Goal: Task Accomplishment & Management: Use online tool/utility

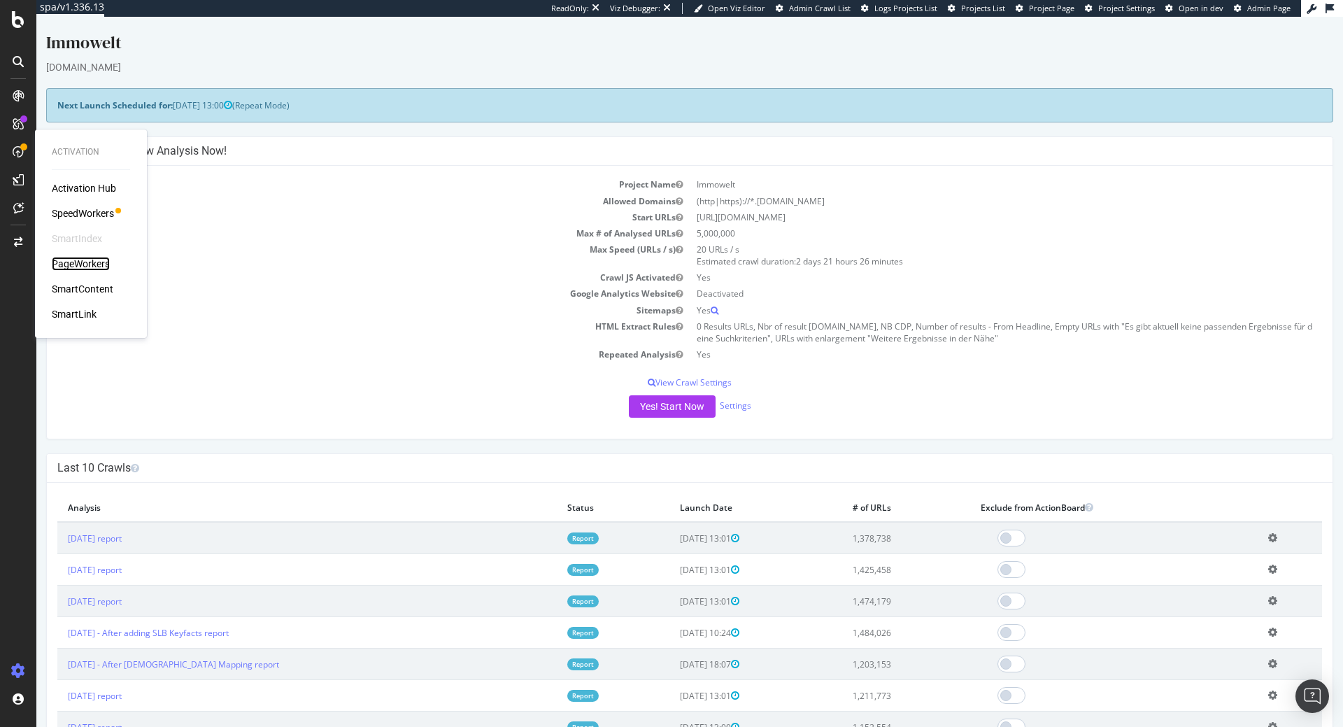
click at [95, 264] on div "PageWorkers" at bounding box center [81, 264] width 58 height 14
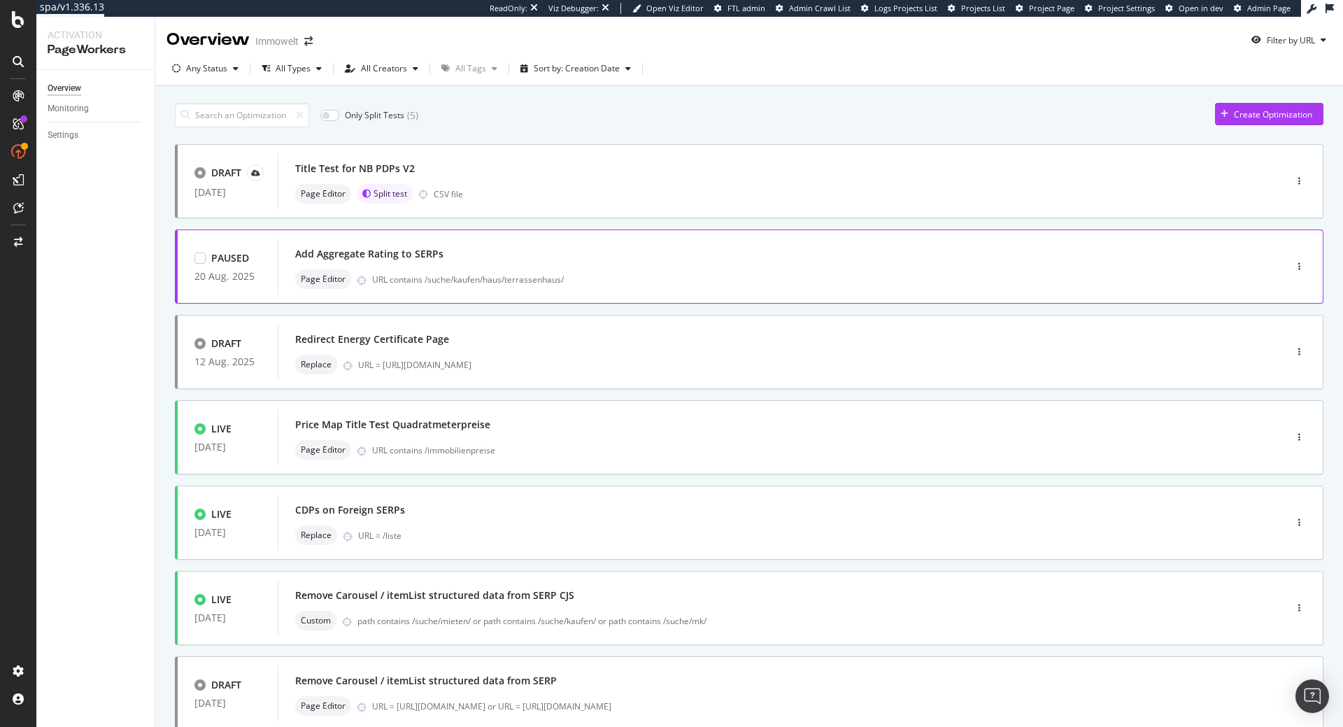
click at [472, 255] on div "Add Aggregate Rating to SERPs" at bounding box center [760, 254] width 930 height 20
click at [395, 73] on div "All Creators" at bounding box center [384, 68] width 46 height 8
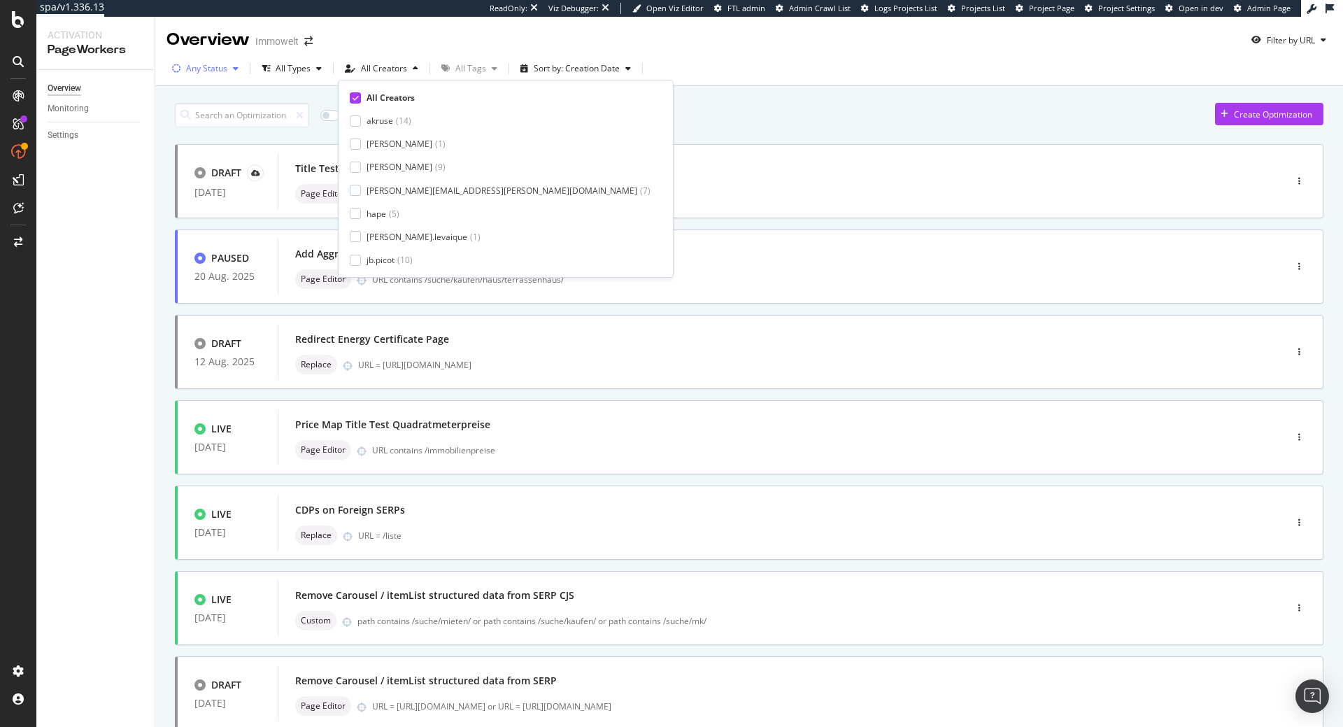
click at [191, 70] on div "Any Status" at bounding box center [206, 68] width 41 height 8
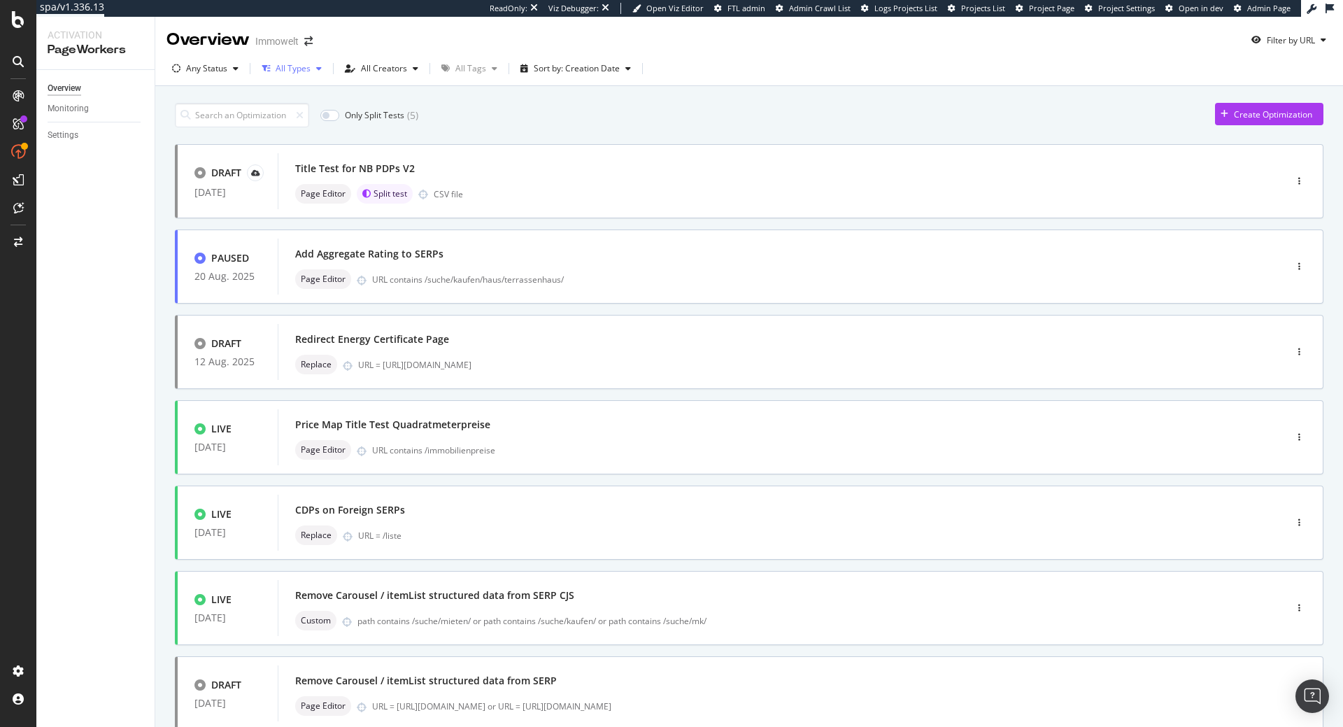
click at [285, 62] on div "All Types" at bounding box center [291, 68] width 71 height 21
click at [305, 120] on div "Custom" at bounding box center [299, 121] width 30 height 12
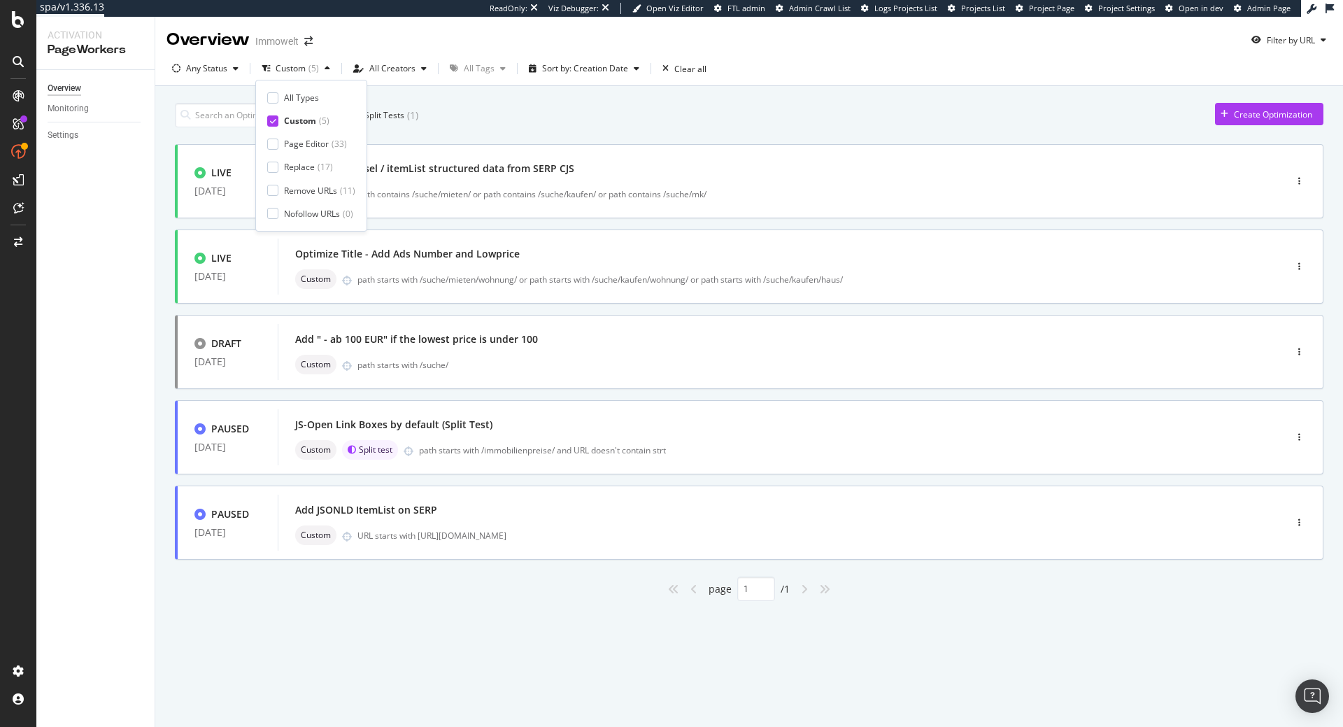
click at [520, 113] on div "Only Split Tests ( 1 ) Create Optimization" at bounding box center [749, 115] width 1148 height 24
click at [511, 173] on div "Remove Carousel / itemList structured data from SERP CJS" at bounding box center [434, 169] width 279 height 14
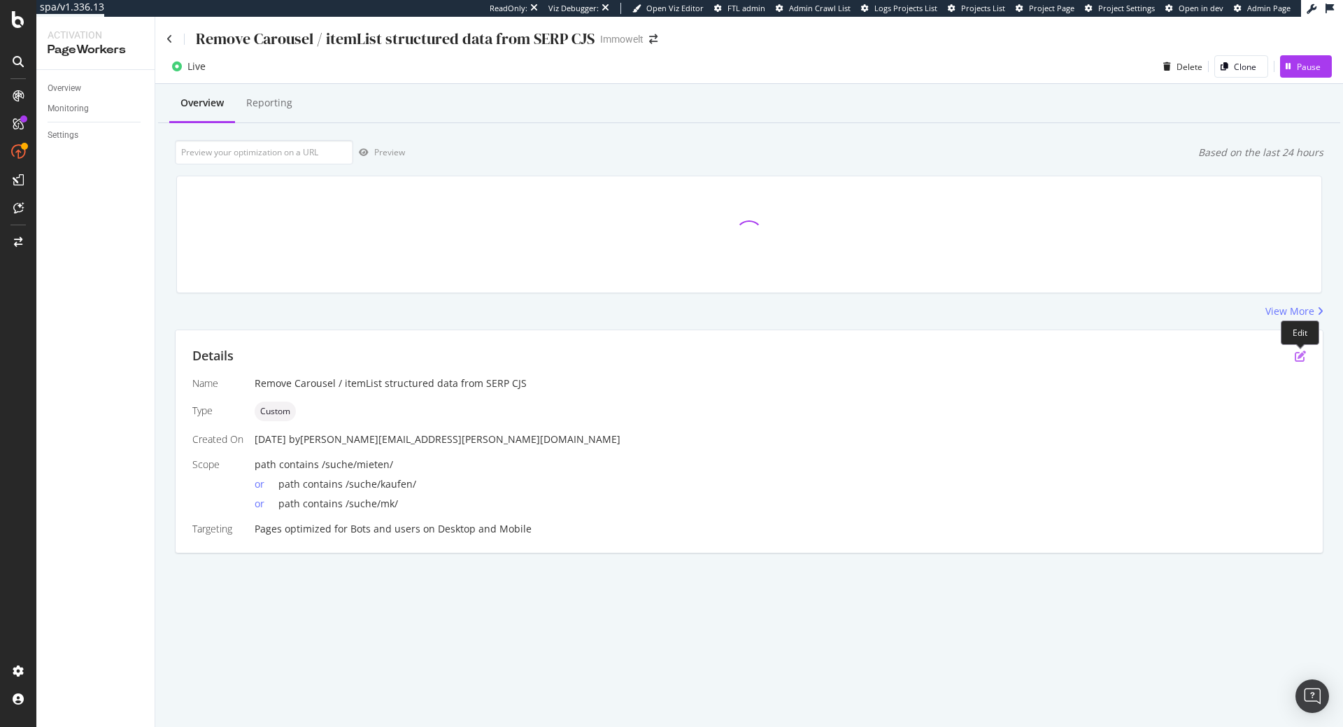
click at [1299, 357] on icon "pen-to-square" at bounding box center [1300, 355] width 11 height 11
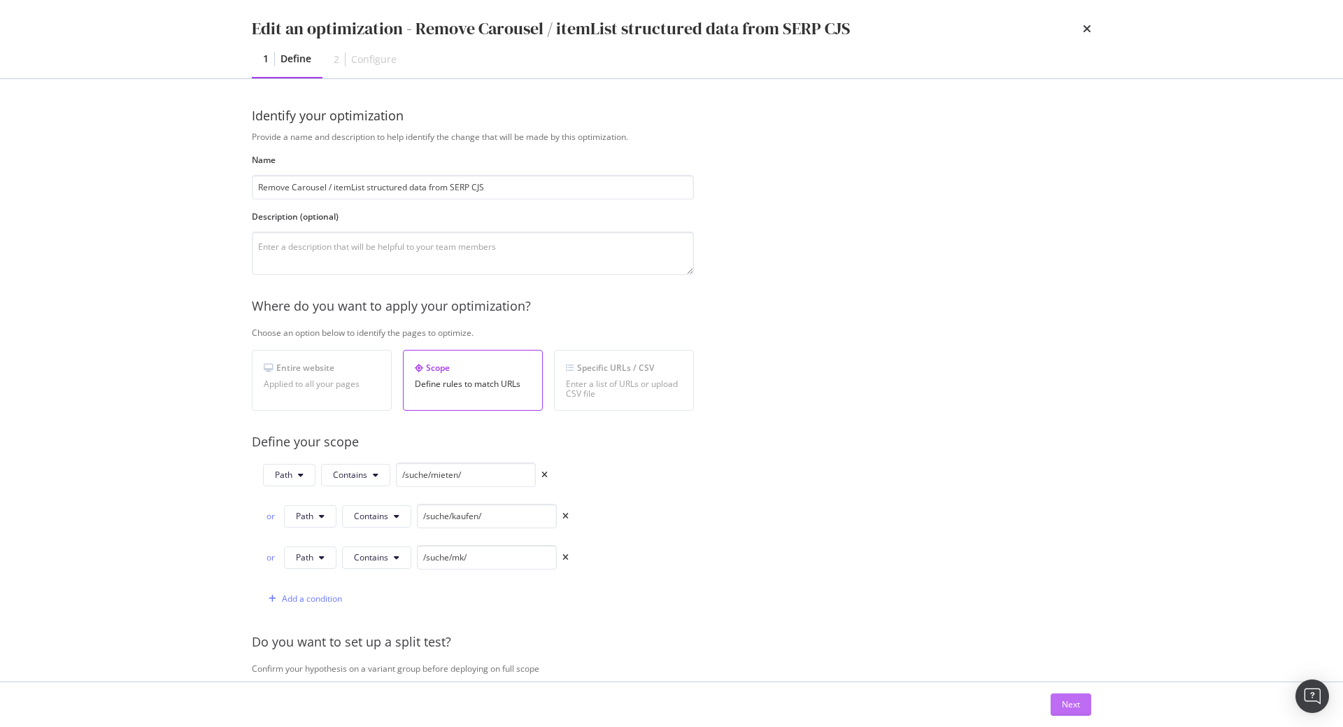
click at [1067, 699] on div "Next" at bounding box center [1071, 704] width 18 height 12
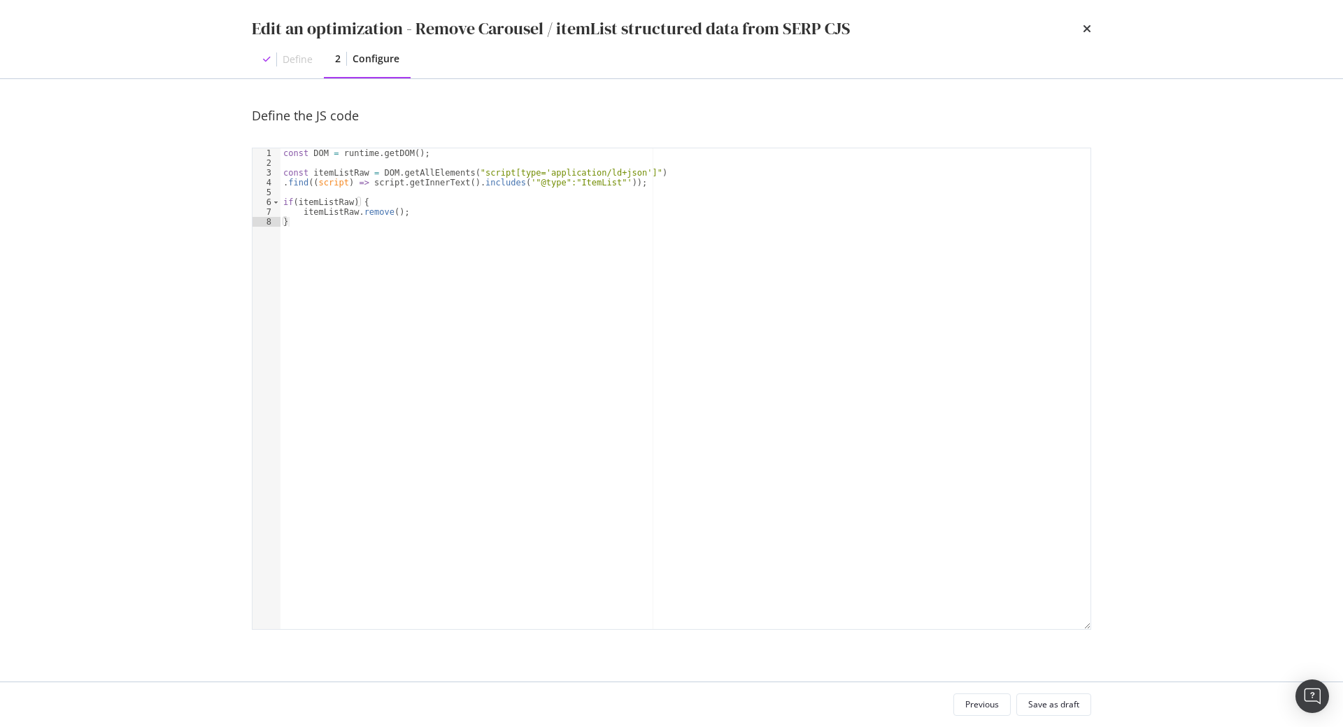
click at [577, 338] on div "const DOM = runtime . getDOM ( ) ; const itemListRaw = DOM . getAllElements ( "…" at bounding box center [685, 398] width 810 height 500
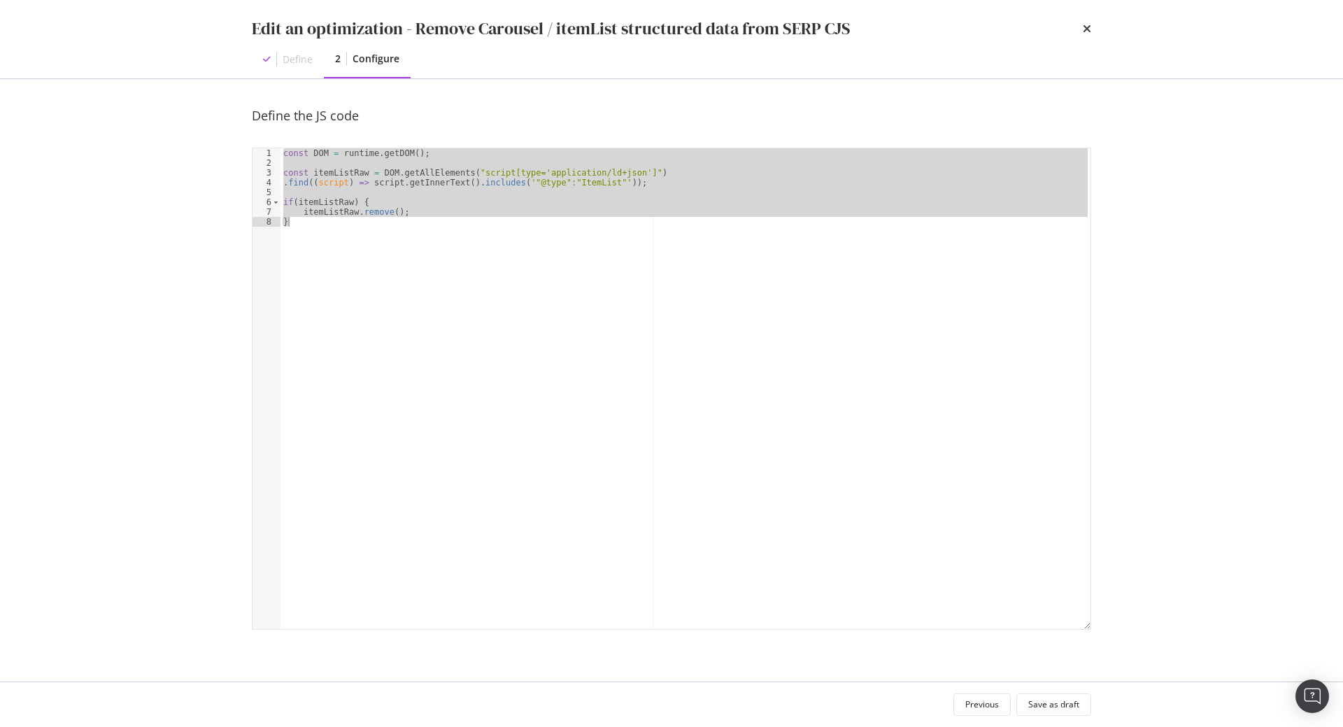
click at [409, 255] on div "const DOM = runtime . getDOM ( ) ; const itemListRaw = DOM . getAllElements ( "…" at bounding box center [685, 388] width 810 height 480
type textarea "}"
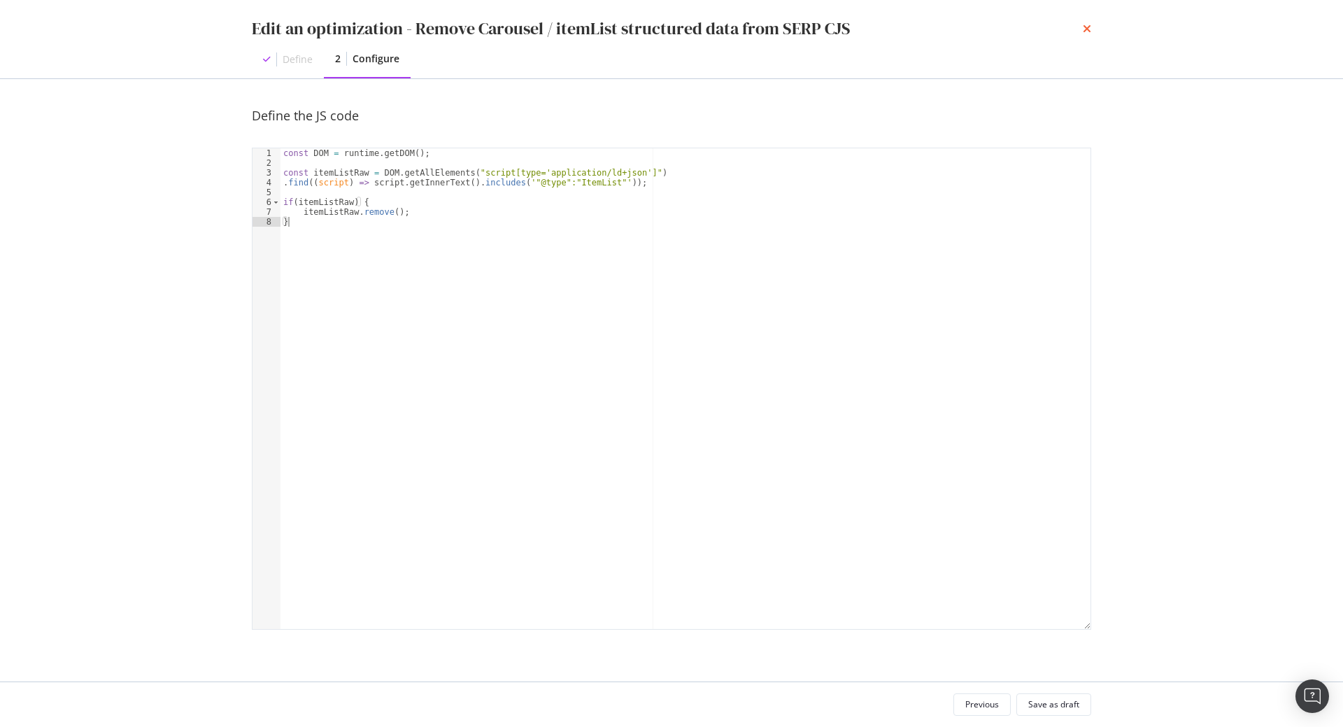
click at [1085, 28] on icon "times" at bounding box center [1087, 28] width 8 height 11
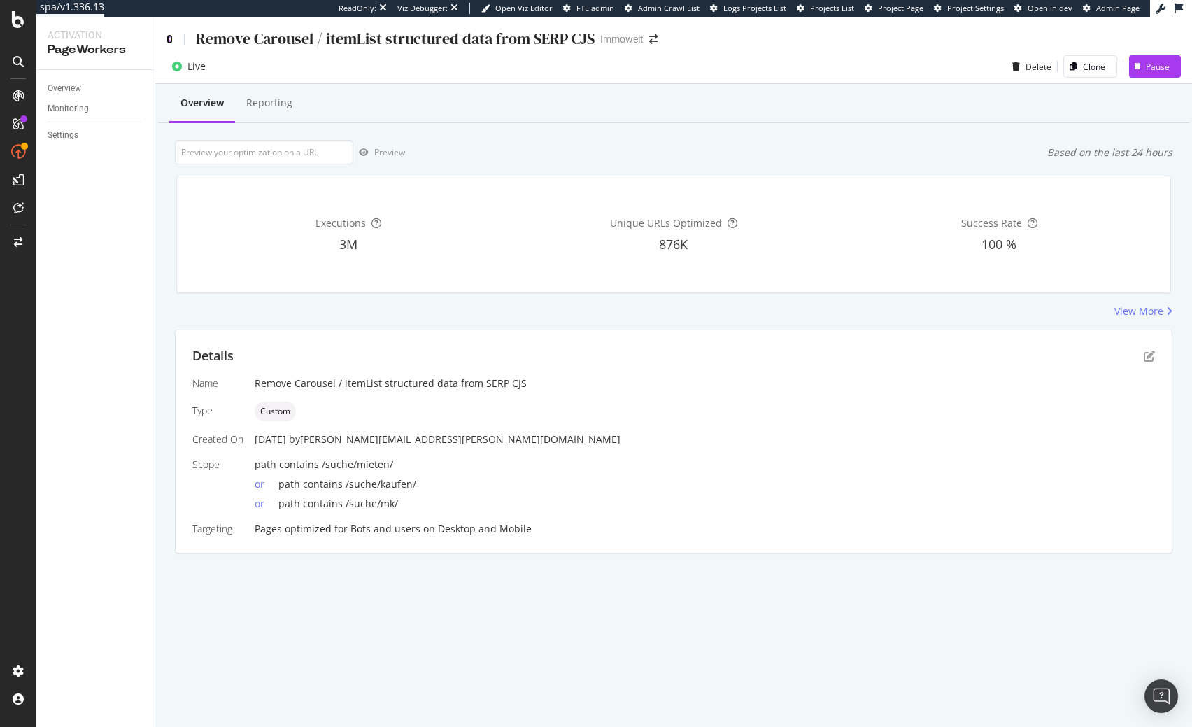
click at [171, 37] on icon at bounding box center [169, 39] width 6 height 10
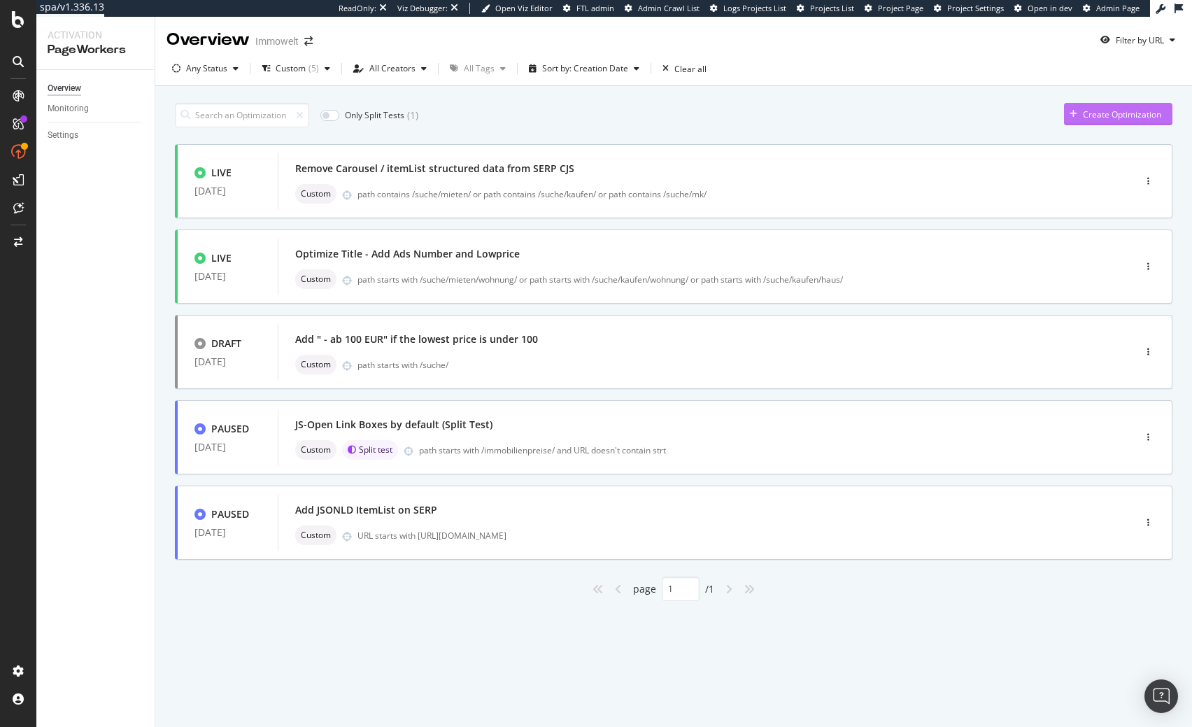
click at [1085, 113] on div "Create Optimization" at bounding box center [1122, 114] width 78 height 12
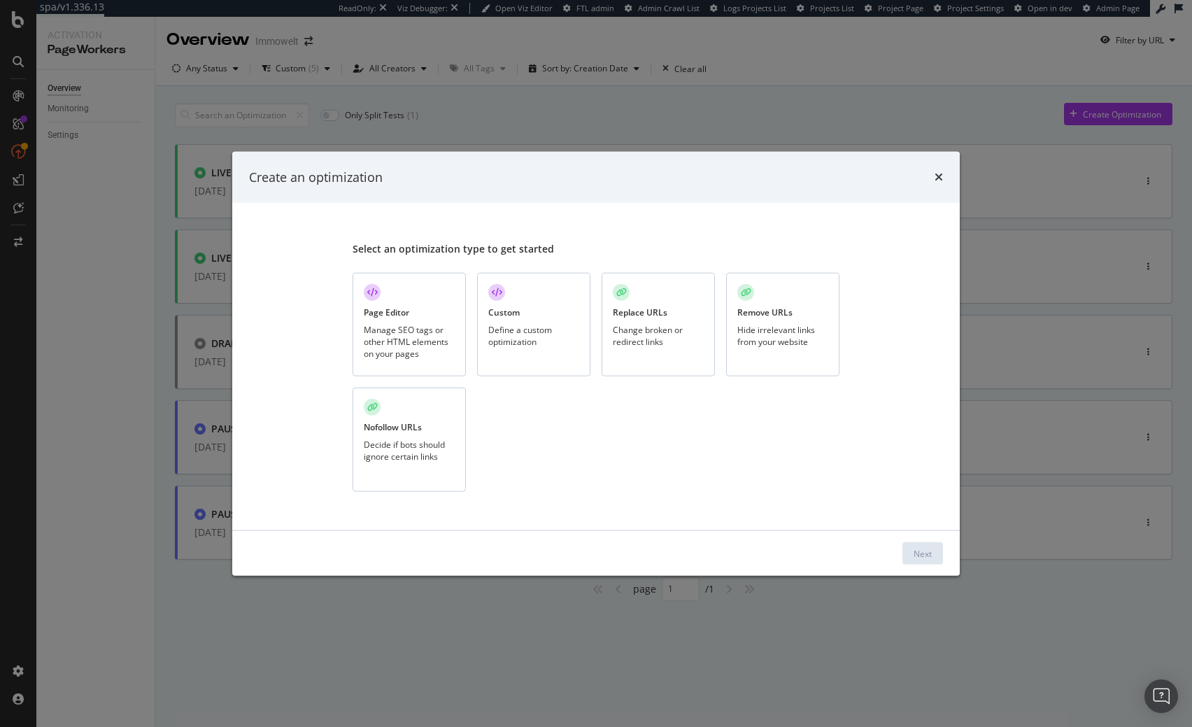
click at [516, 284] on div "Custom Define a custom optimization" at bounding box center [533, 324] width 113 height 104
click at [933, 560] on button "Next" at bounding box center [922, 553] width 41 height 22
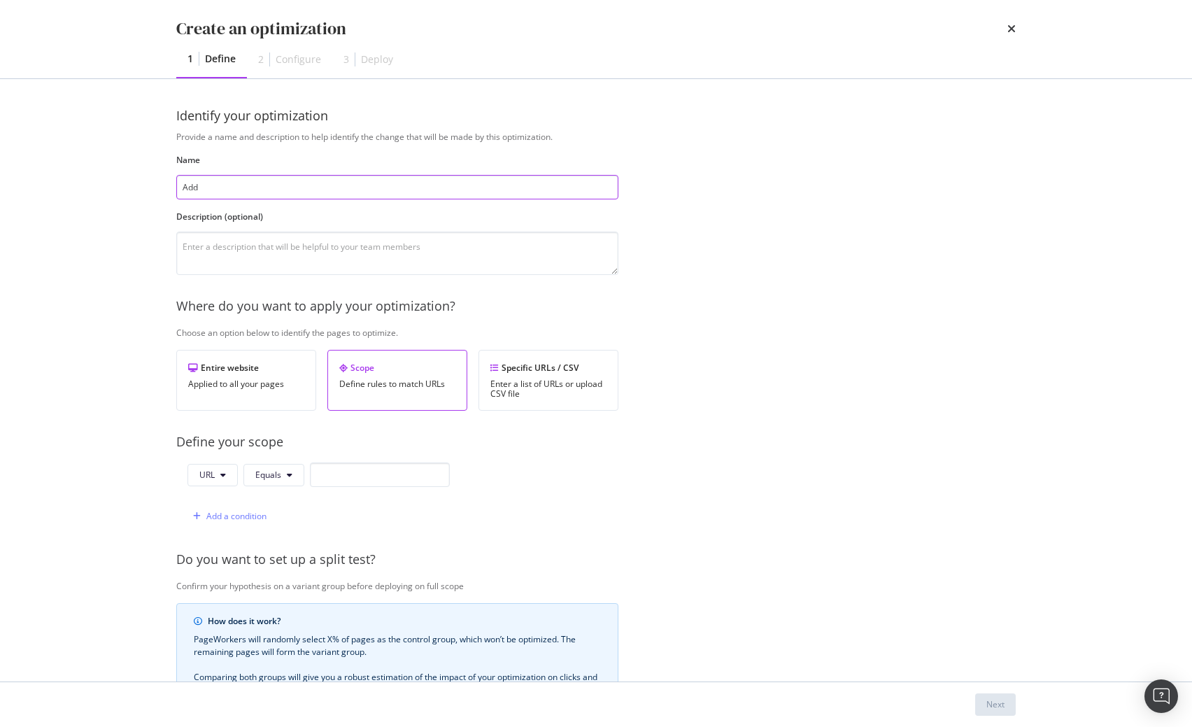
paste input "aggregateRating"
type input "Add aggregateRating"
click at [369, 359] on div "Scope Define rules to match URLs" at bounding box center [397, 380] width 140 height 61
click at [418, 389] on div "Define rules to match URLs" at bounding box center [397, 384] width 116 height 10
click at [201, 467] on button "URL" at bounding box center [212, 475] width 50 height 22
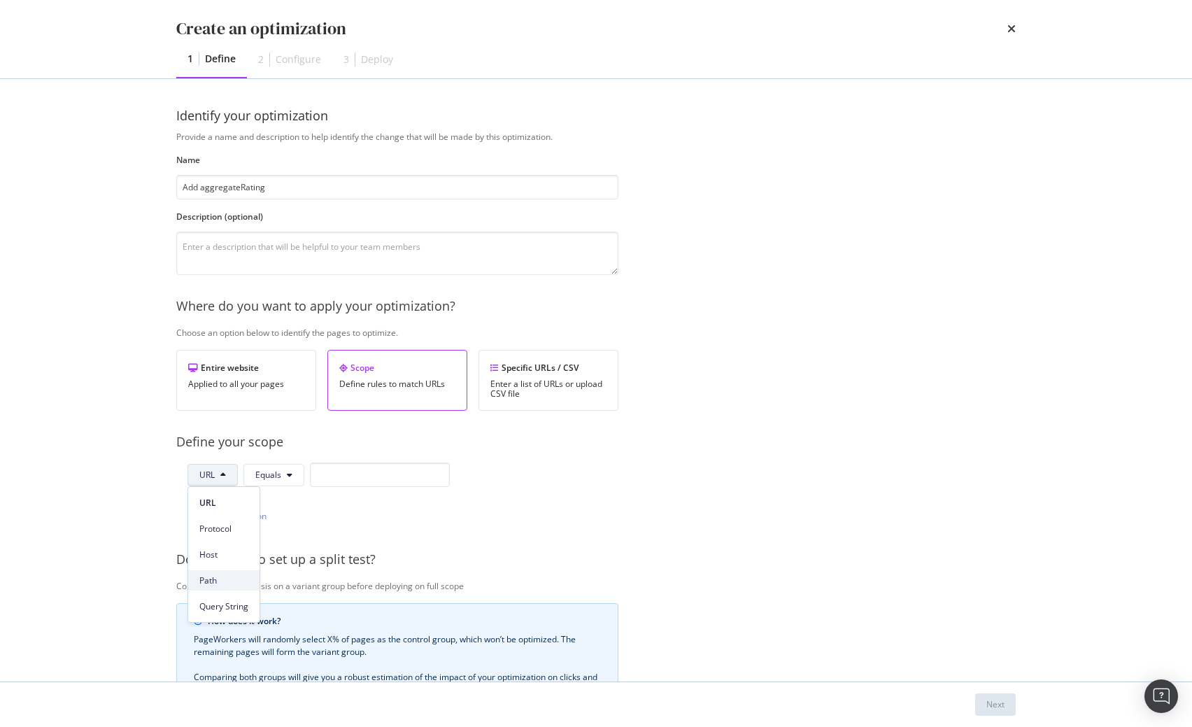
click at [213, 585] on span "Path" at bounding box center [223, 580] width 49 height 13
click at [286, 478] on button "Equals" at bounding box center [275, 475] width 61 height 22
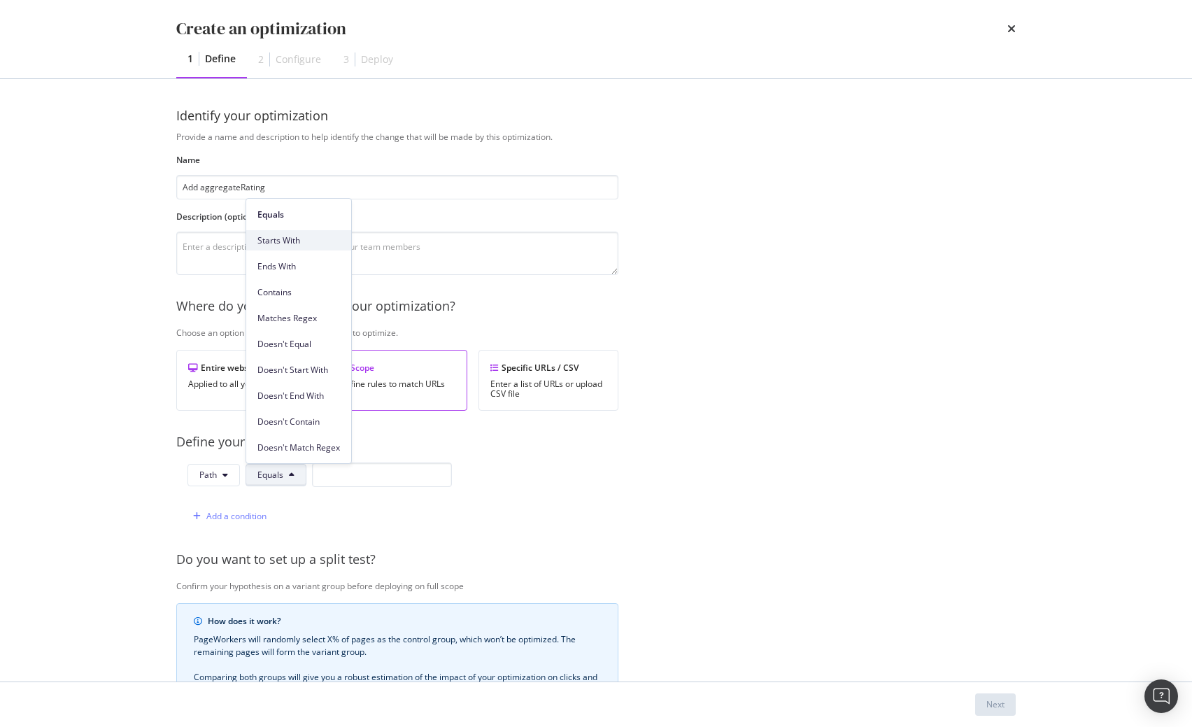
click at [283, 240] on span "Starts With" at bounding box center [298, 240] width 83 height 13
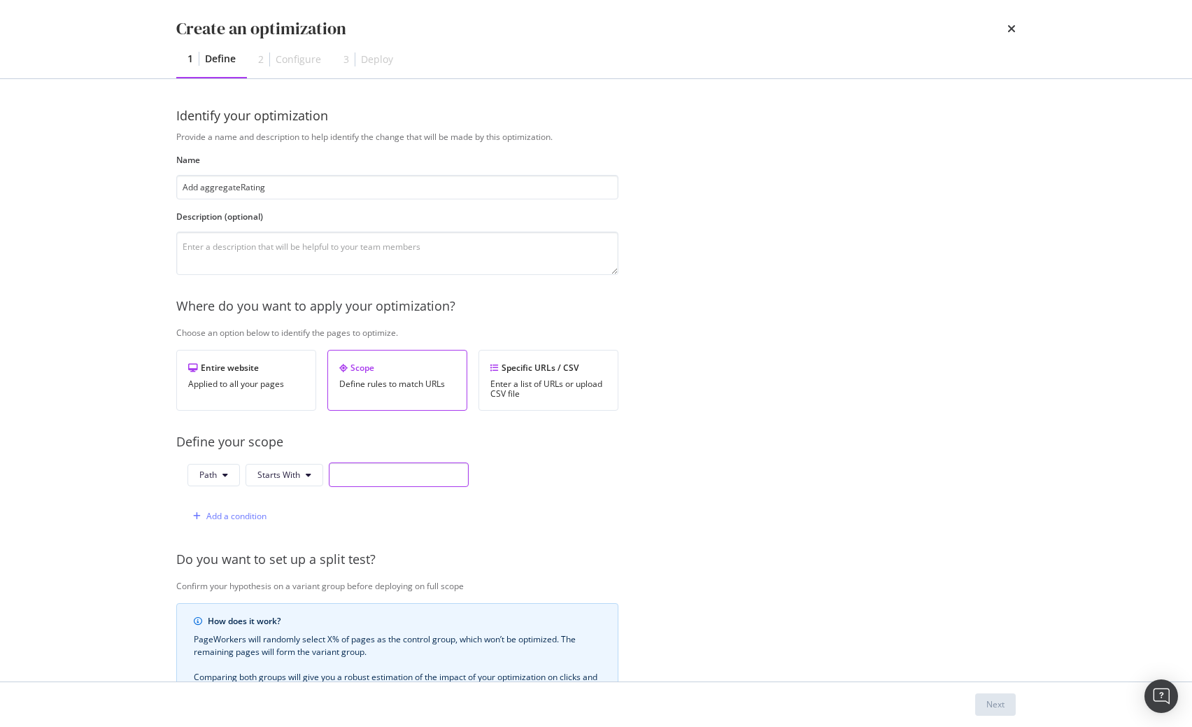
click at [420, 481] on input "modal" at bounding box center [399, 474] width 140 height 24
paste input "/suche/kaufen/haus/terrassenhaus/"
type input "/suche/kaufen/haus/terrassenhaus/"
click at [1003, 702] on div "Next" at bounding box center [995, 704] width 18 height 12
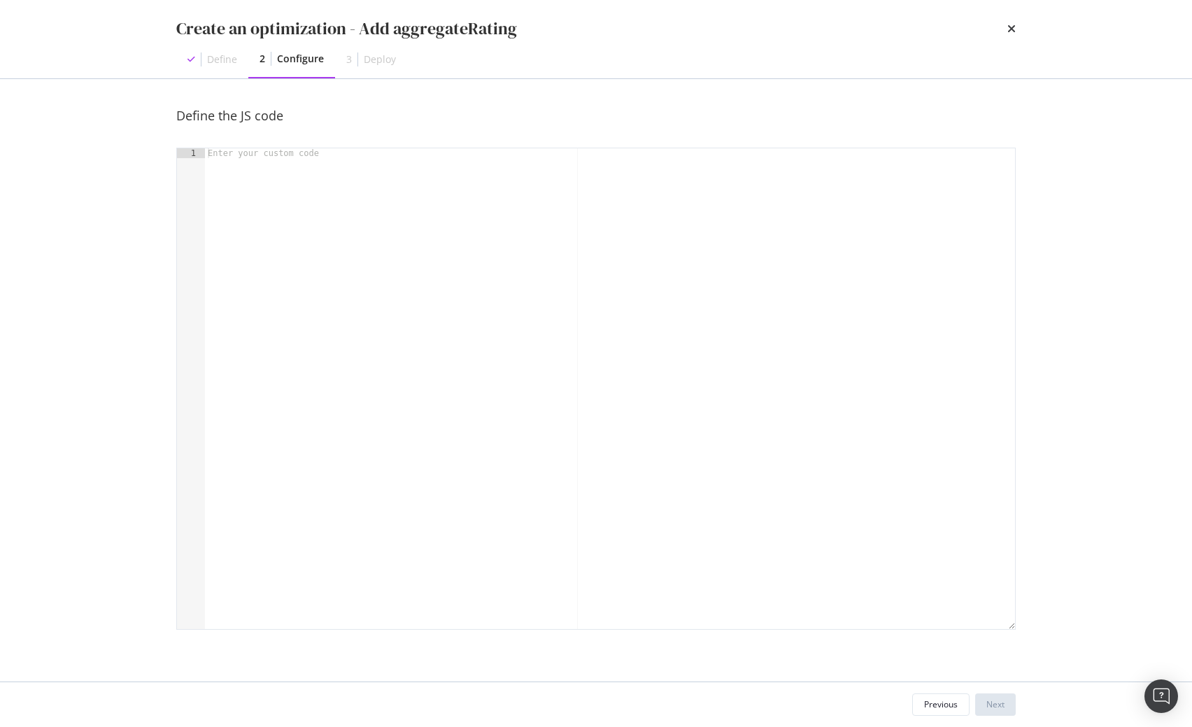
click at [494, 359] on div "modal" at bounding box center [610, 398] width 810 height 500
paste textarea "}"
type textarea "}"
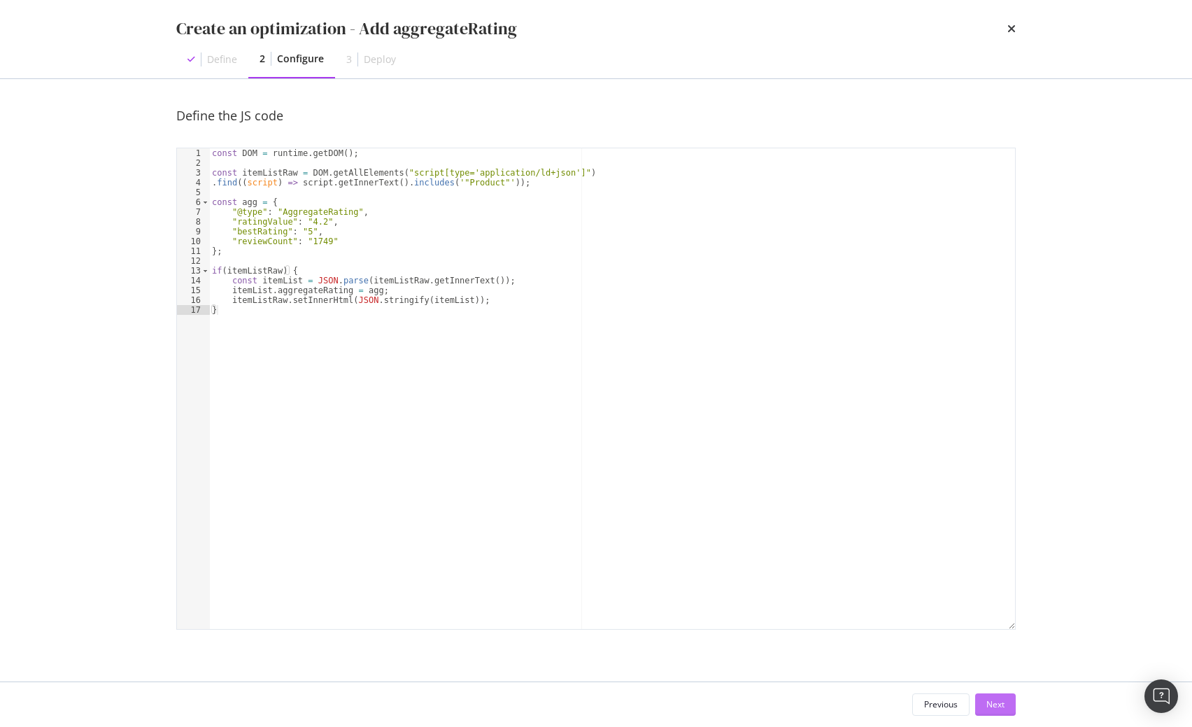
click at [999, 711] on div "Next" at bounding box center [995, 704] width 18 height 21
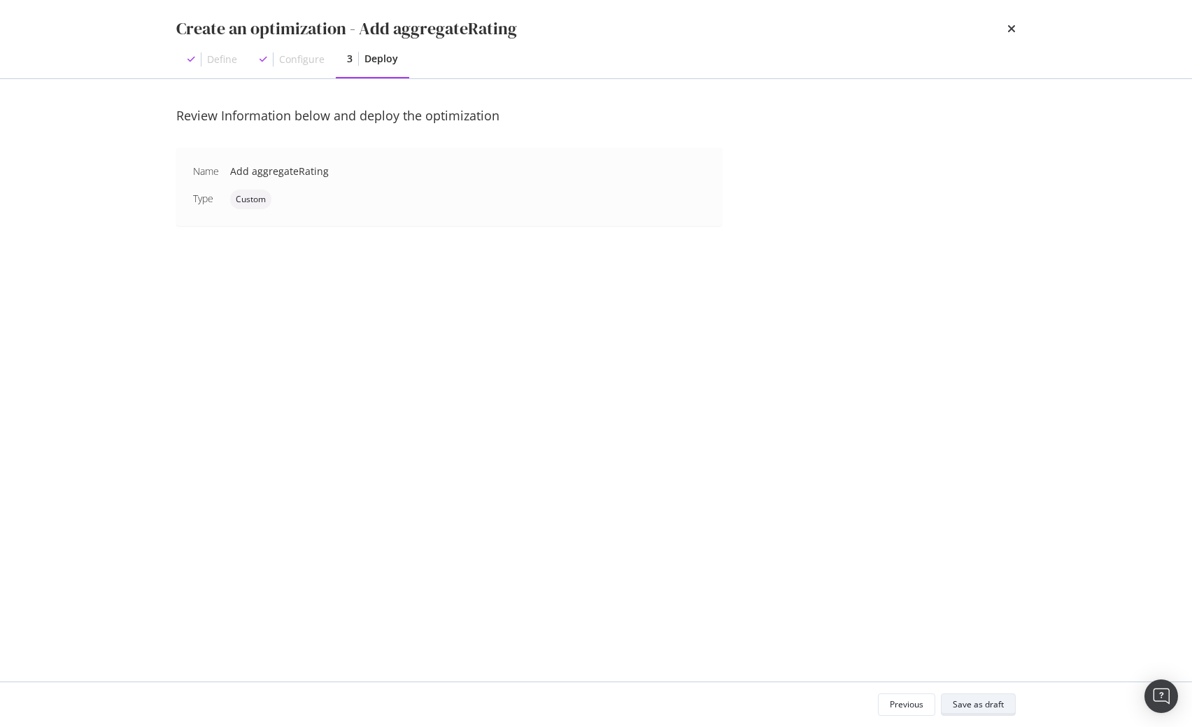
click at [1005, 704] on button "Save as draft" at bounding box center [978, 704] width 75 height 22
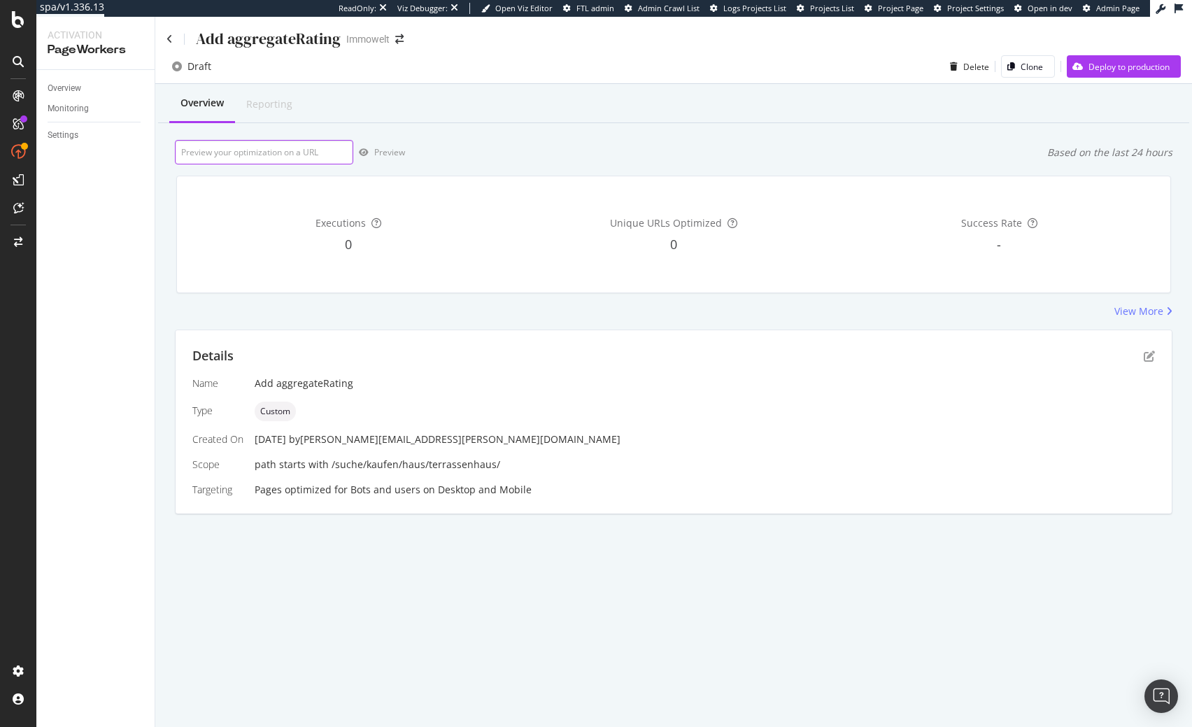
click at [278, 148] on input "url" at bounding box center [264, 152] width 178 height 24
paste input "https://www.immowelt.de/suche/kaufen/haus/terrassenhaus/hamburg/hamburg-20095/a…"
type input "https://www.immowelt.de/suche/kaufen/haus/terrassenhaus/hamburg/hamburg-20095/a…"
click at [397, 154] on div "Preview" at bounding box center [389, 152] width 31 height 12
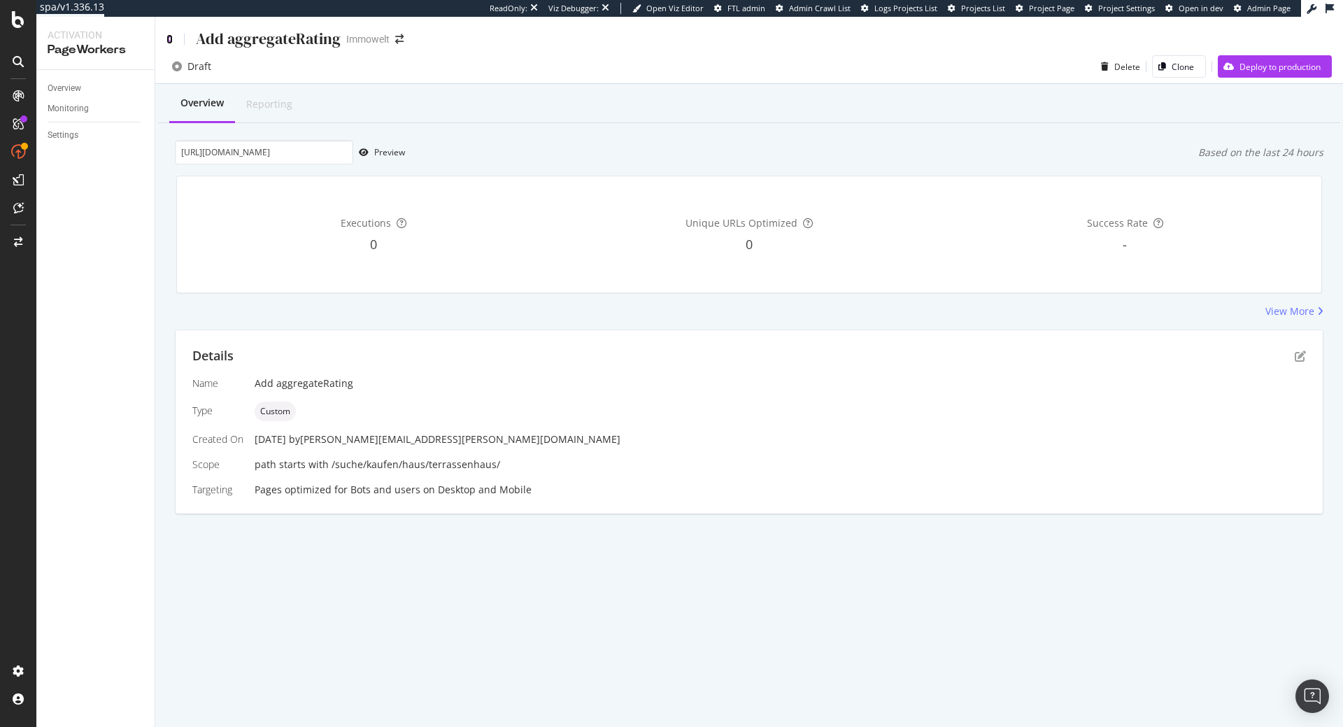
click at [172, 39] on icon at bounding box center [169, 39] width 6 height 10
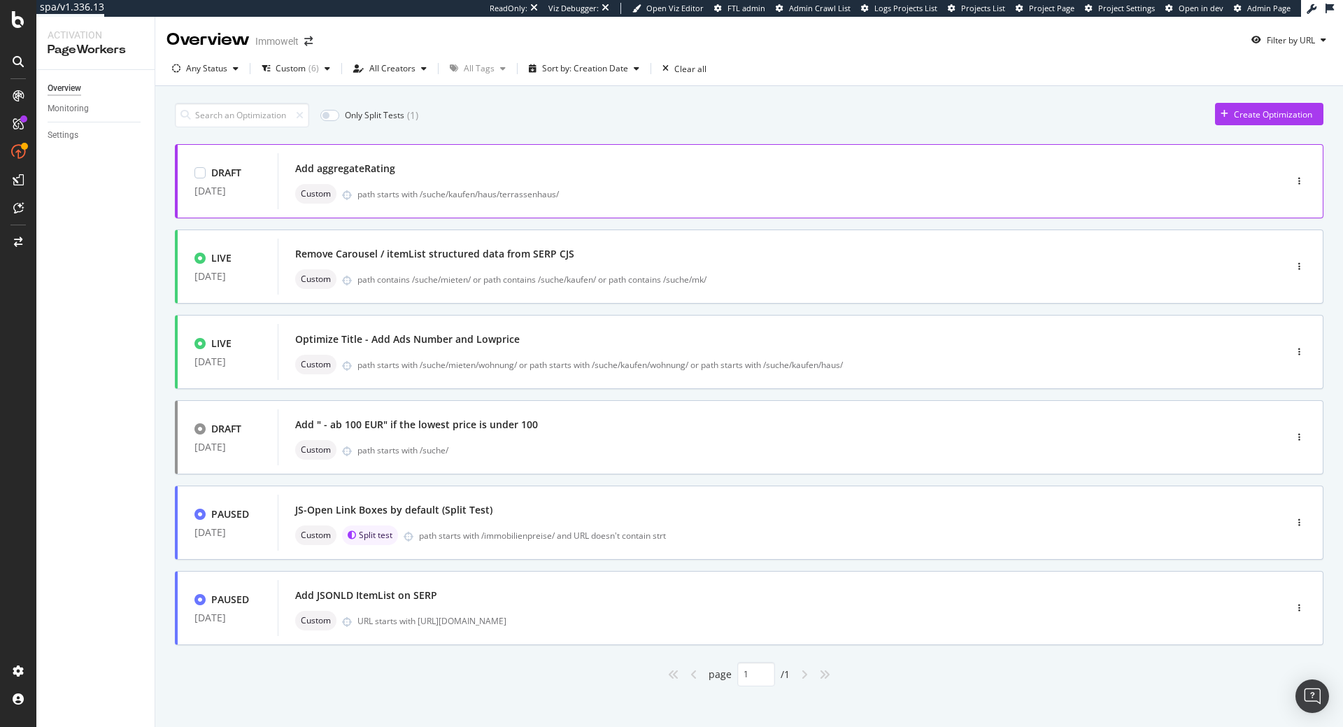
click at [376, 170] on div "Add aggregateRating" at bounding box center [345, 169] width 100 height 14
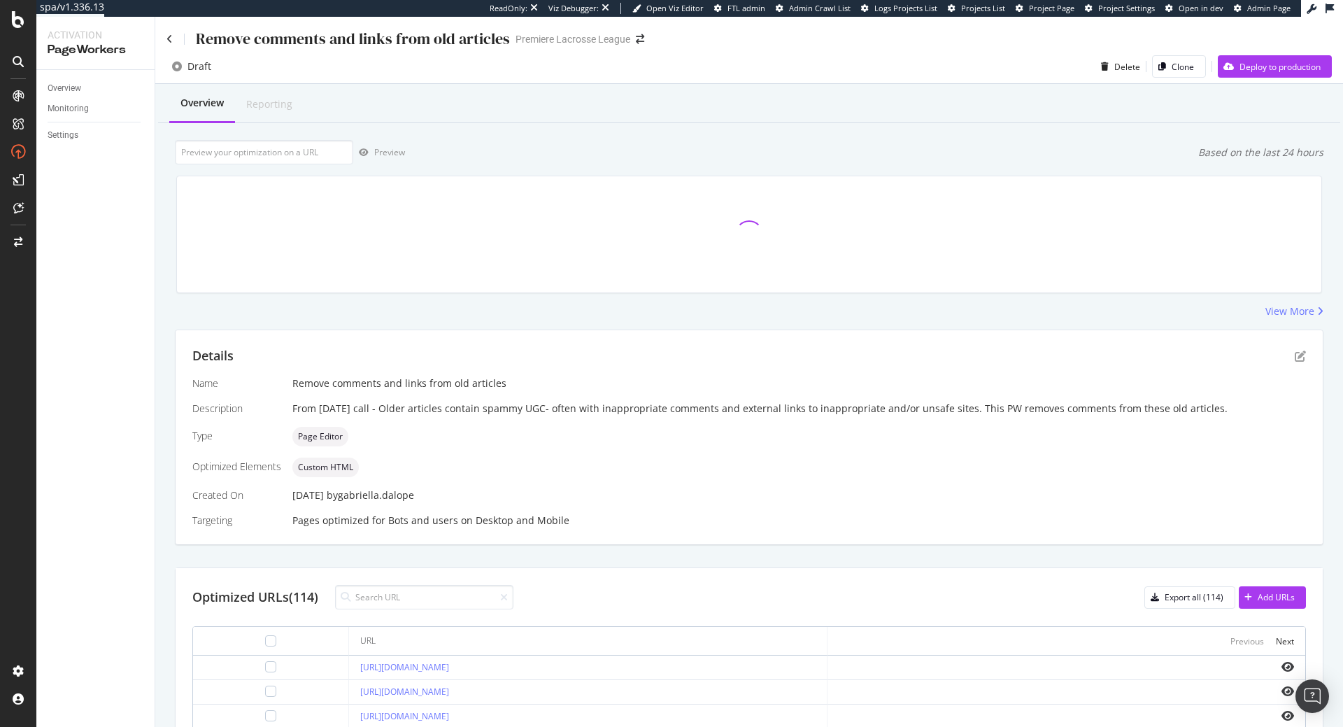
scroll to position [159, 0]
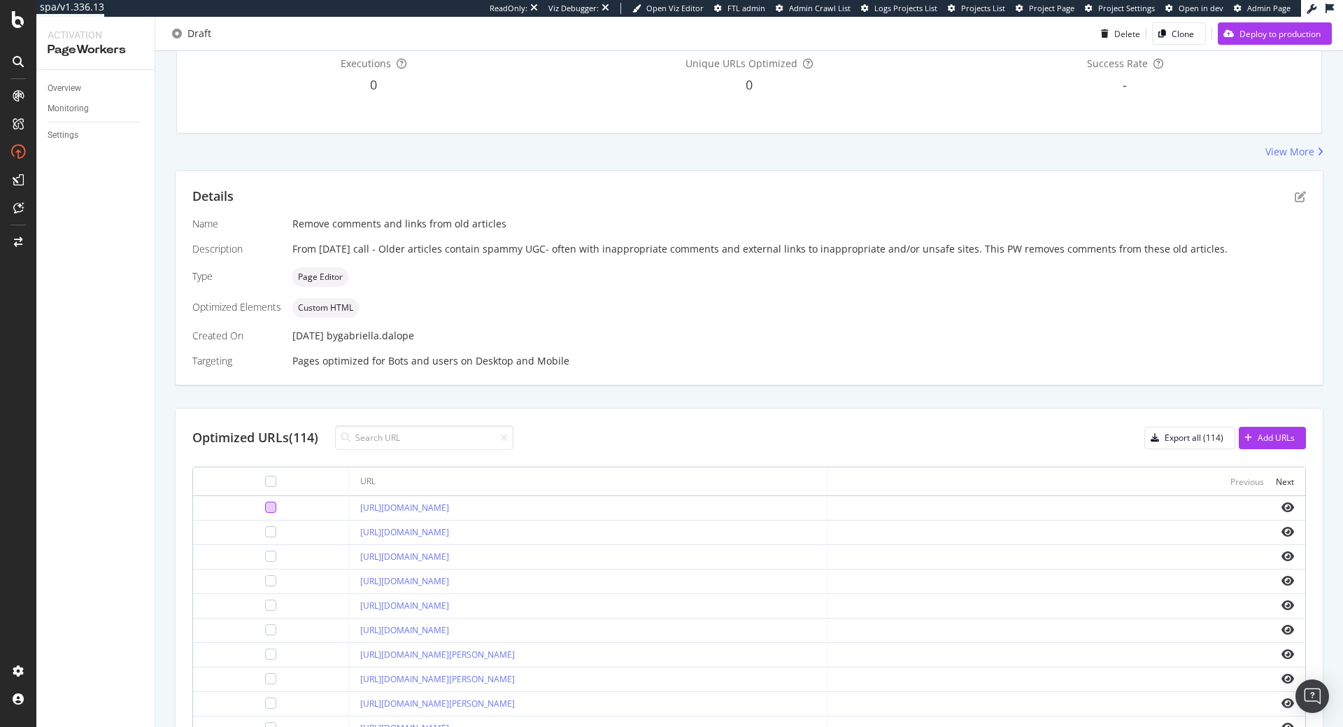
click at [265, 511] on div at bounding box center [270, 506] width 11 height 11
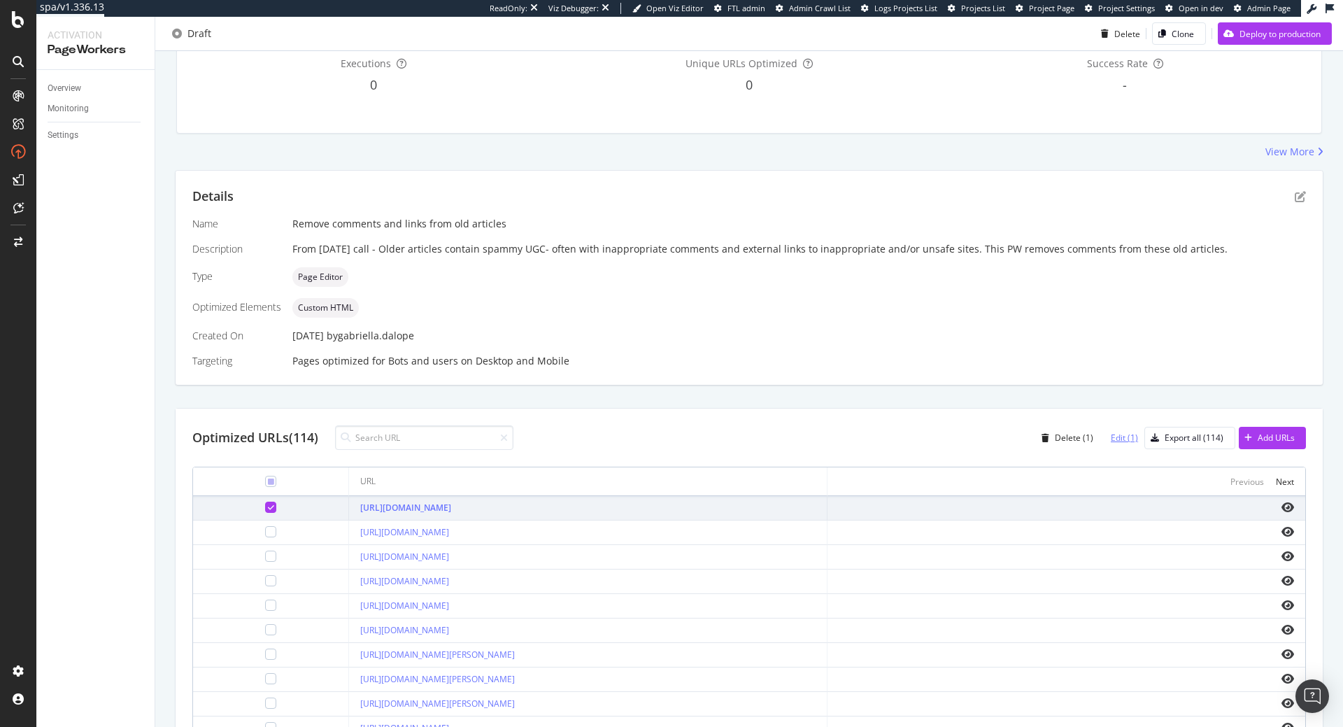
click at [1115, 439] on div "Edit (1)" at bounding box center [1124, 438] width 27 height 12
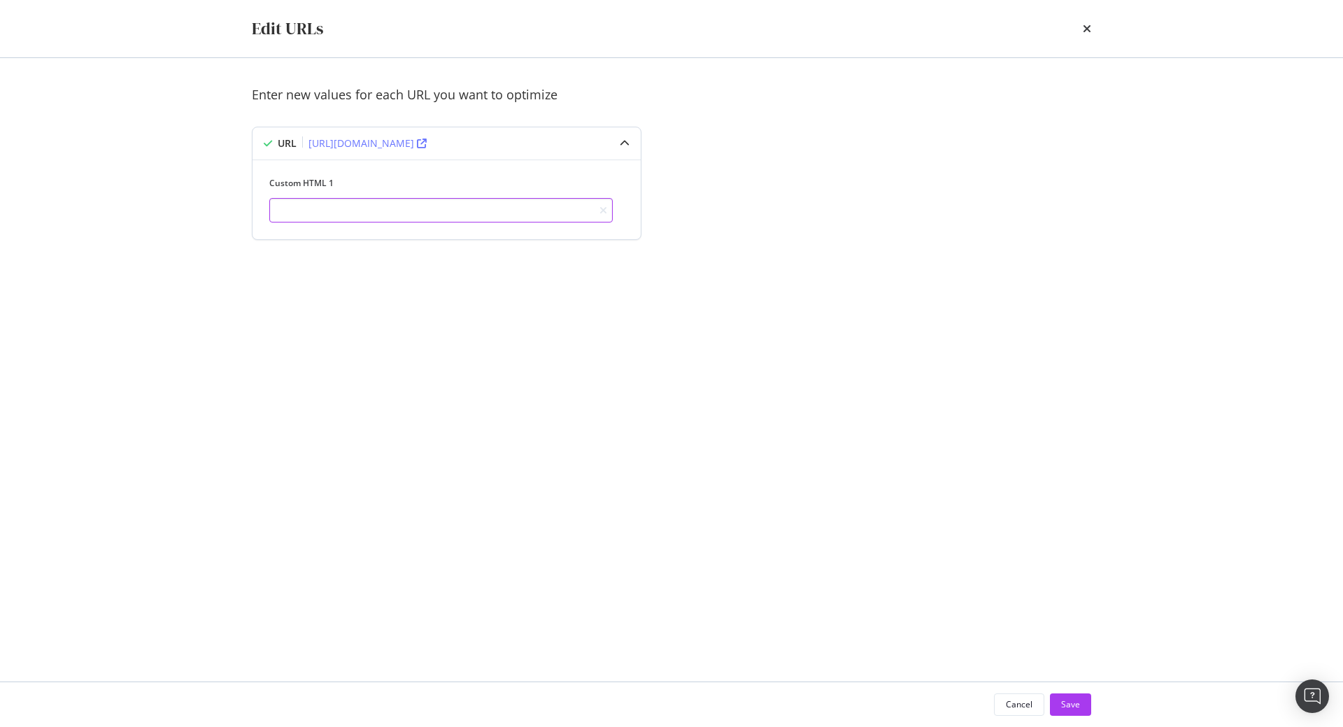
click at [472, 200] on input "modal" at bounding box center [440, 210] width 343 height 24
click at [1091, 25] on div "Edit URLs" at bounding box center [671, 28] width 895 height 57
click at [1082, 31] on div "Edit URLs" at bounding box center [671, 29] width 839 height 24
click at [1083, 31] on icon "times" at bounding box center [1087, 28] width 8 height 11
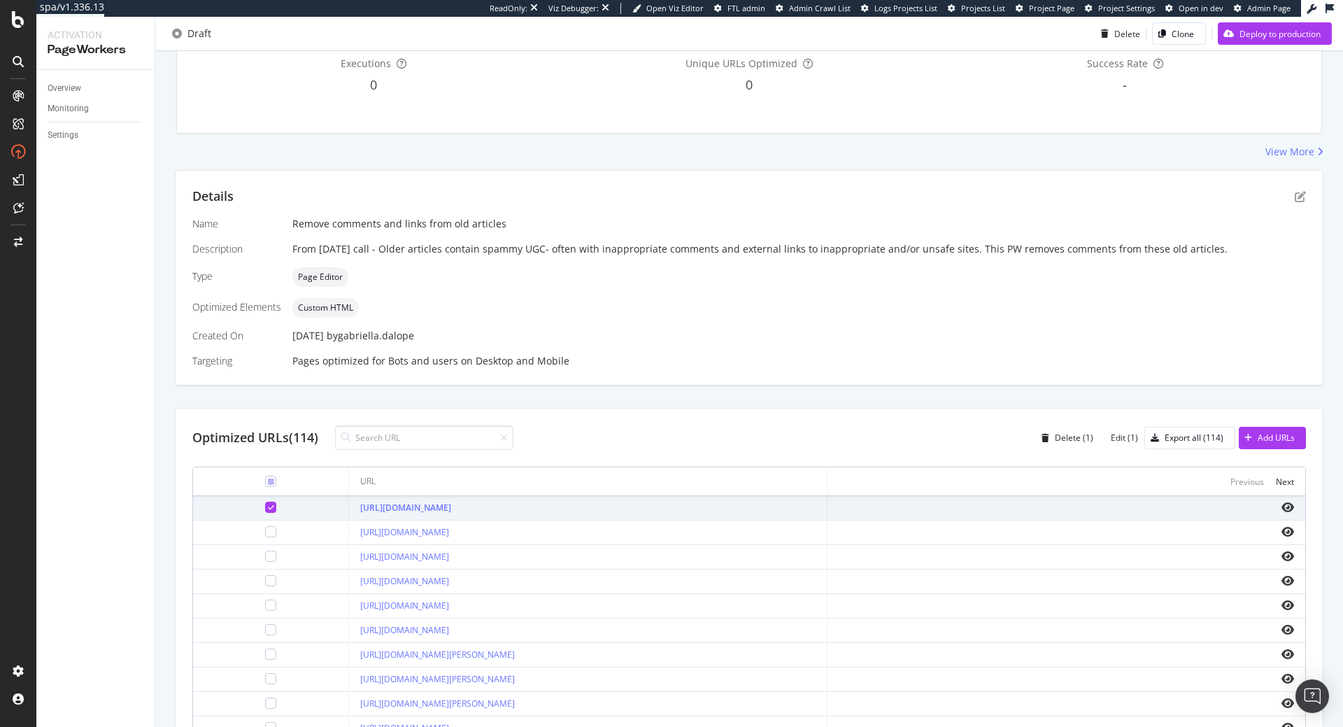
click at [265, 508] on div at bounding box center [270, 506] width 11 height 11
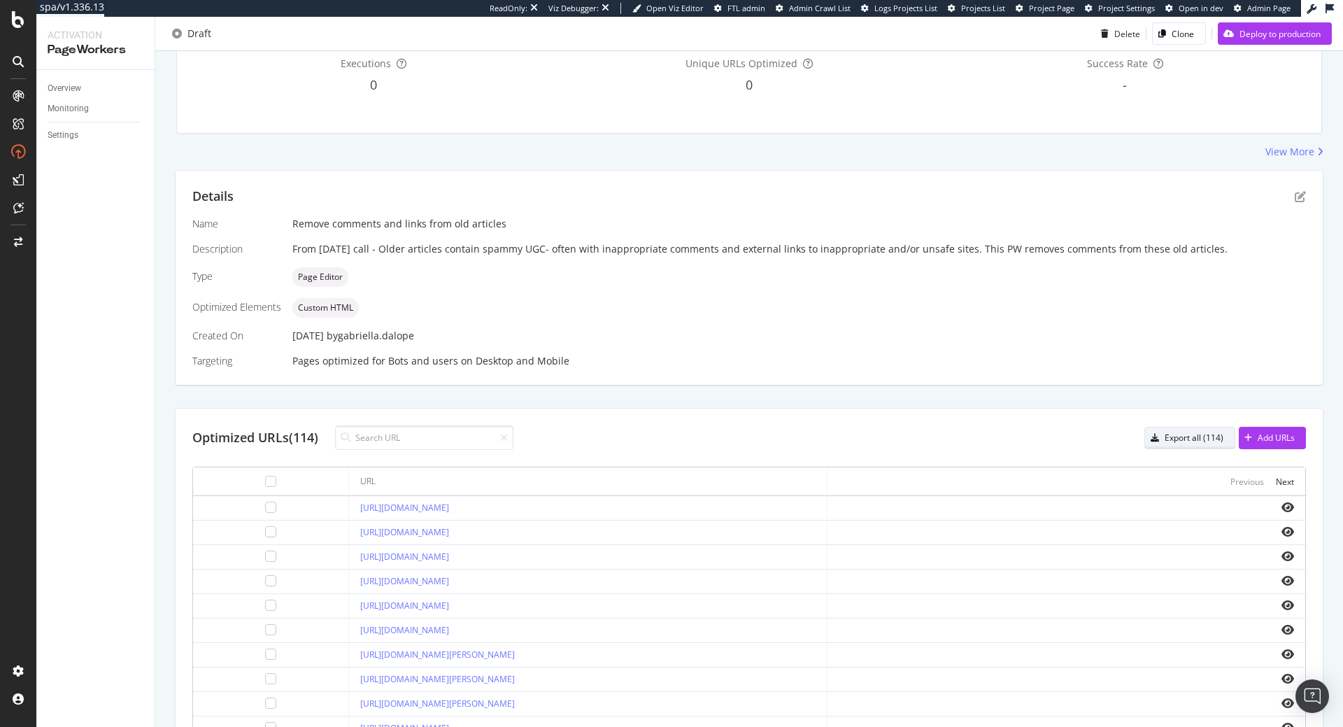
click at [1167, 436] on div "Export all (114)" at bounding box center [1193, 438] width 59 height 12
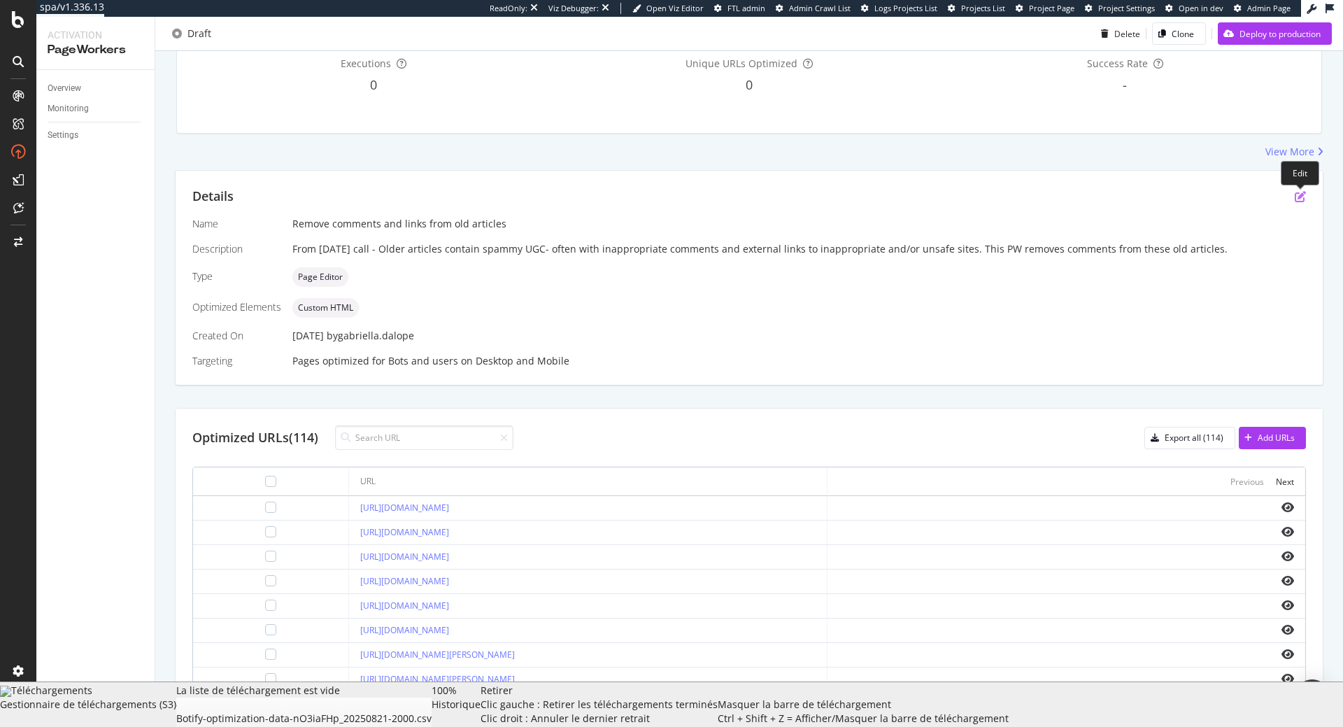
click at [1299, 201] on icon "pen-to-square" at bounding box center [1300, 196] width 11 height 11
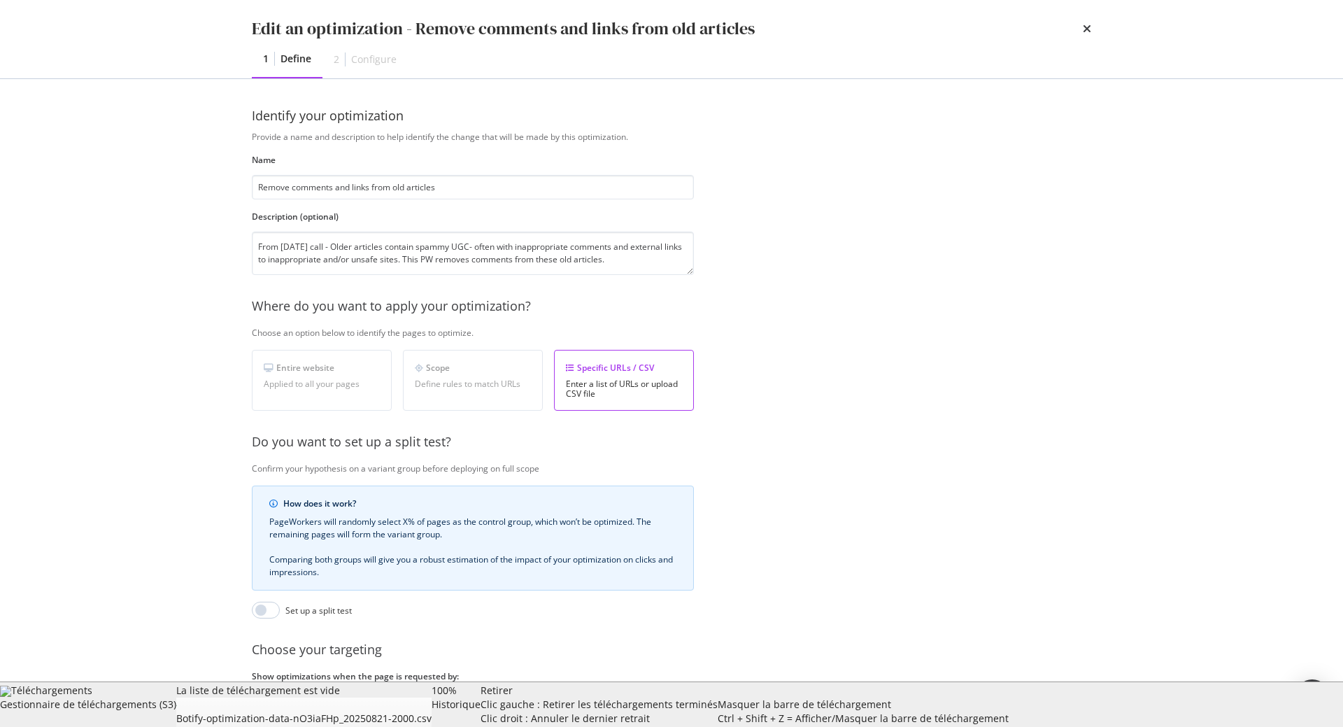
scroll to position [80, 0]
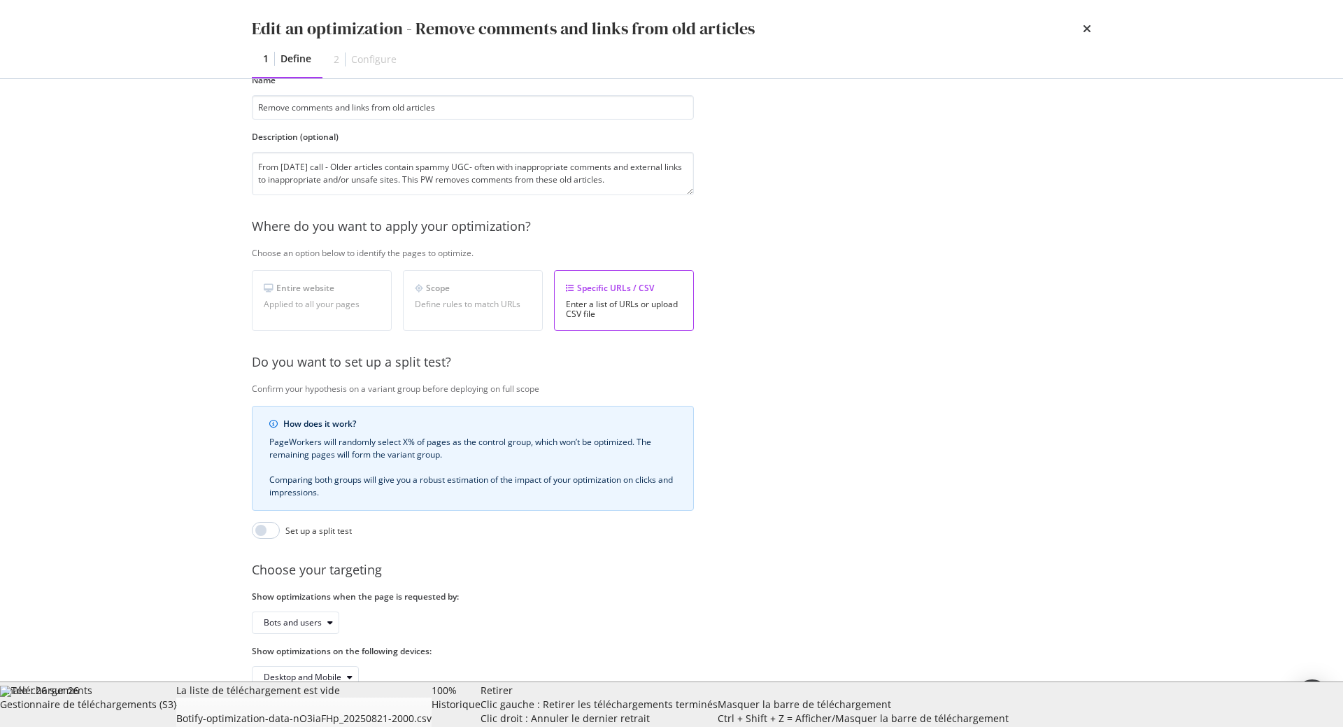
click at [57, 704] on div "Hauteur maximale : 26 sur 26" at bounding box center [28, 693] width 57 height 21
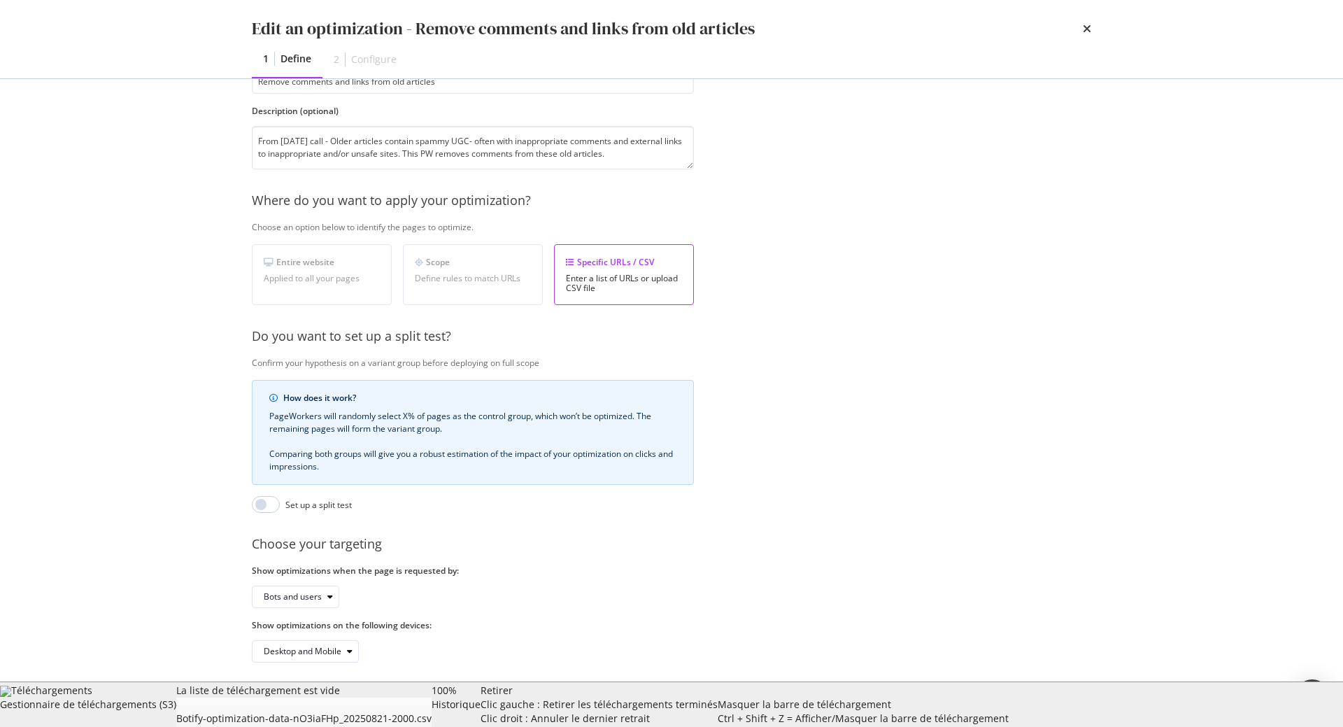
scroll to position [115, 0]
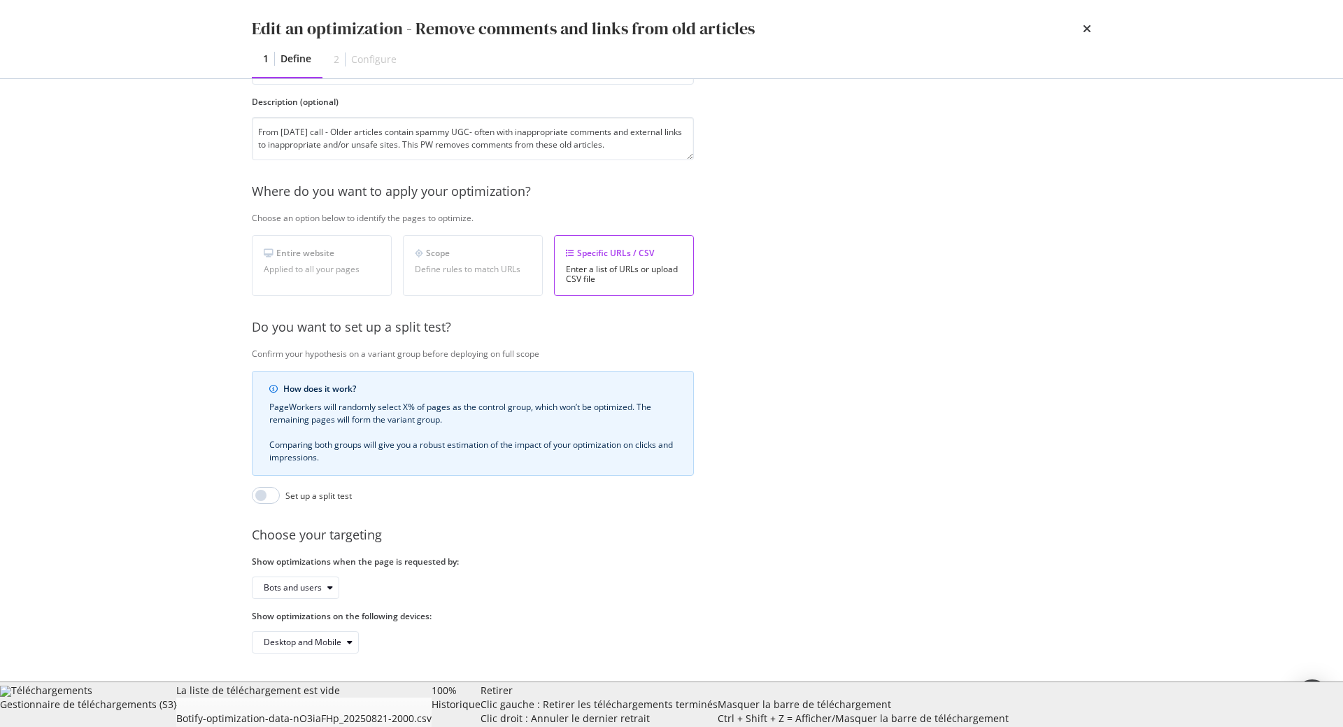
click at [1076, 697] on div "Next" at bounding box center [1071, 704] width 18 height 21
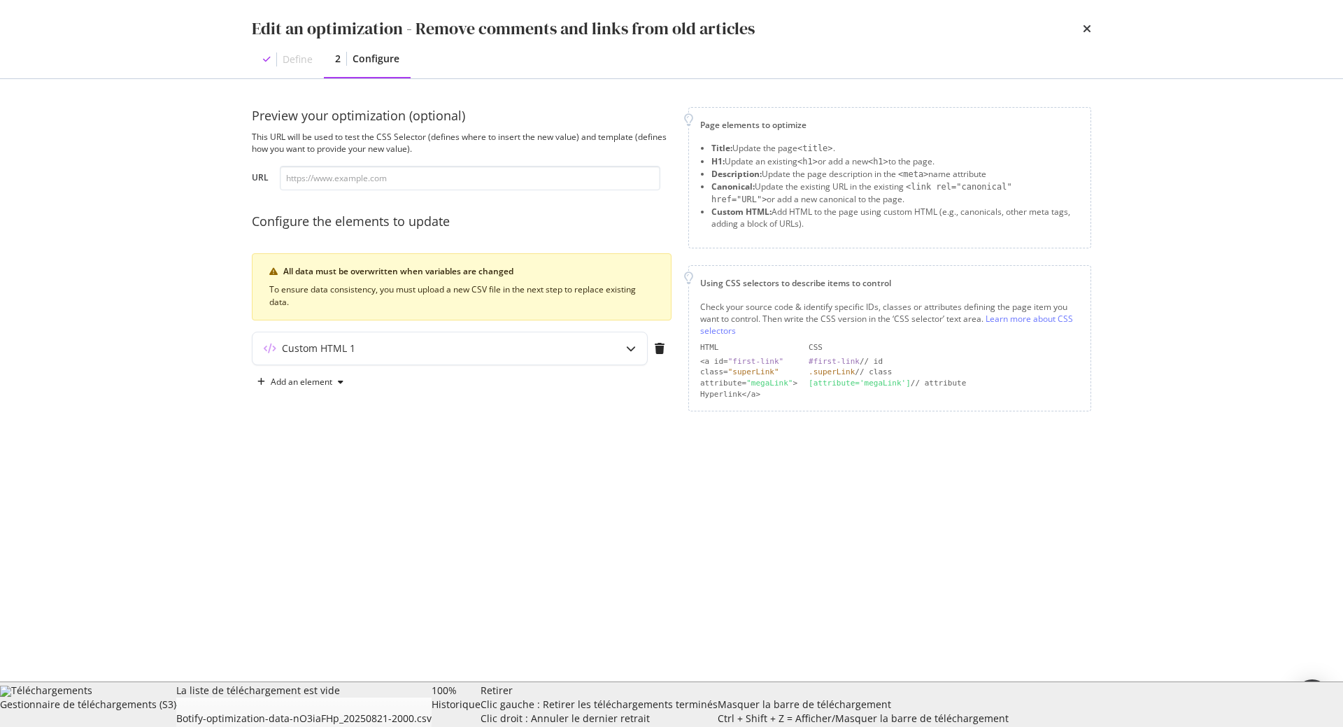
scroll to position [0, 0]
click at [505, 355] on div "Custom HTML 1" at bounding box center [421, 348] width 339 height 14
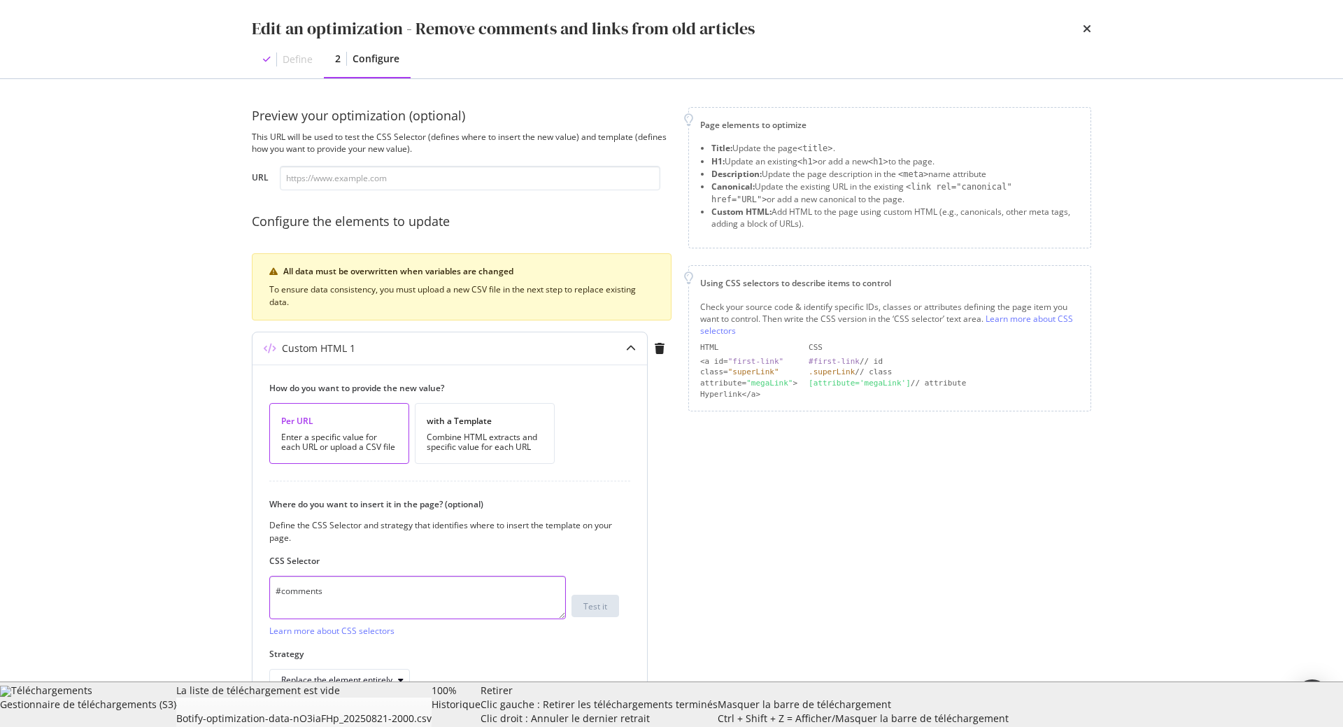
click at [403, 587] on textarea "#comments" at bounding box center [417, 597] width 297 height 43
click at [1083, 27] on icon "times" at bounding box center [1087, 28] width 8 height 11
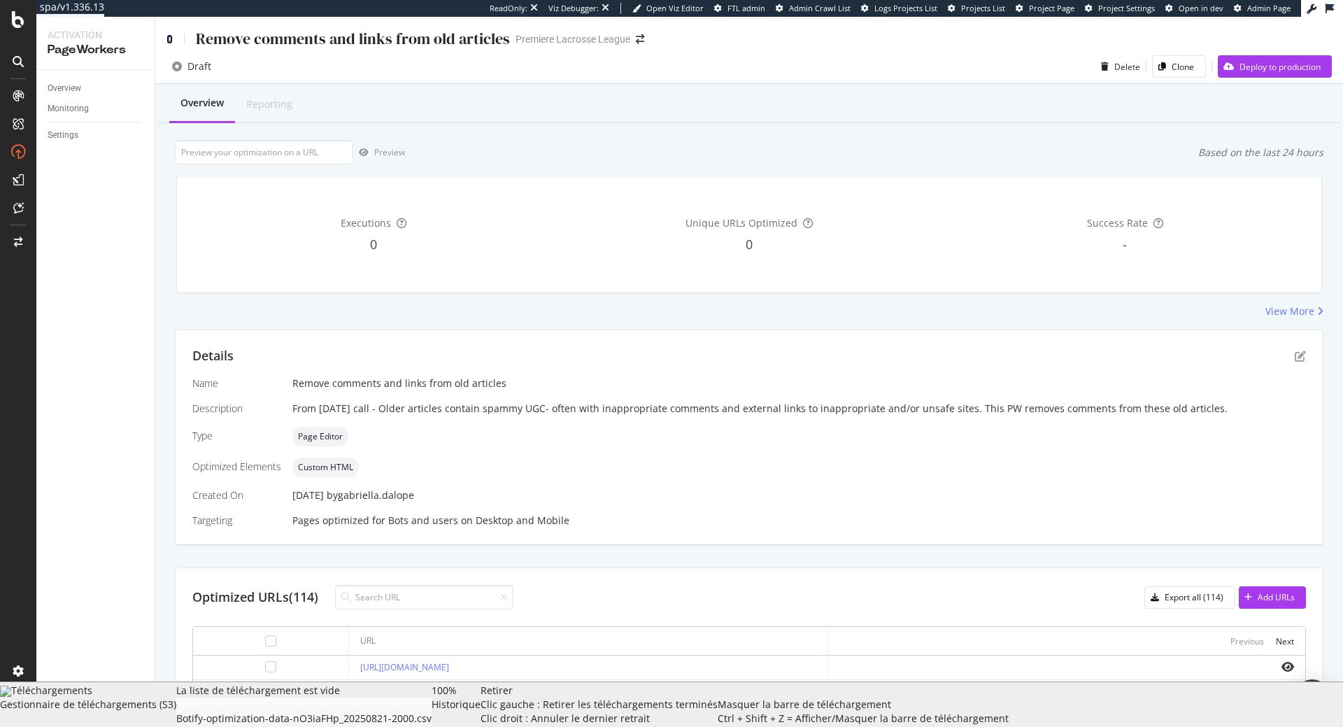
click at [170, 37] on icon at bounding box center [169, 39] width 6 height 10
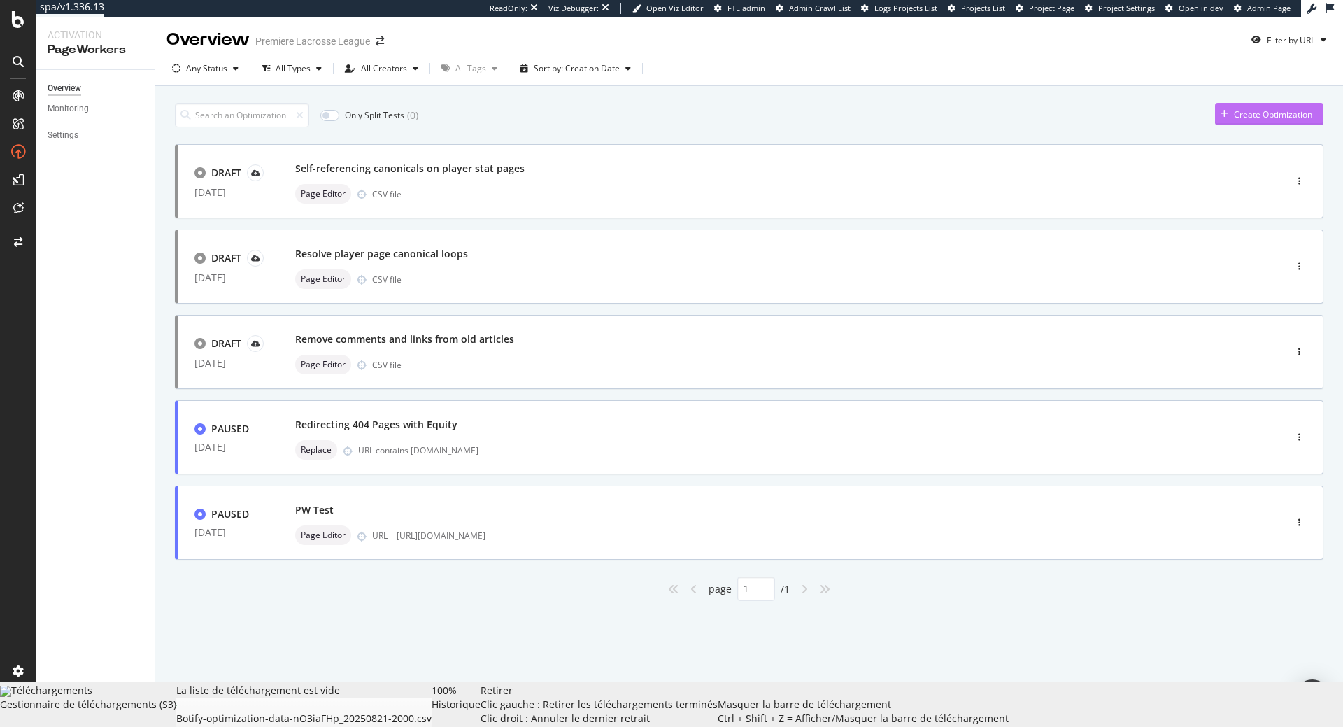
click at [1274, 111] on div "Create Optimization" at bounding box center [1273, 114] width 78 height 12
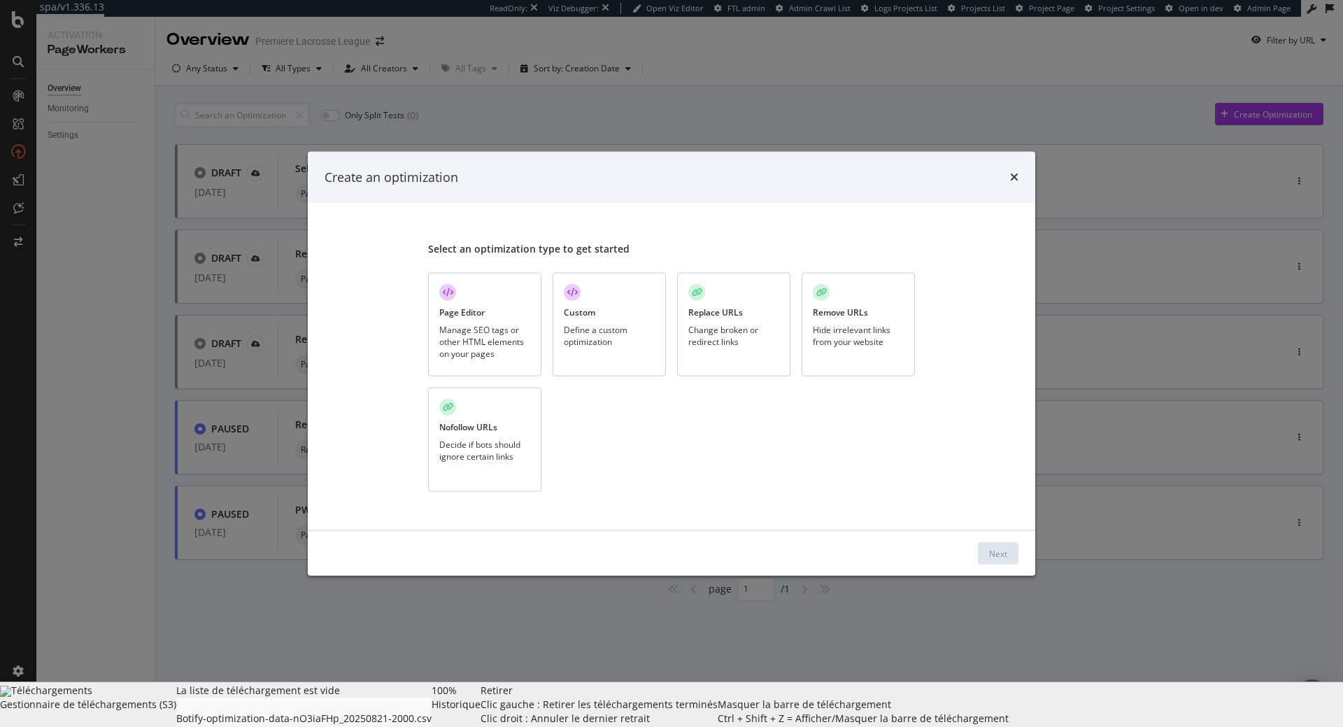
click at [450, 299] on div "modal" at bounding box center [447, 291] width 17 height 17
click at [998, 550] on div "Next" at bounding box center [998, 553] width 18 height 12
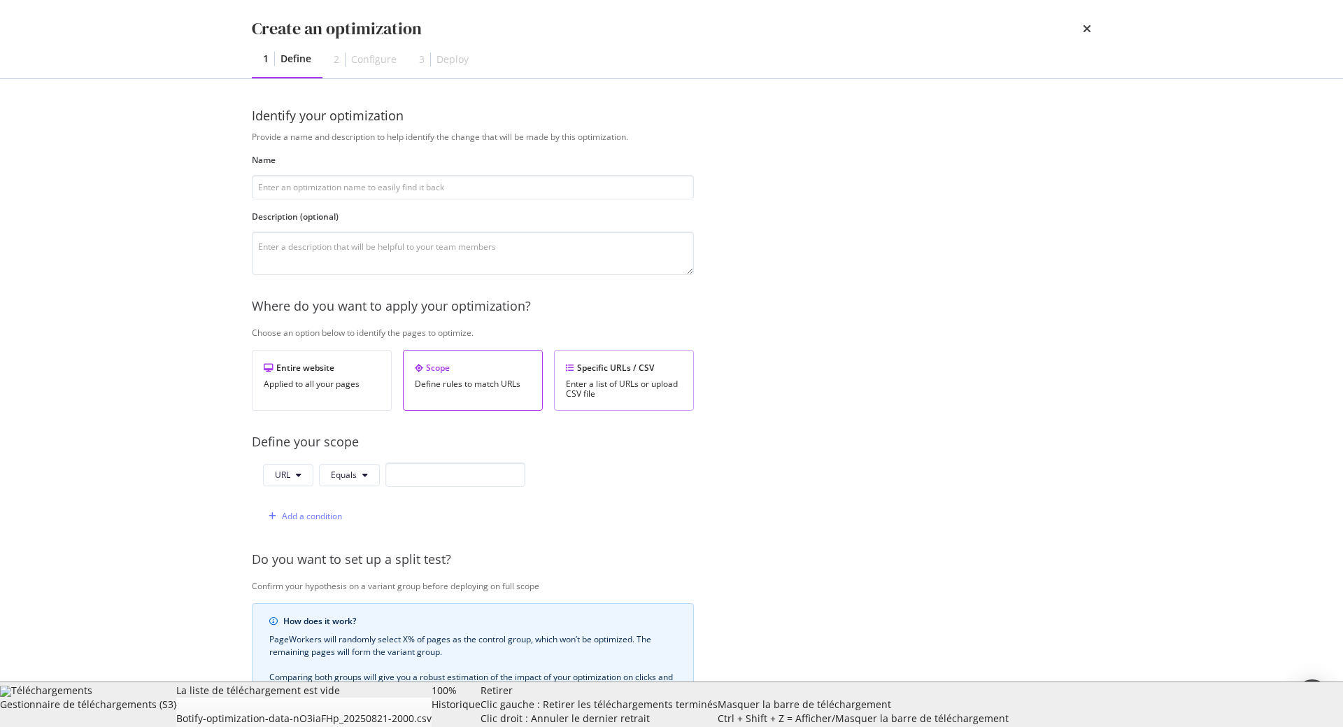
click at [640, 384] on div "Enter a list of URLs or upload CSV file" at bounding box center [624, 389] width 116 height 20
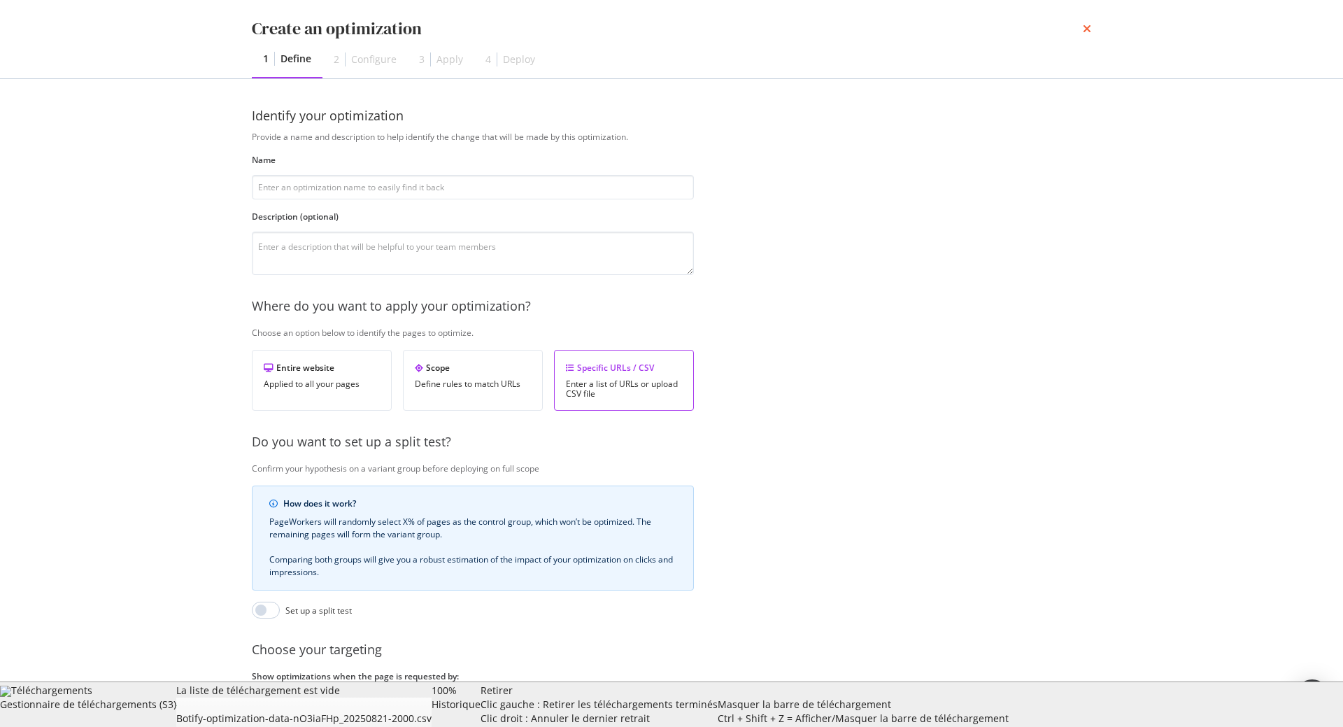
click at [1087, 29] on icon "times" at bounding box center [1087, 28] width 8 height 11
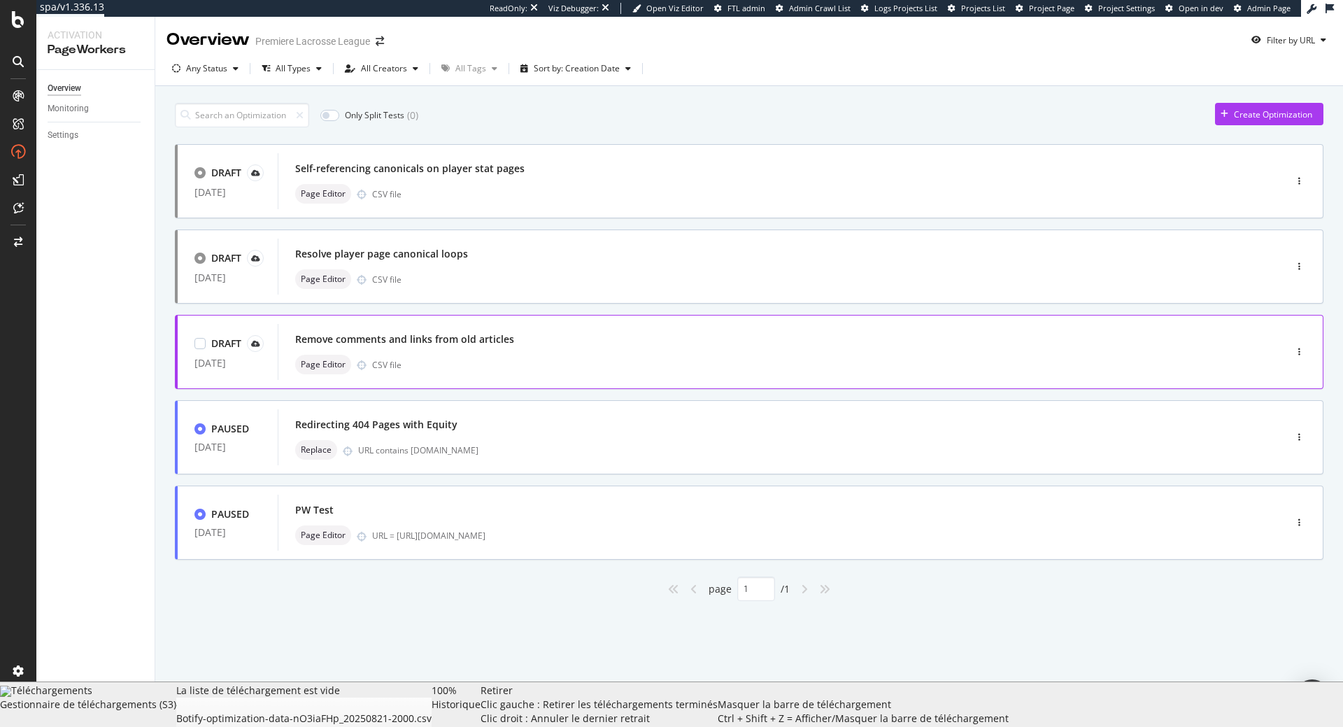
click at [494, 336] on div "Remove comments and links from old articles" at bounding box center [404, 339] width 219 height 14
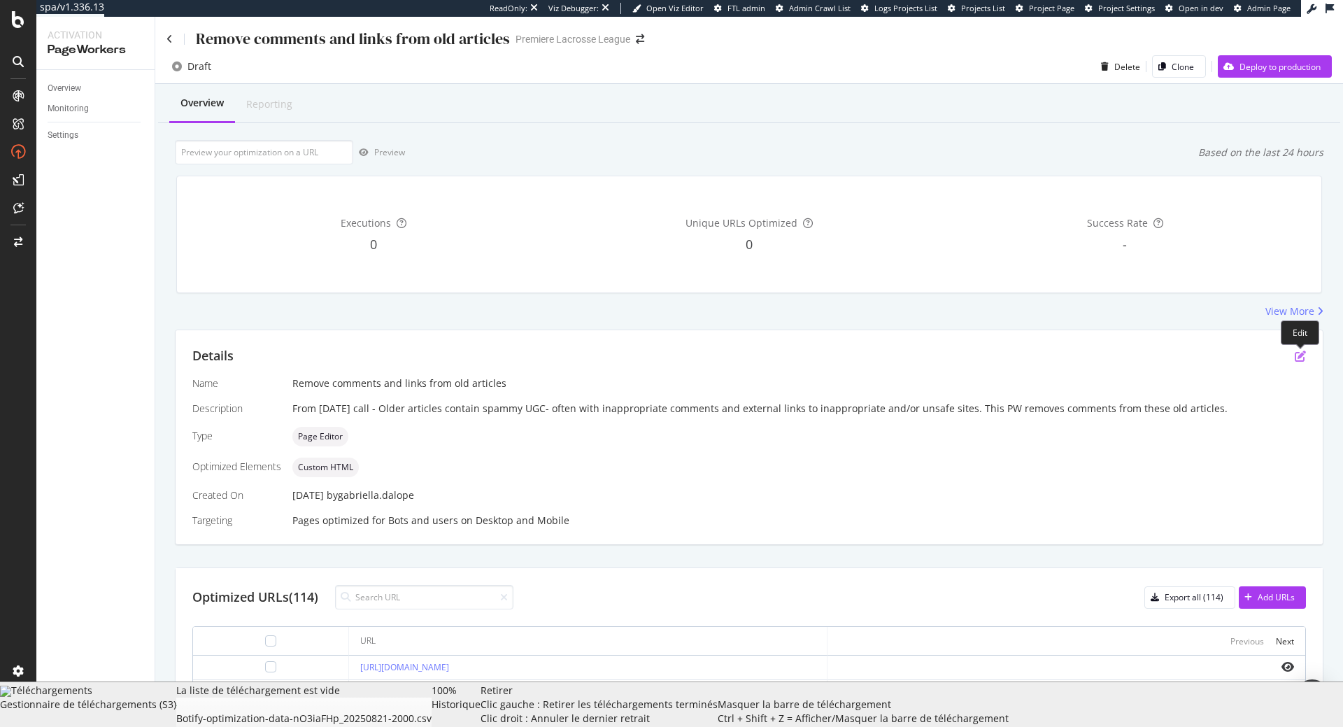
click at [1298, 362] on icon "pen-to-square" at bounding box center [1300, 355] width 11 height 11
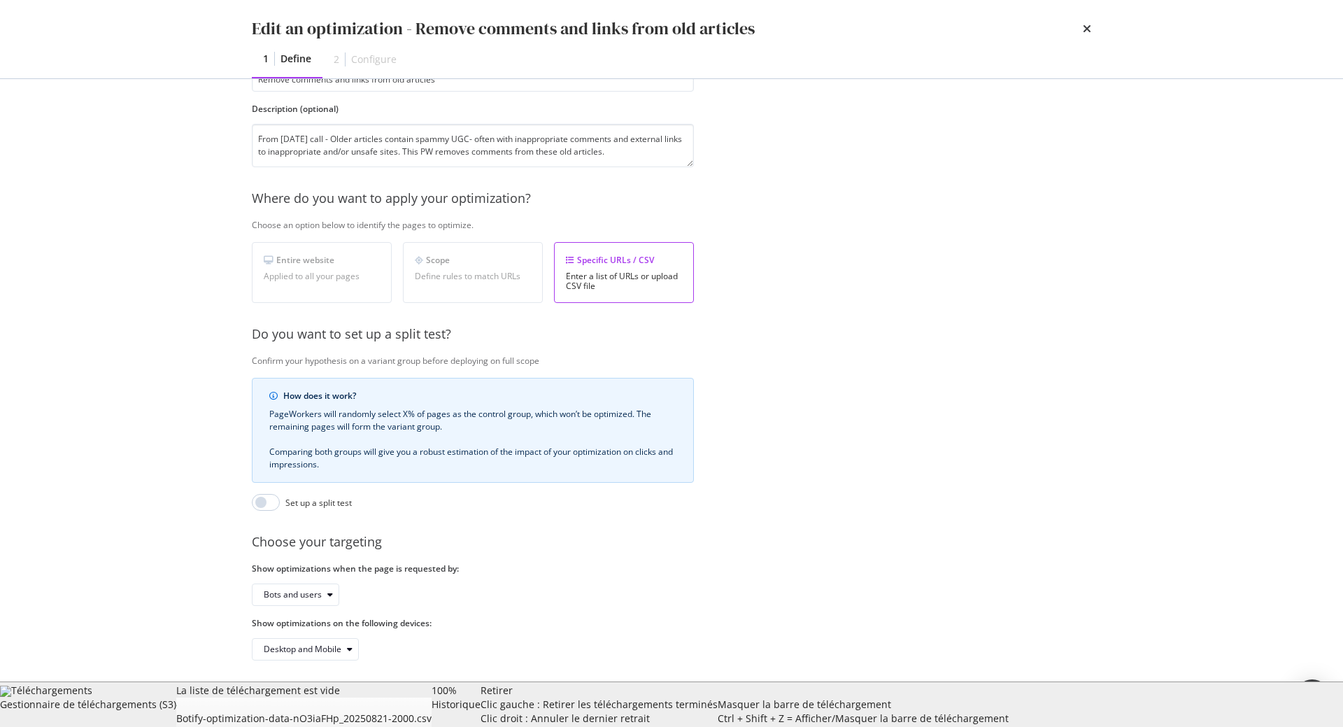
scroll to position [115, 0]
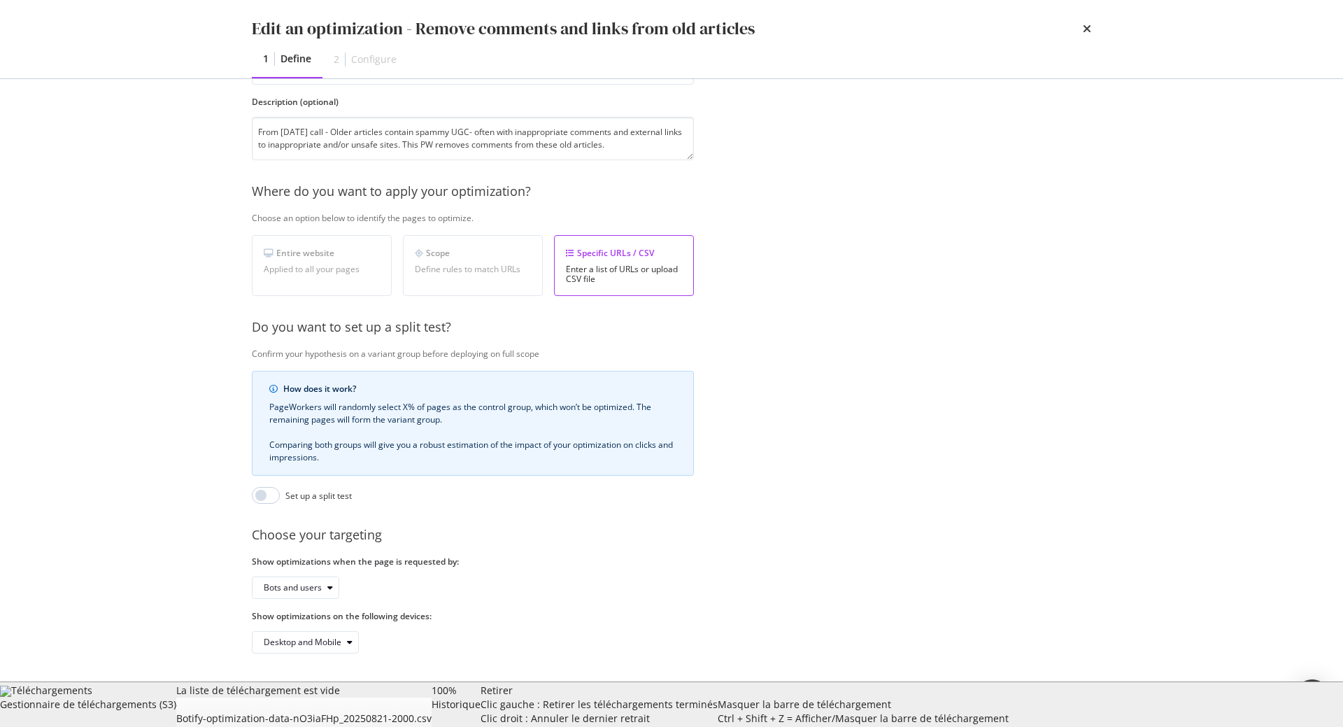
click at [1070, 699] on div "Next" at bounding box center [1071, 704] width 18 height 12
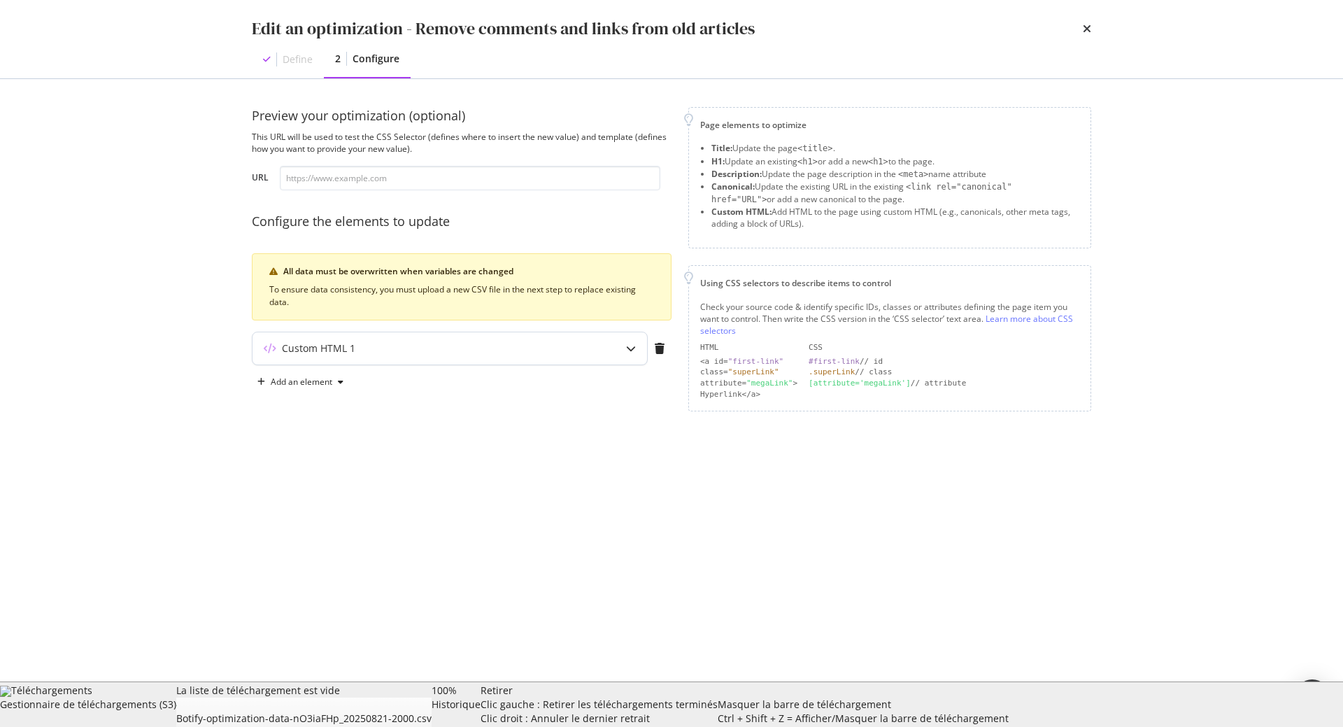
click at [353, 355] on div "Custom HTML 1" at bounding box center [318, 348] width 73 height 14
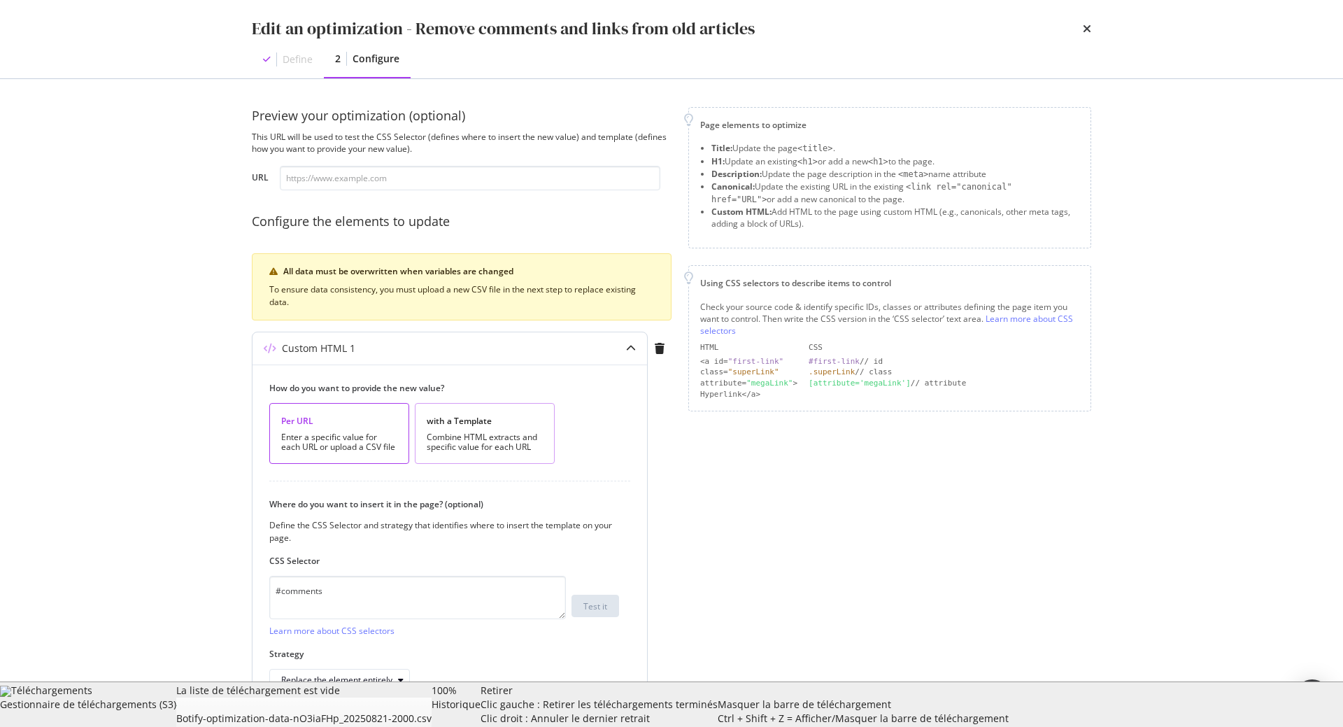
click at [470, 434] on div "Combine HTML extracts and specific value for each URL" at bounding box center [485, 442] width 116 height 20
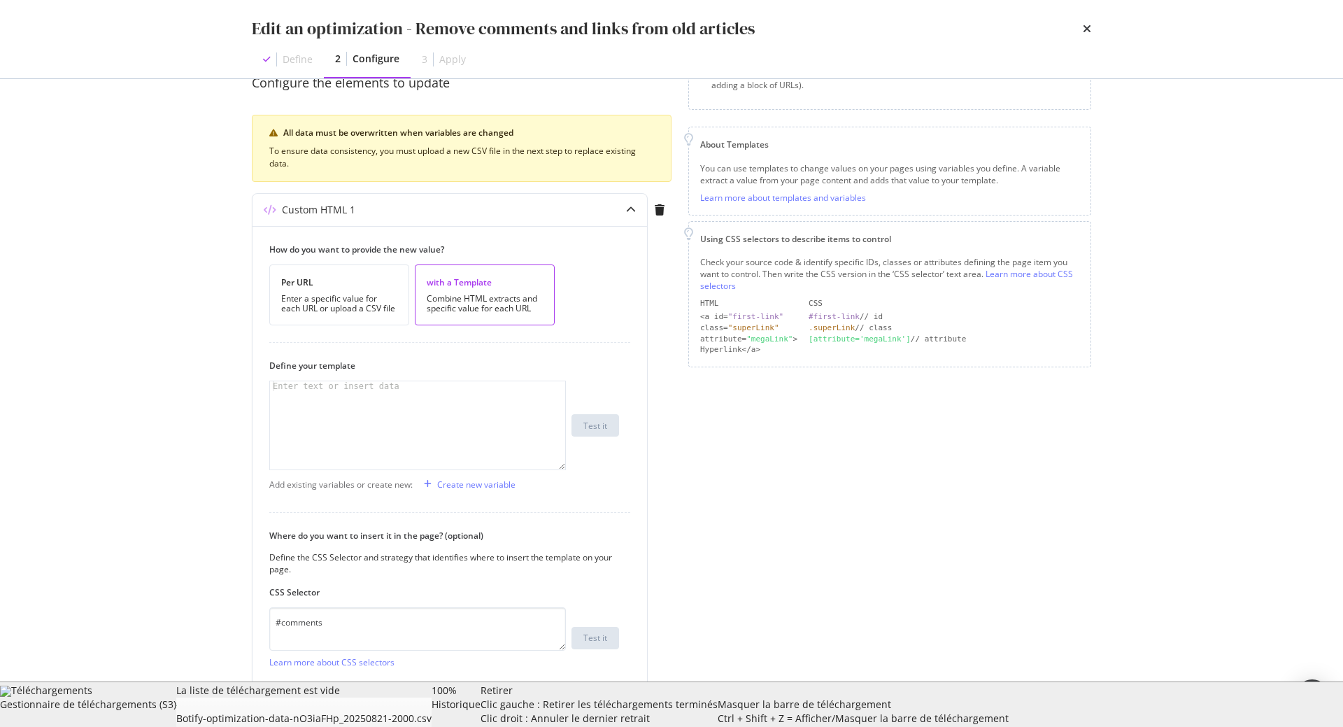
scroll to position [159, 0]
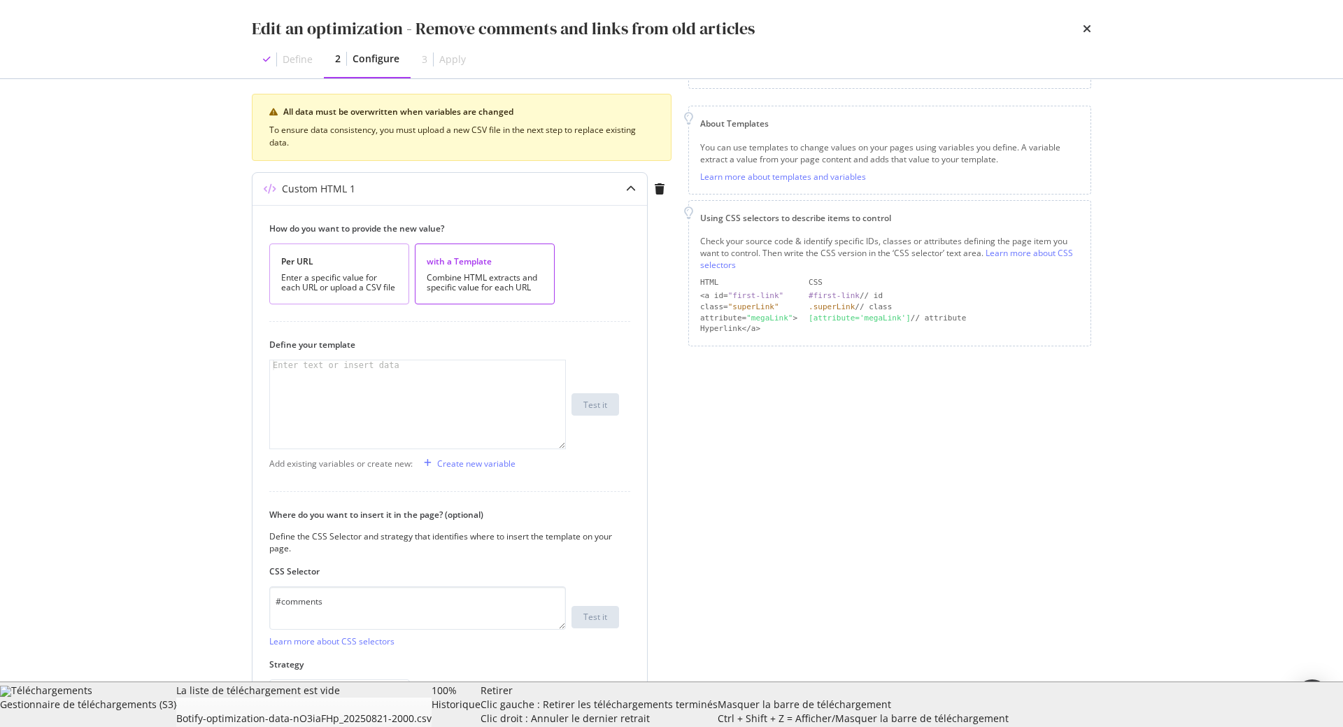
click at [326, 278] on div "Enter a specific value for each URL or upload a CSV file" at bounding box center [339, 283] width 116 height 20
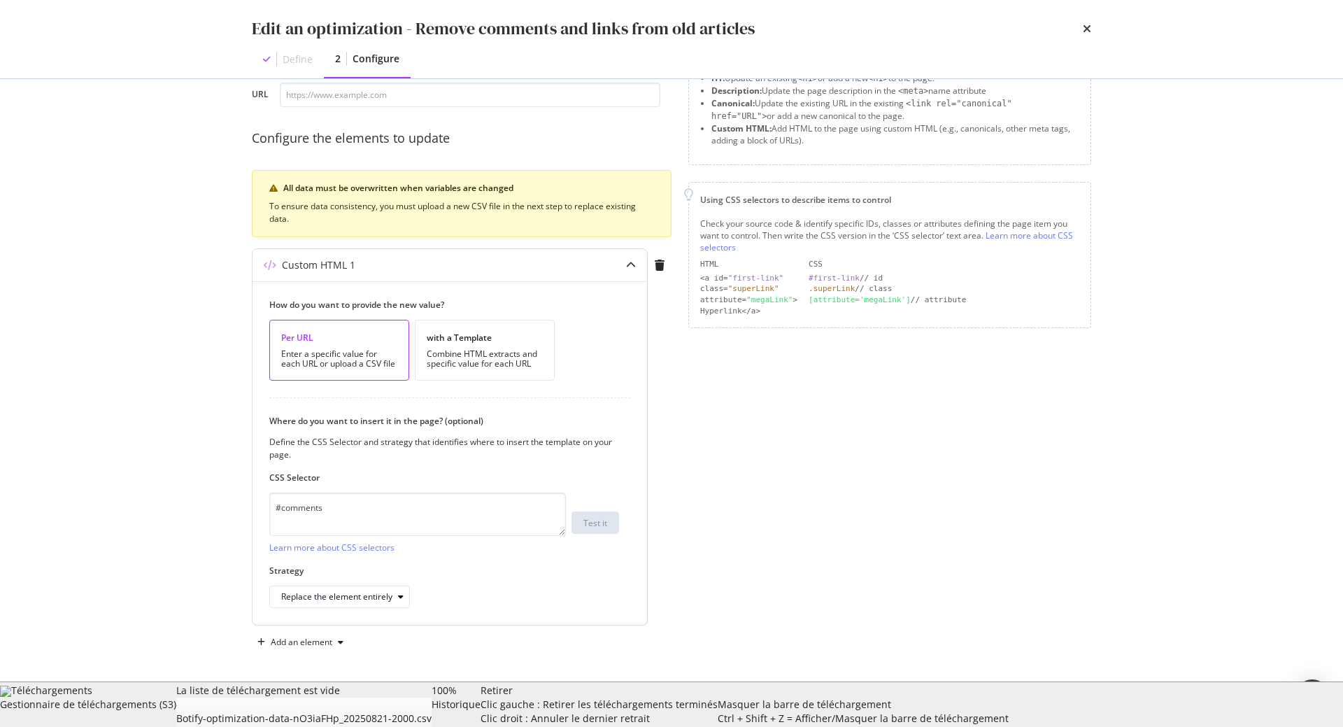
scroll to position [83, 0]
click at [466, 343] on div "with a Template" at bounding box center [485, 338] width 116 height 12
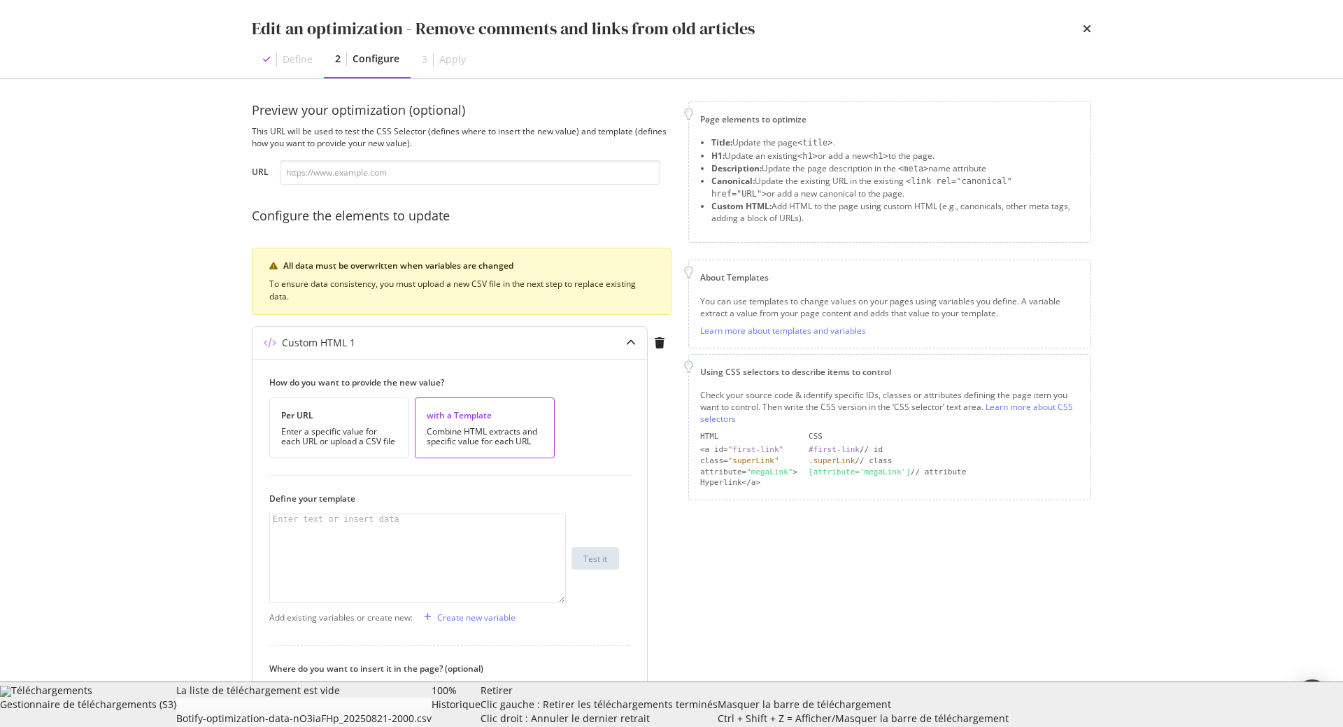
scroll to position [0, 0]
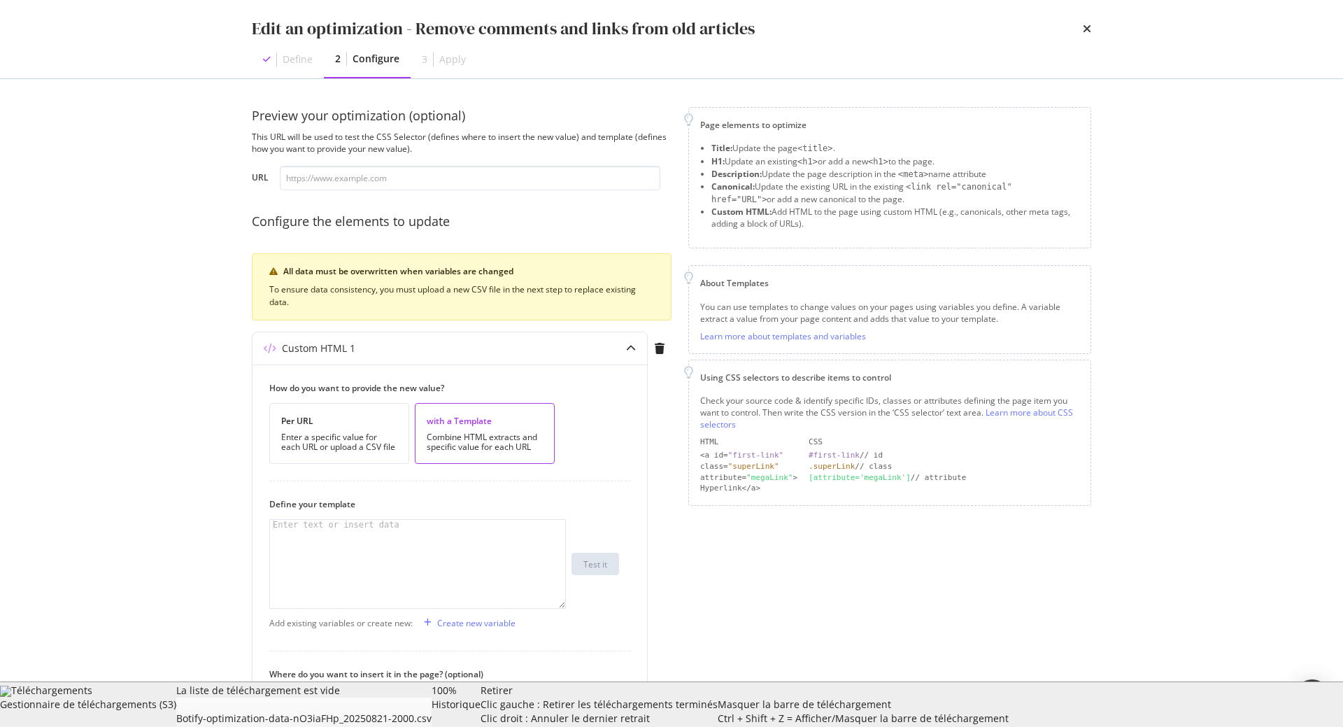
click at [573, 27] on div "Edit an optimization - Remove comments and links from old articles" at bounding box center [503, 29] width 503 height 24
click at [701, 28] on div "Edit an optimization - Remove comments and links from old articles" at bounding box center [503, 29] width 503 height 24
drag, startPoint x: 760, startPoint y: 27, endPoint x: 418, endPoint y: 27, distance: 342.0
click at [418, 27] on div "Edit an optimization - Remove comments and links from old articles" at bounding box center [671, 29] width 839 height 24
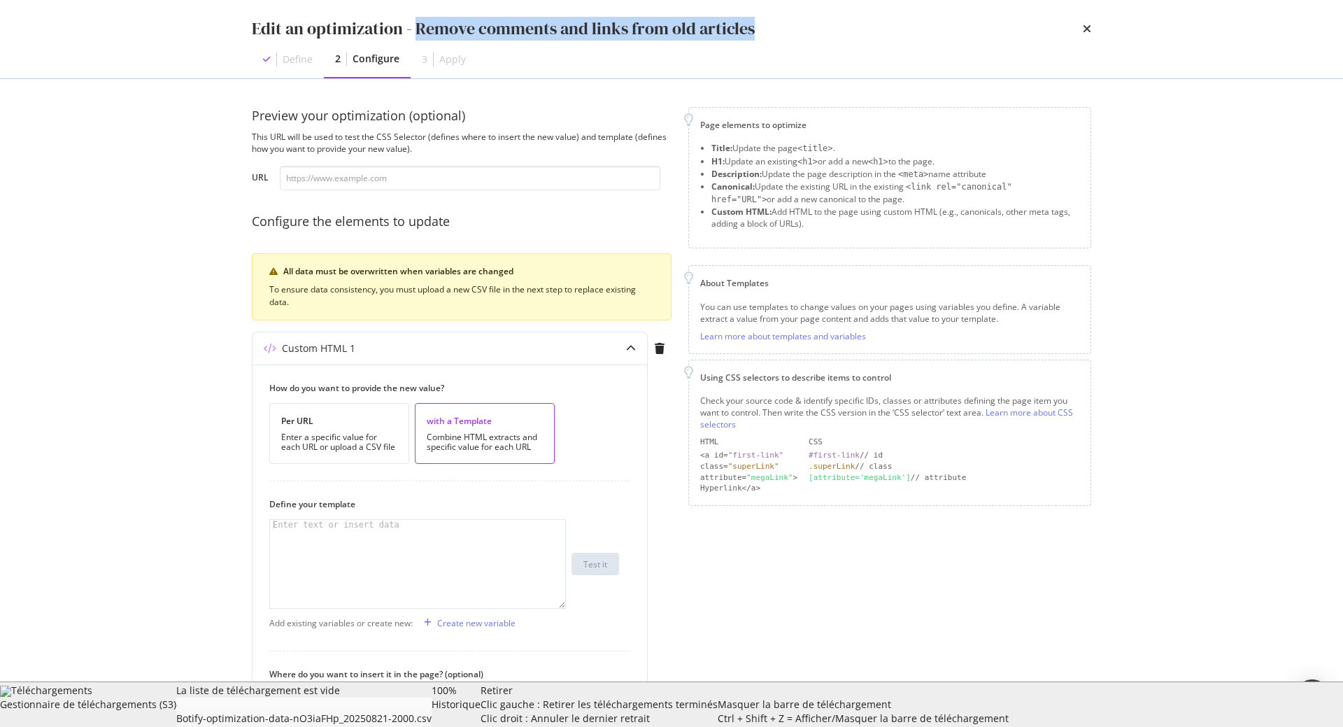
copy div "Remove comments and links from old articles"
click at [1089, 31] on icon "times" at bounding box center [1087, 28] width 8 height 11
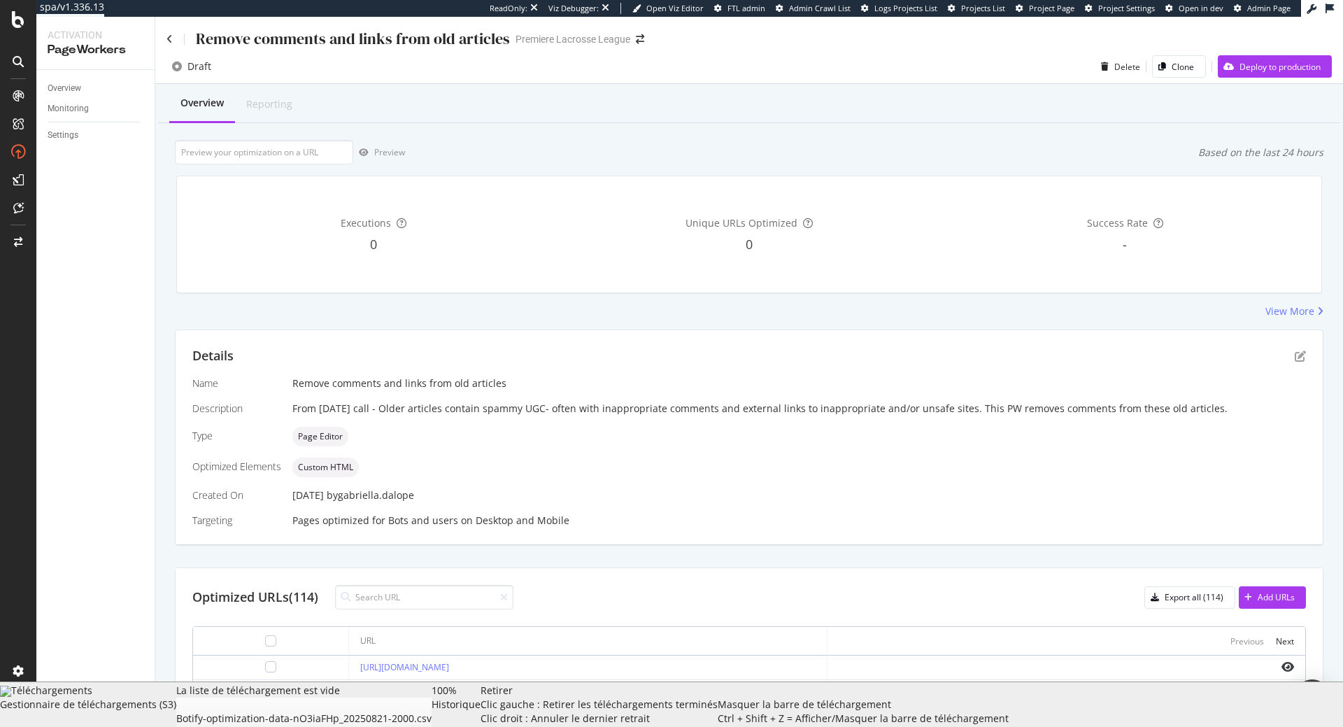
click at [173, 36] on div "Remove comments and links from old articles" at bounding box center [337, 39] width 343 height 22
click at [170, 40] on icon at bounding box center [169, 39] width 6 height 10
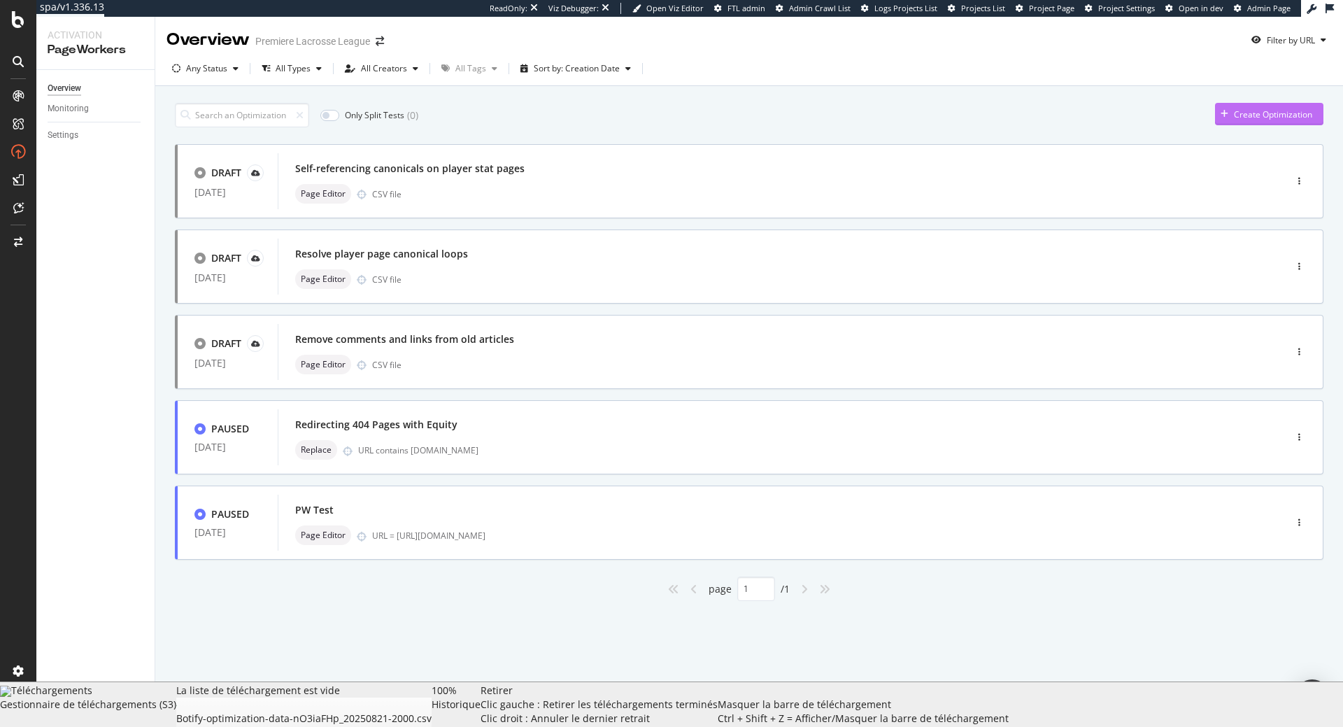
click at [1253, 120] on div "Create Optimization" at bounding box center [1263, 114] width 97 height 21
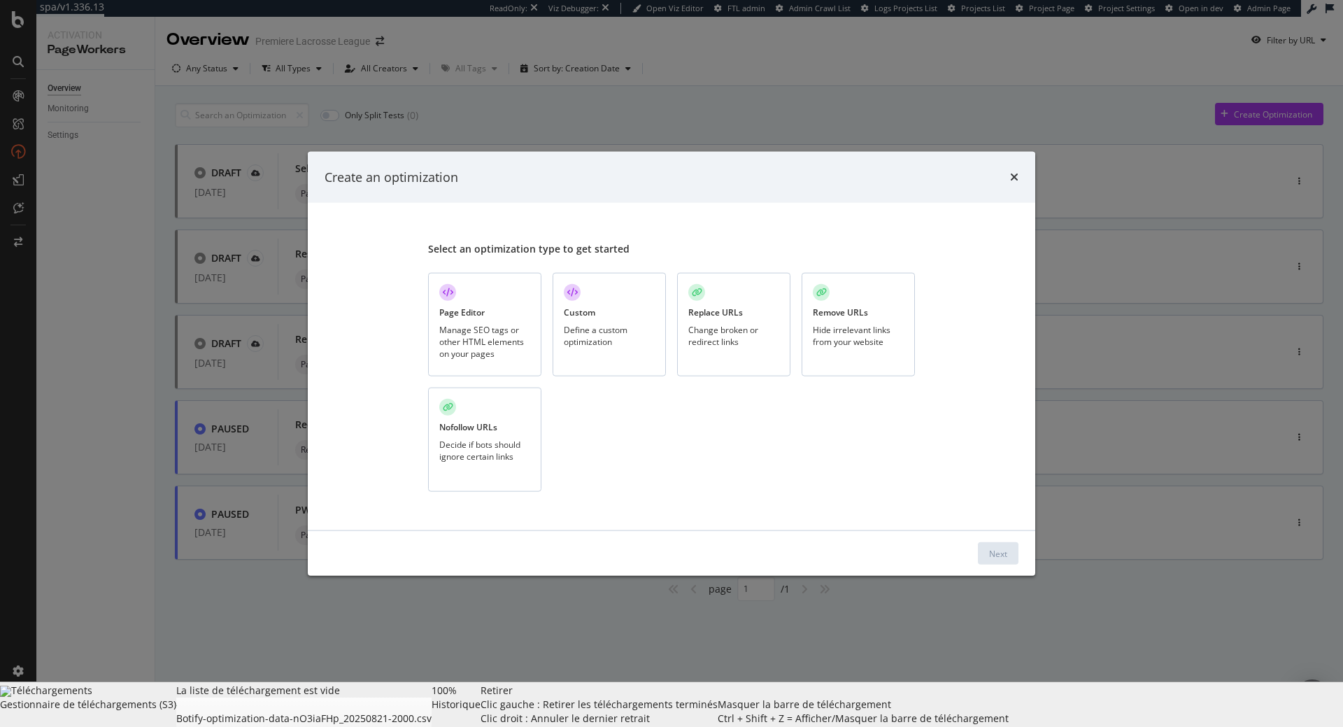
click at [465, 308] on div "Page Editor" at bounding box center [461, 312] width 45 height 12
click at [1018, 554] on button "Next" at bounding box center [998, 553] width 41 height 22
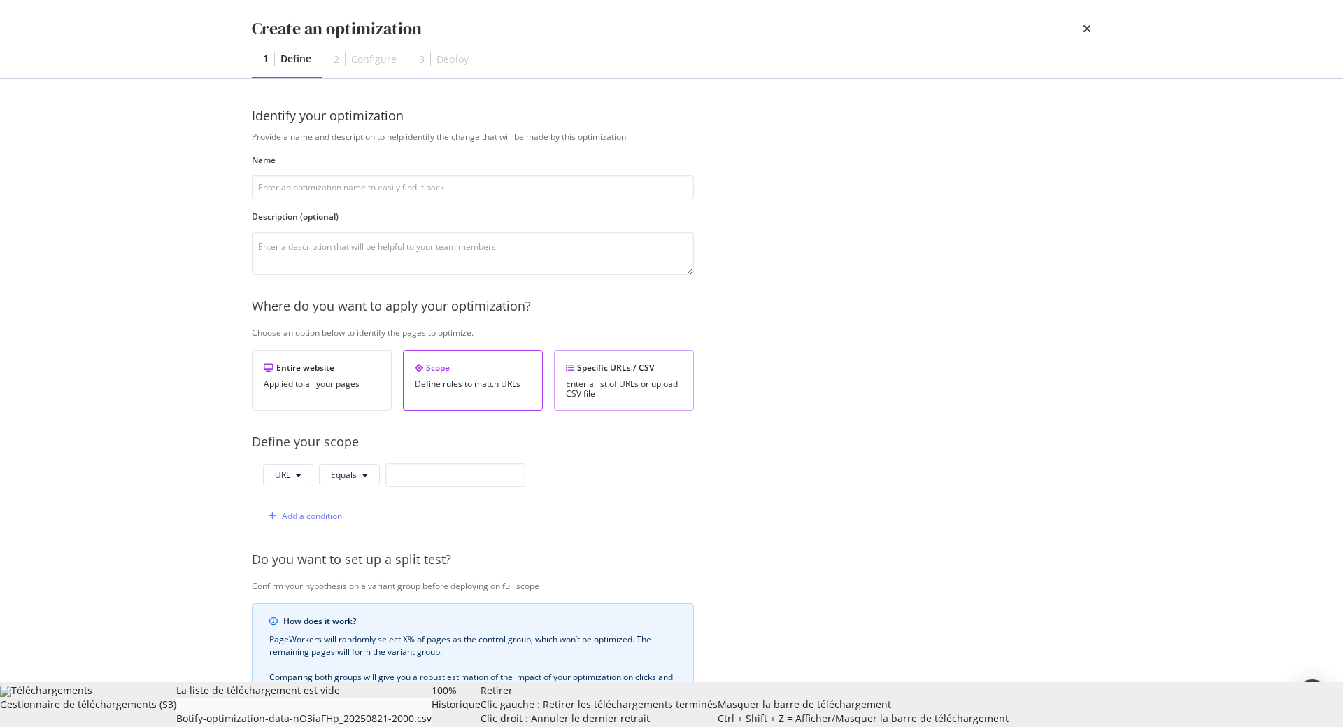
click at [597, 383] on div "Enter a list of URLs or upload CSV file" at bounding box center [624, 389] width 116 height 20
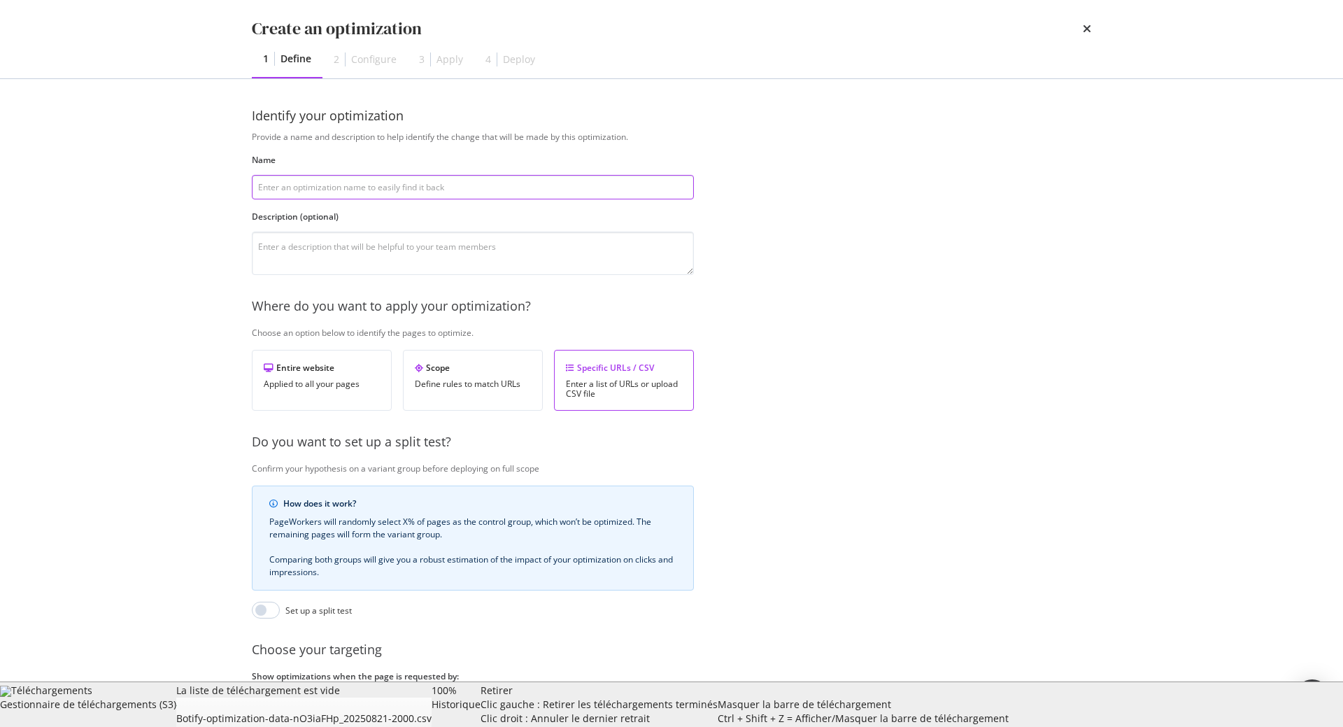
click at [356, 198] on input "modal" at bounding box center [473, 187] width 442 height 24
paste input "Remove comments and links from old articles"
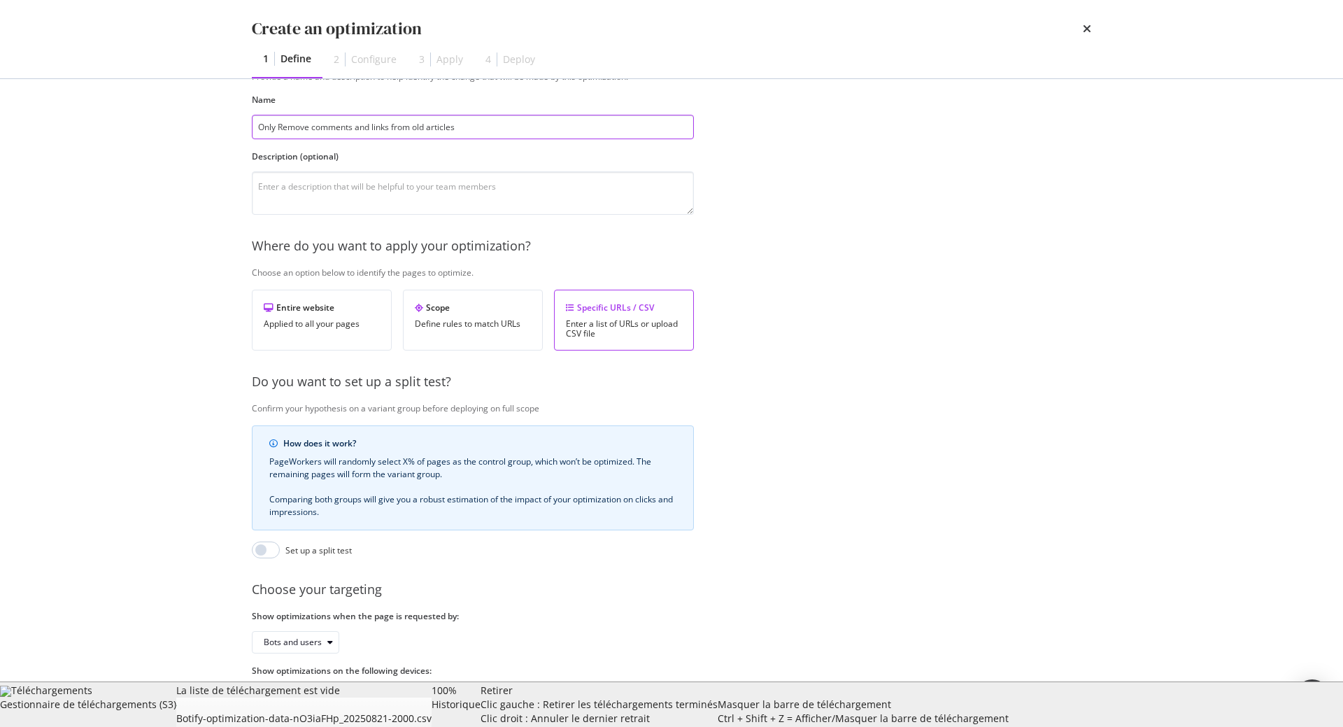
scroll to position [115, 0]
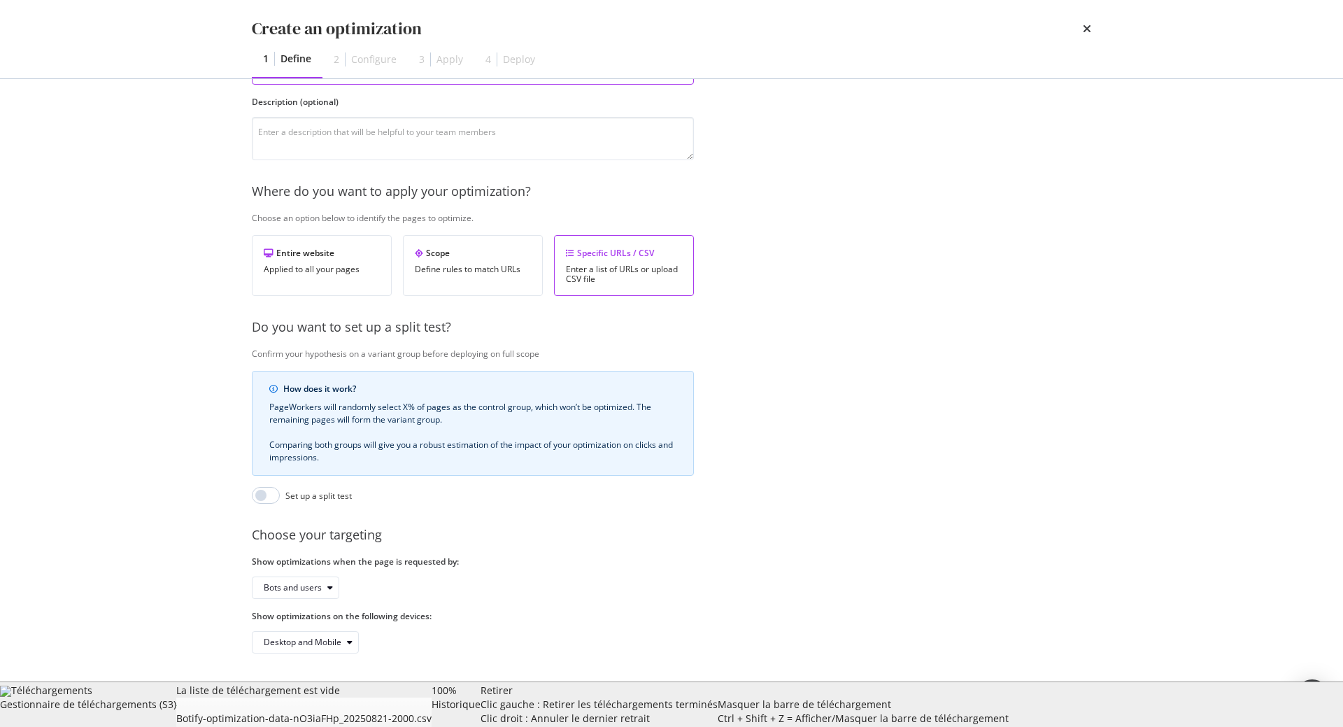
type input "Only Remove comments and links from old articles"
click at [1067, 699] on div "Next" at bounding box center [1071, 704] width 18 height 12
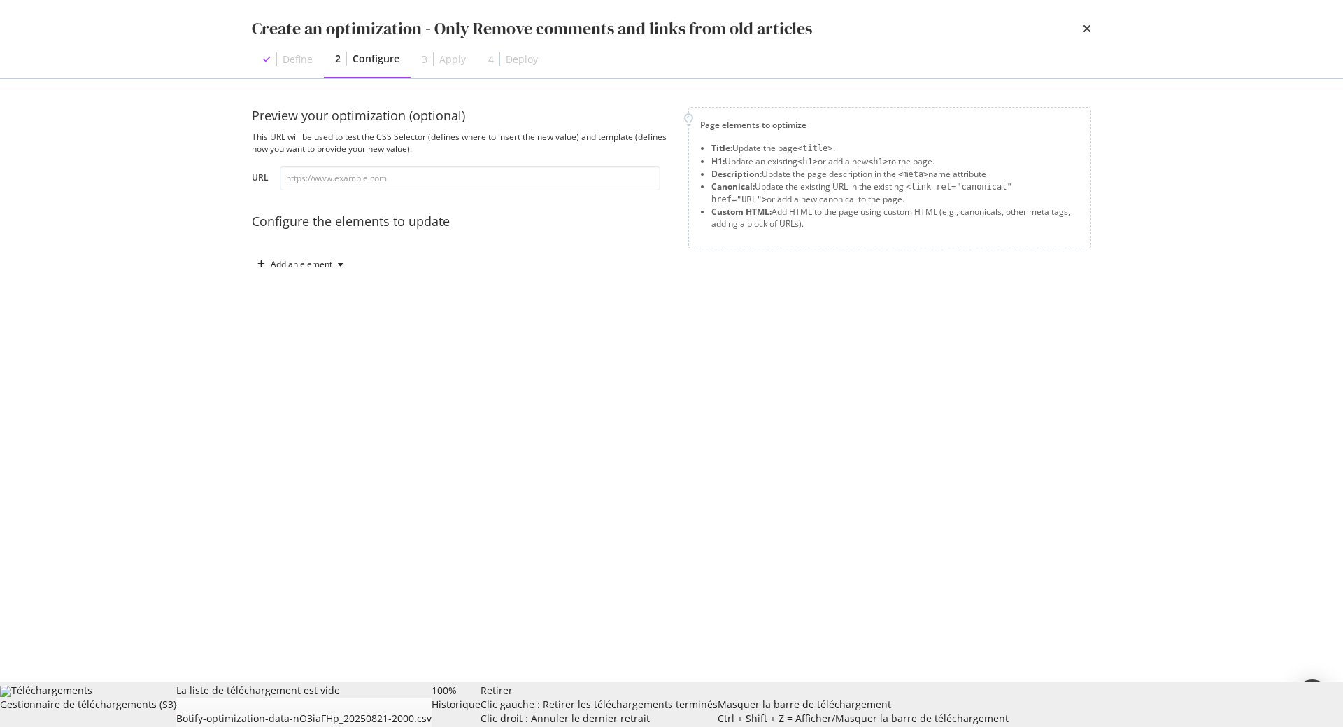
scroll to position [0, 0]
click at [292, 264] on div "Add an element" at bounding box center [302, 264] width 62 height 8
click at [310, 385] on div "Custom HTML" at bounding box center [316, 384] width 55 height 12
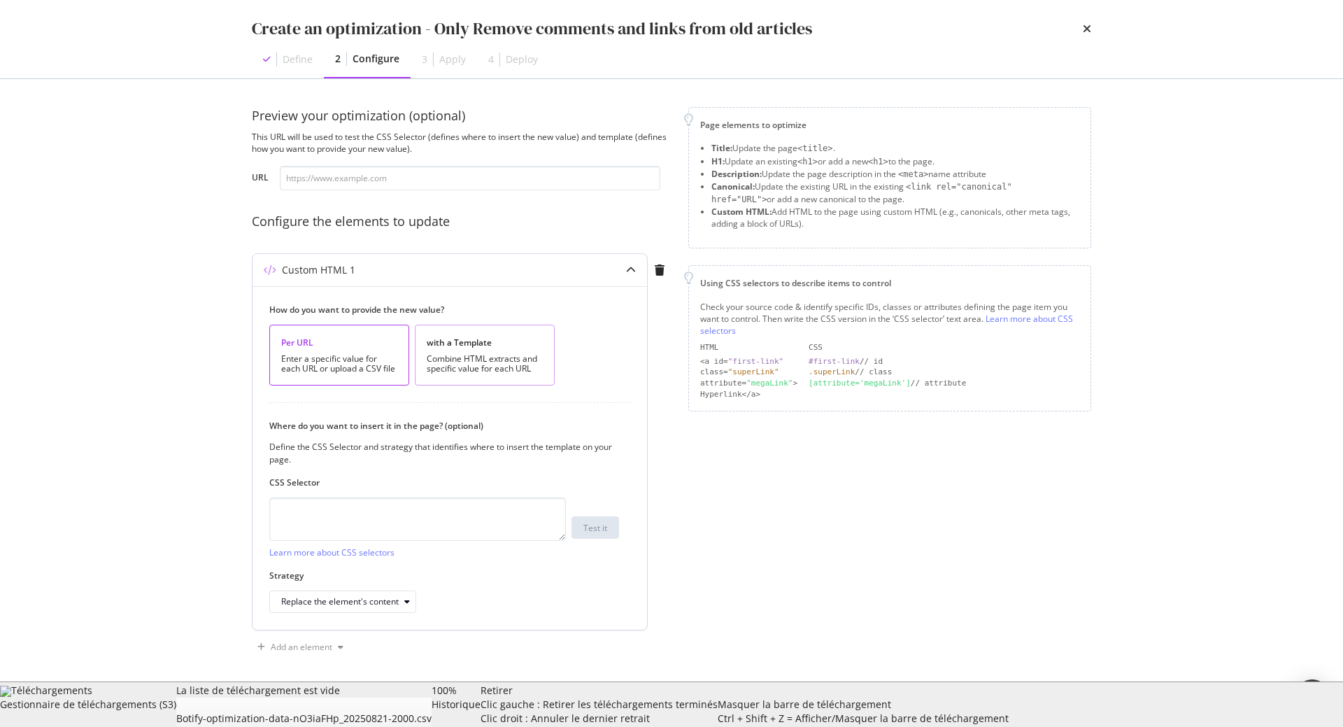
click at [464, 355] on div "Combine HTML extracts and specific value for each URL" at bounding box center [485, 364] width 116 height 20
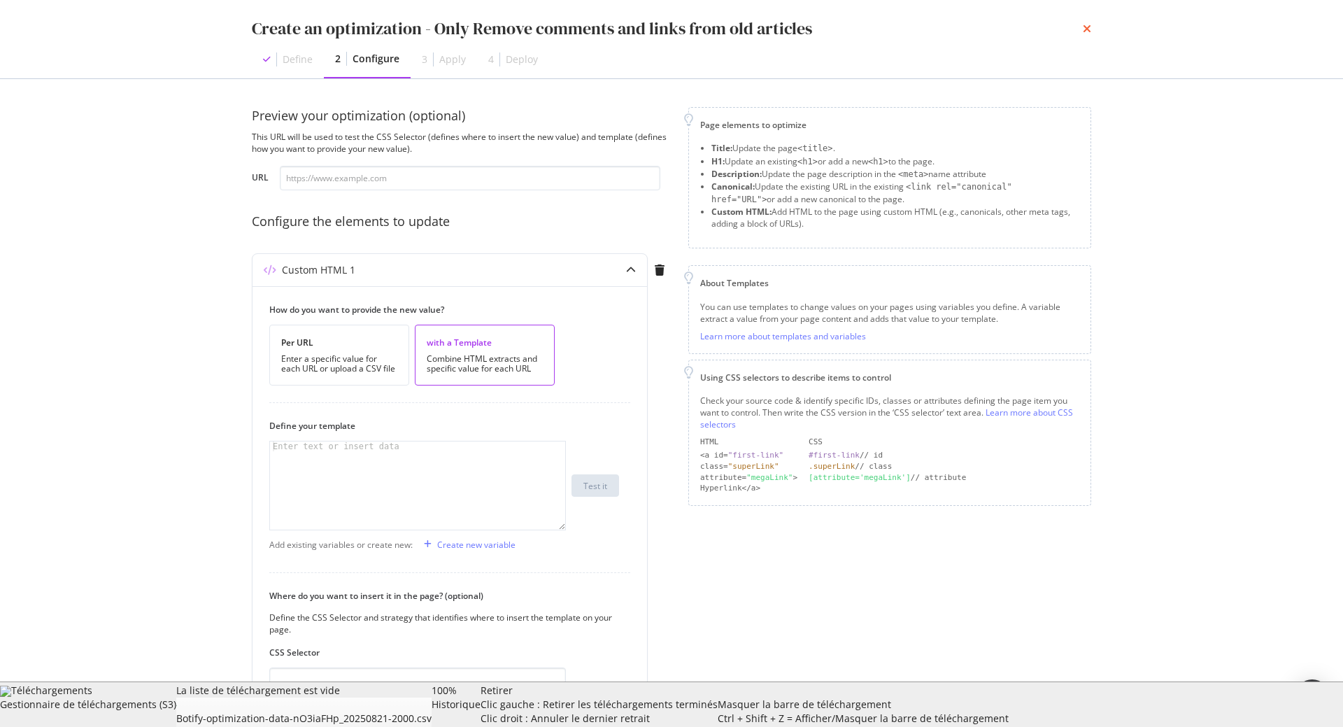
click at [1089, 28] on icon "times" at bounding box center [1087, 28] width 8 height 11
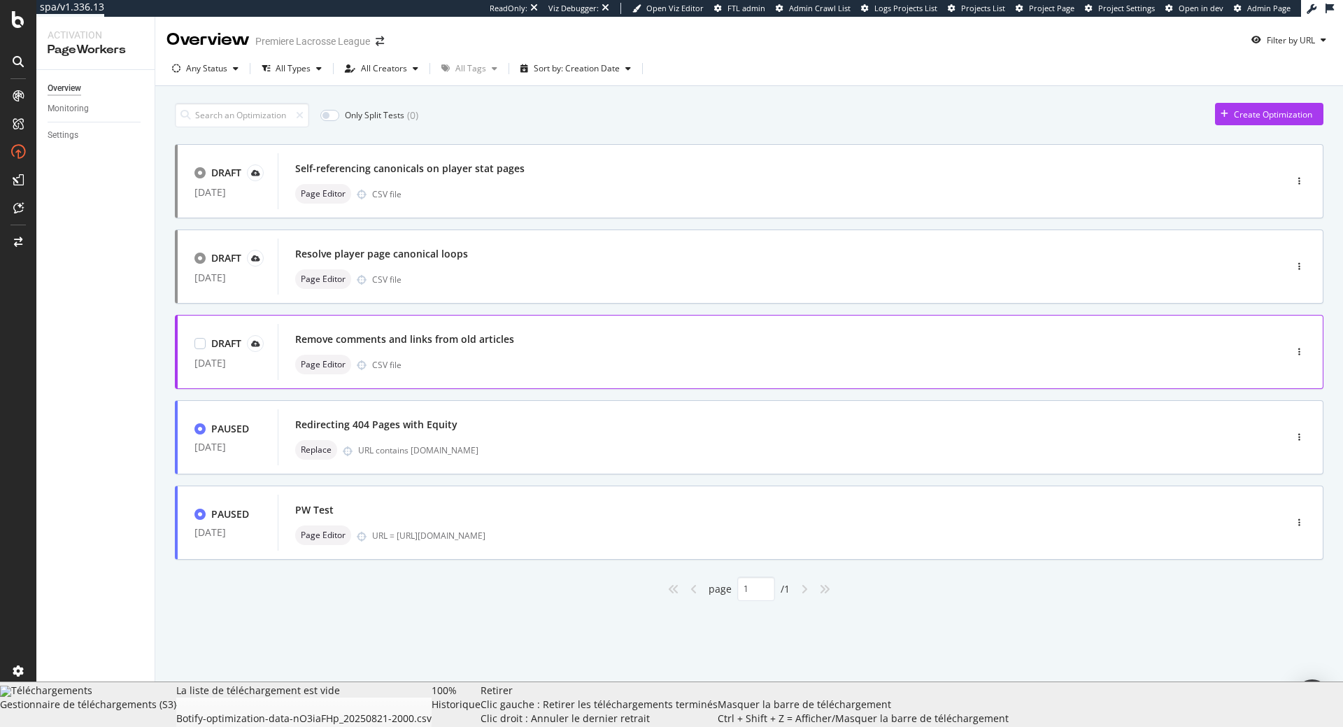
click at [491, 348] on div "Remove comments and links from old articles" at bounding box center [760, 339] width 930 height 20
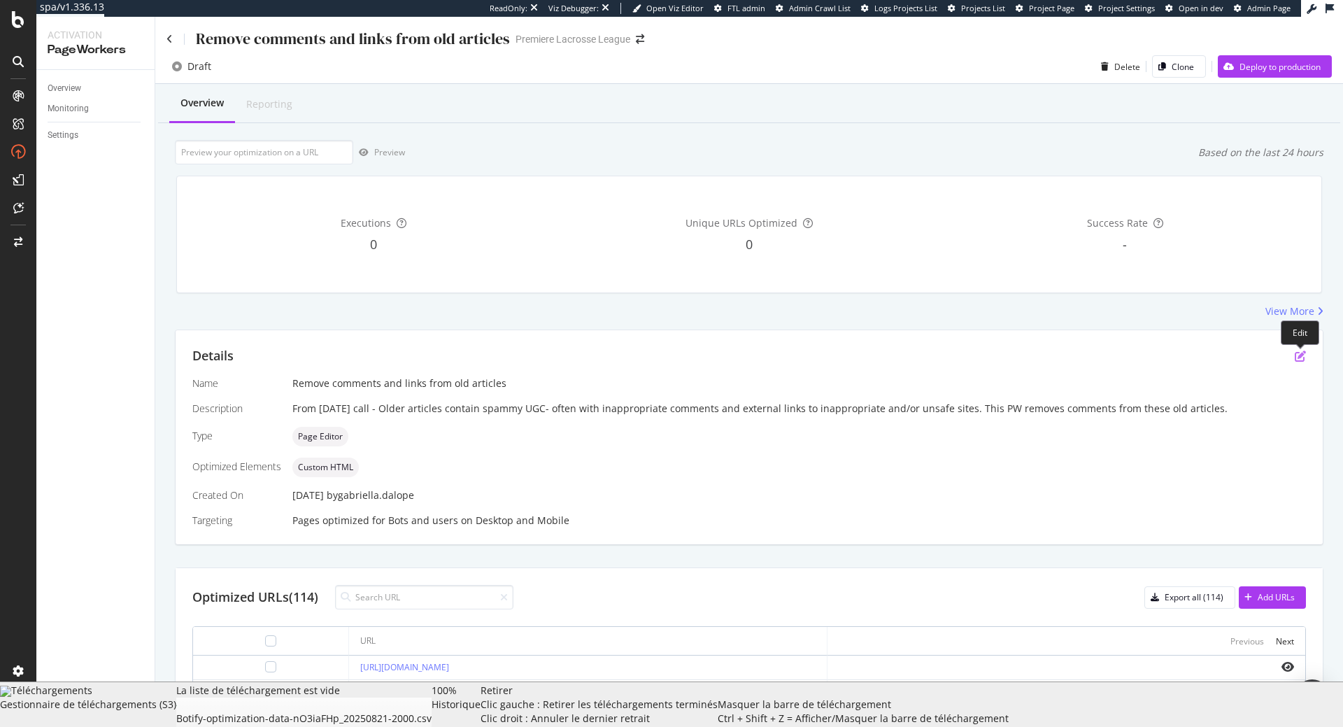
click at [1302, 357] on icon "pen-to-square" at bounding box center [1300, 355] width 11 height 11
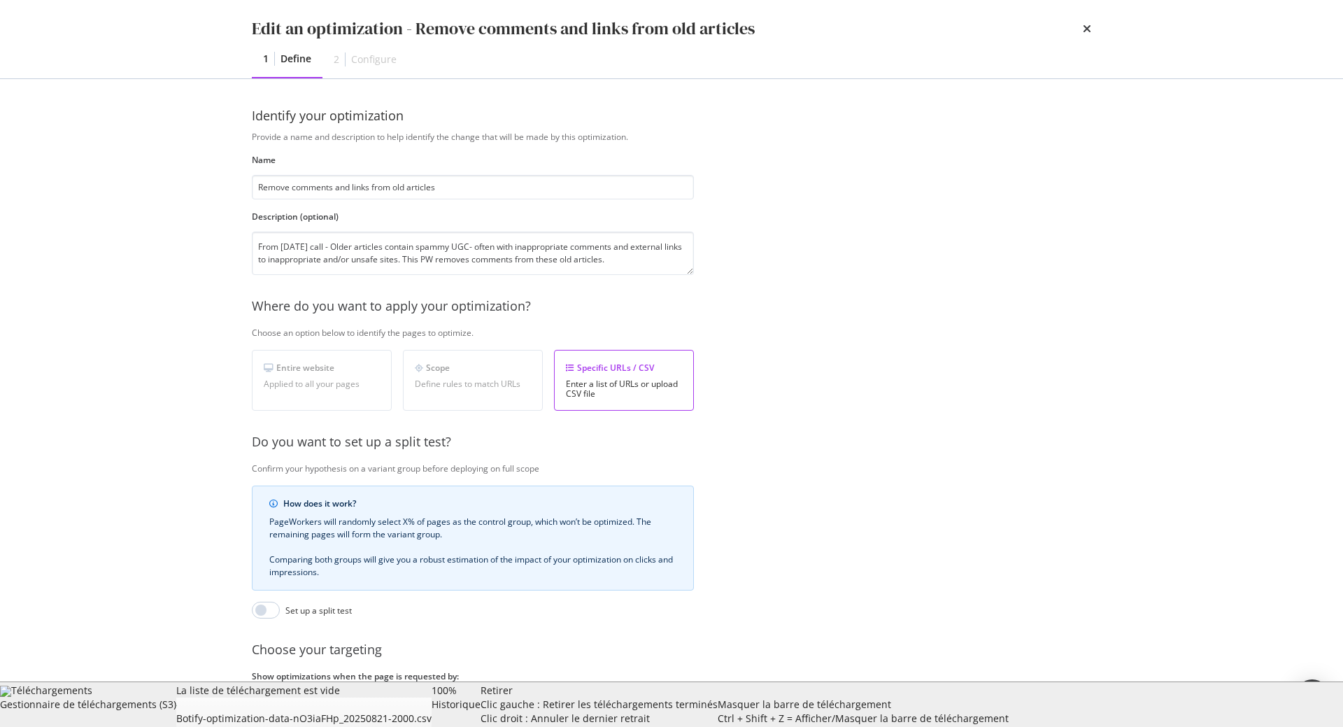
click at [1069, 701] on div "Next" at bounding box center [1071, 704] width 18 height 12
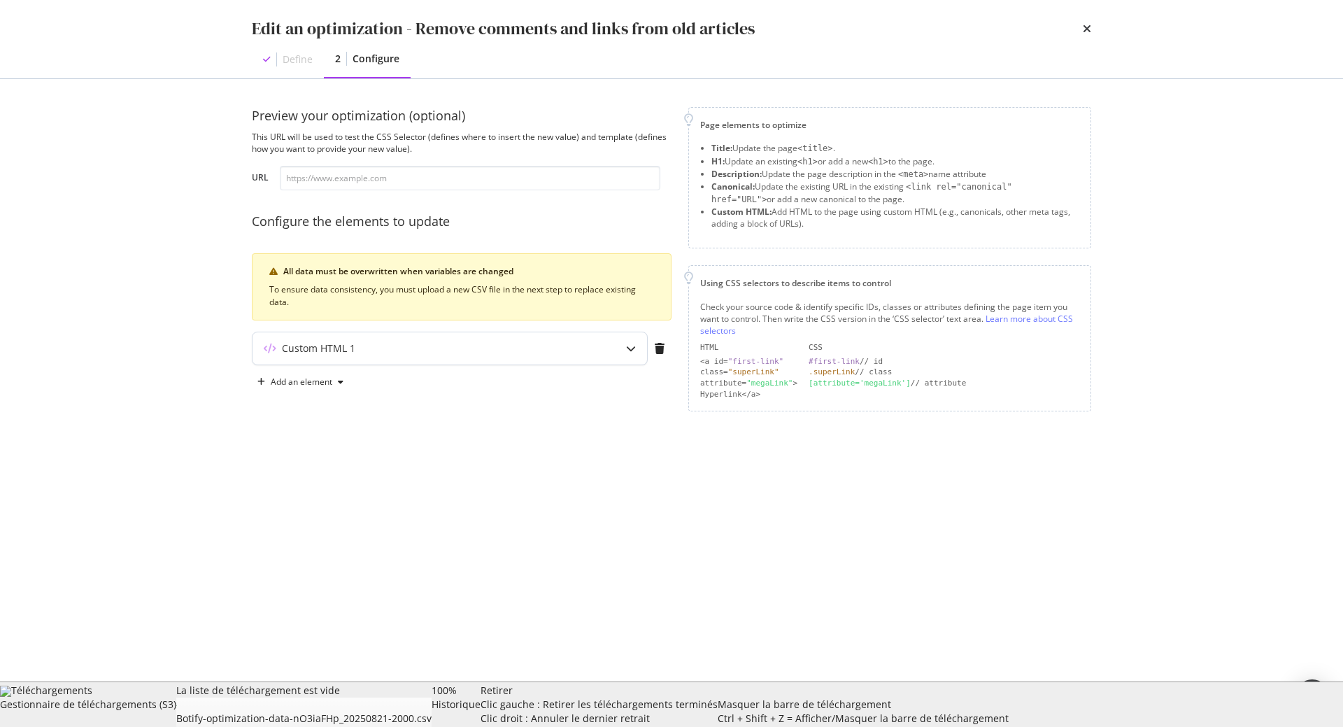
click at [491, 357] on div "Custom HTML 1" at bounding box center [449, 348] width 394 height 32
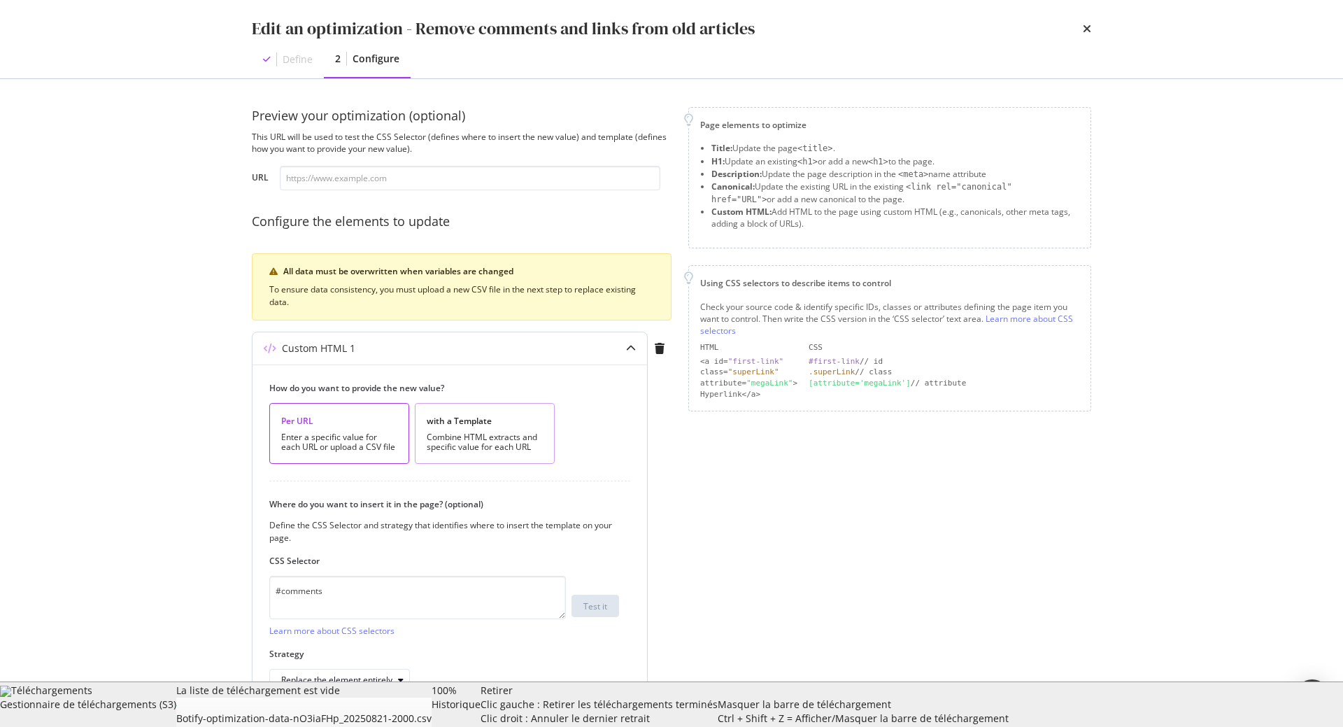
click at [473, 439] on div "Combine HTML extracts and specific value for each URL" at bounding box center [485, 442] width 116 height 20
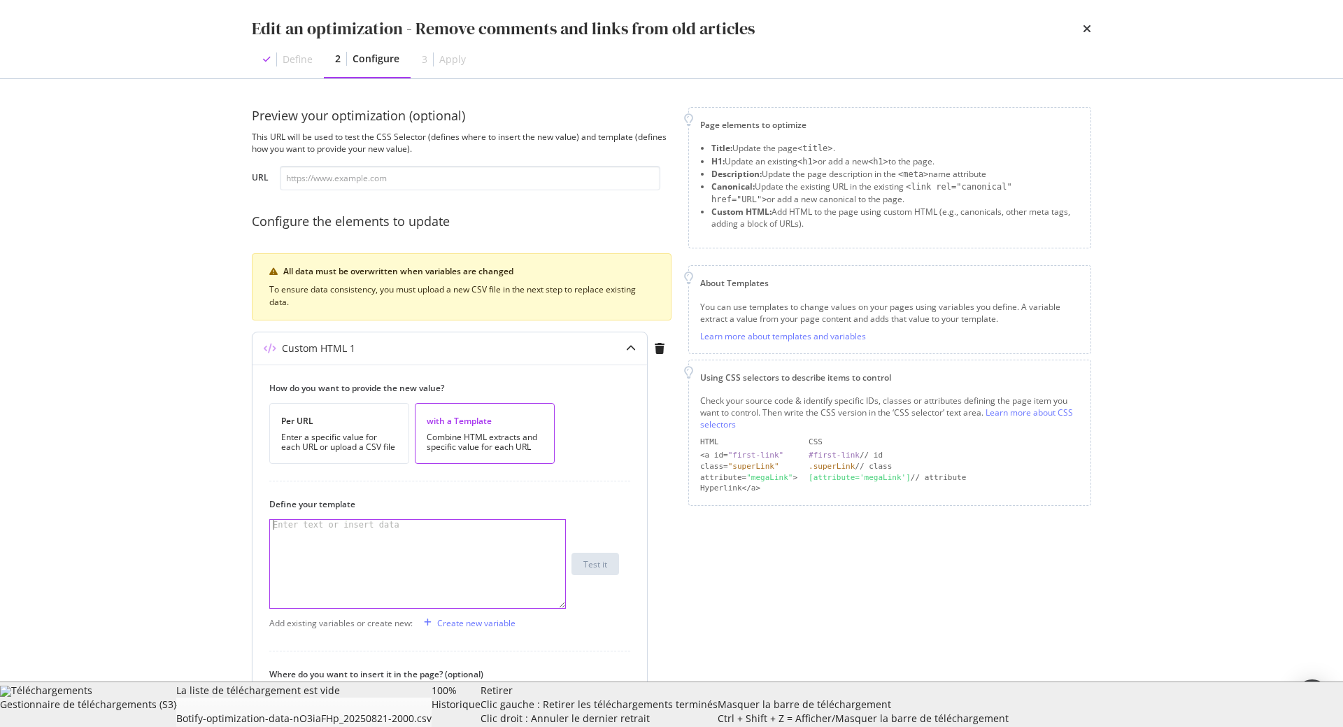
click at [376, 555] on div "modal" at bounding box center [417, 574] width 295 height 108
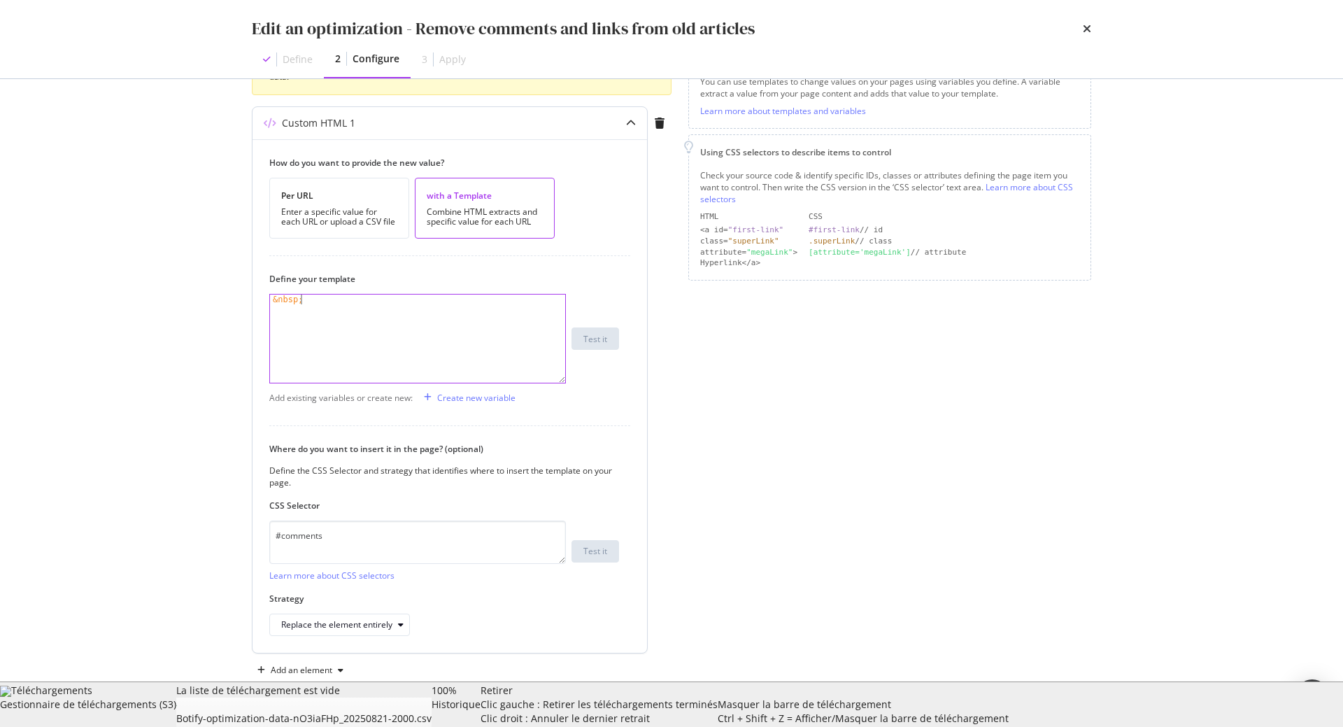
scroll to position [239, 0]
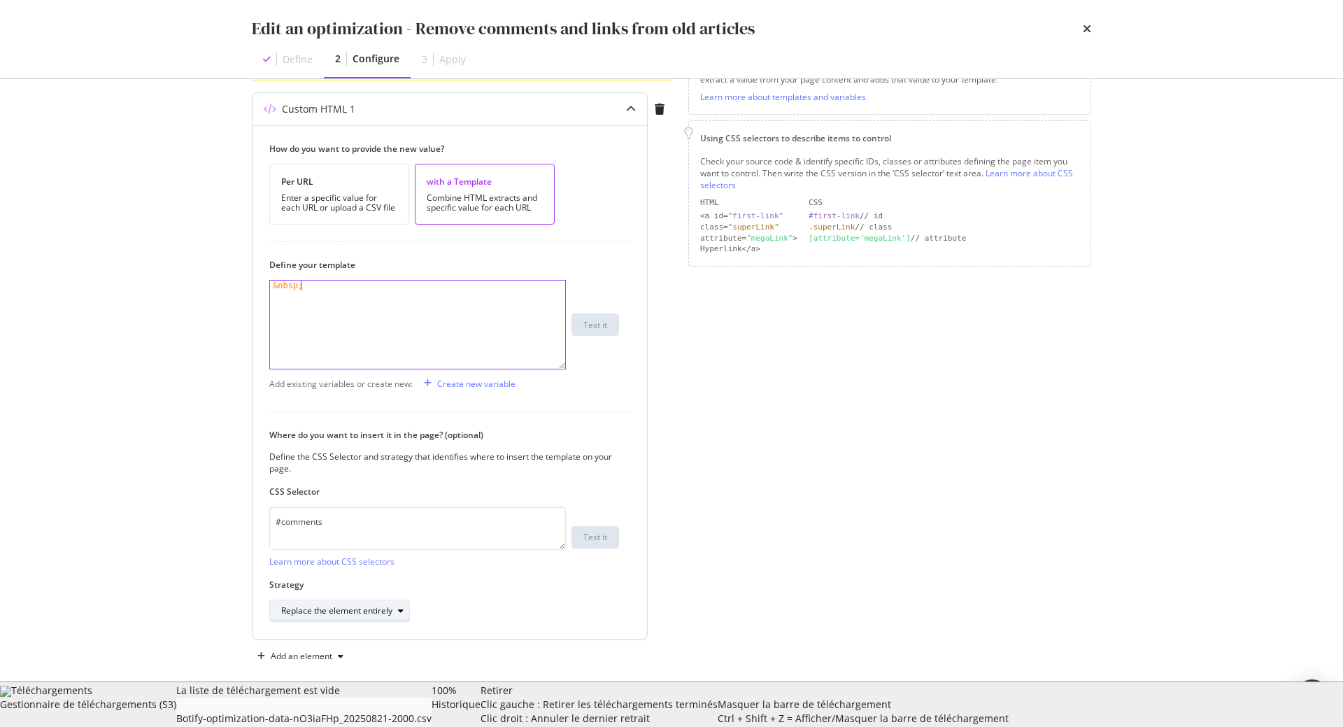
type textarea "&nbsp;"
click at [366, 615] on div "Replace the element entirely" at bounding box center [336, 610] width 111 height 8
click at [387, 570] on div "Replace the element's content" at bounding box center [357, 563] width 162 height 17
click at [424, 518] on textarea "#comments" at bounding box center [417, 527] width 297 height 43
click at [325, 292] on div "&nbsp;" at bounding box center [417, 334] width 295 height 108
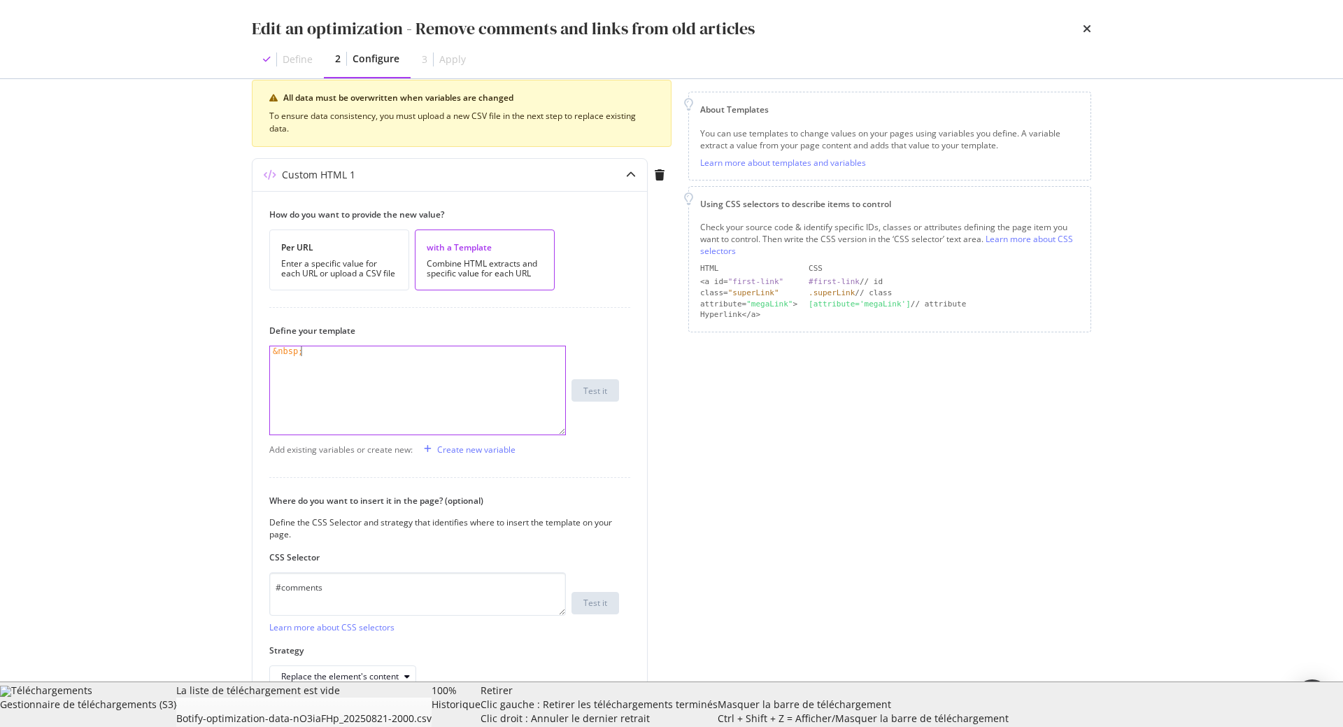
scroll to position [253, 0]
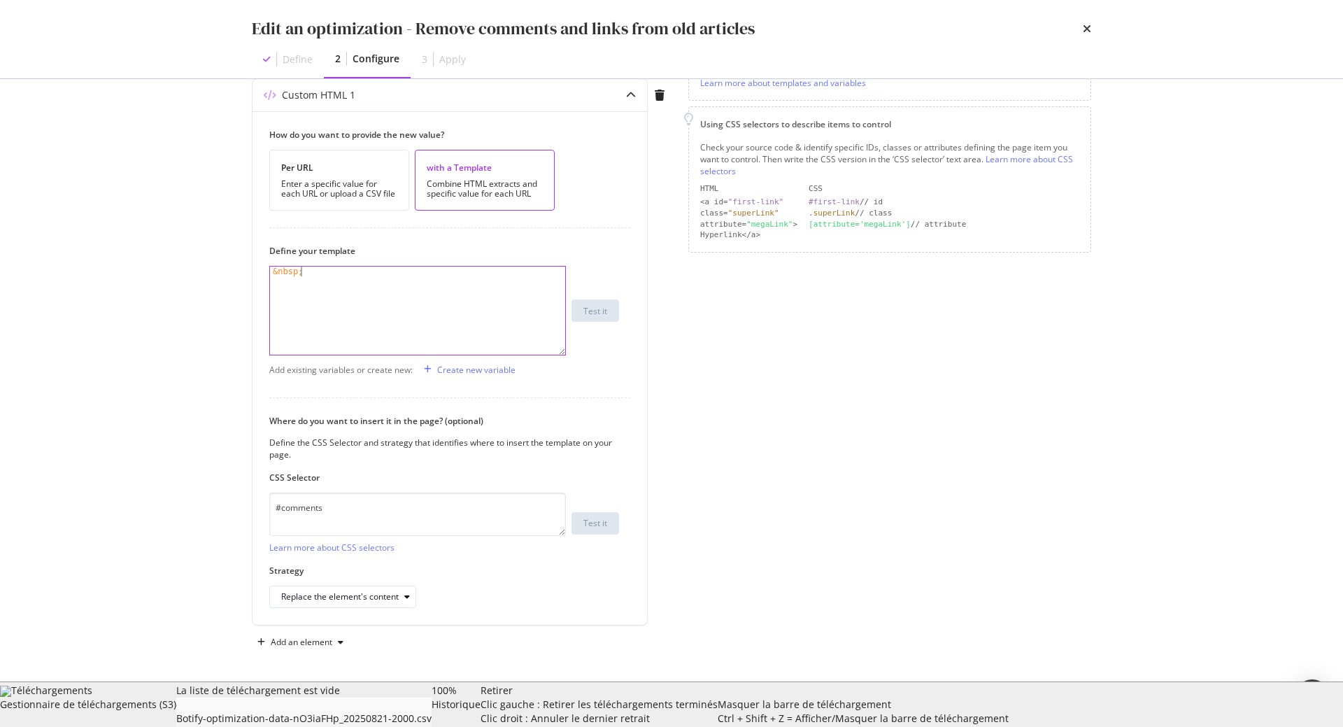
click at [1064, 699] on div "Next" at bounding box center [1071, 704] width 18 height 12
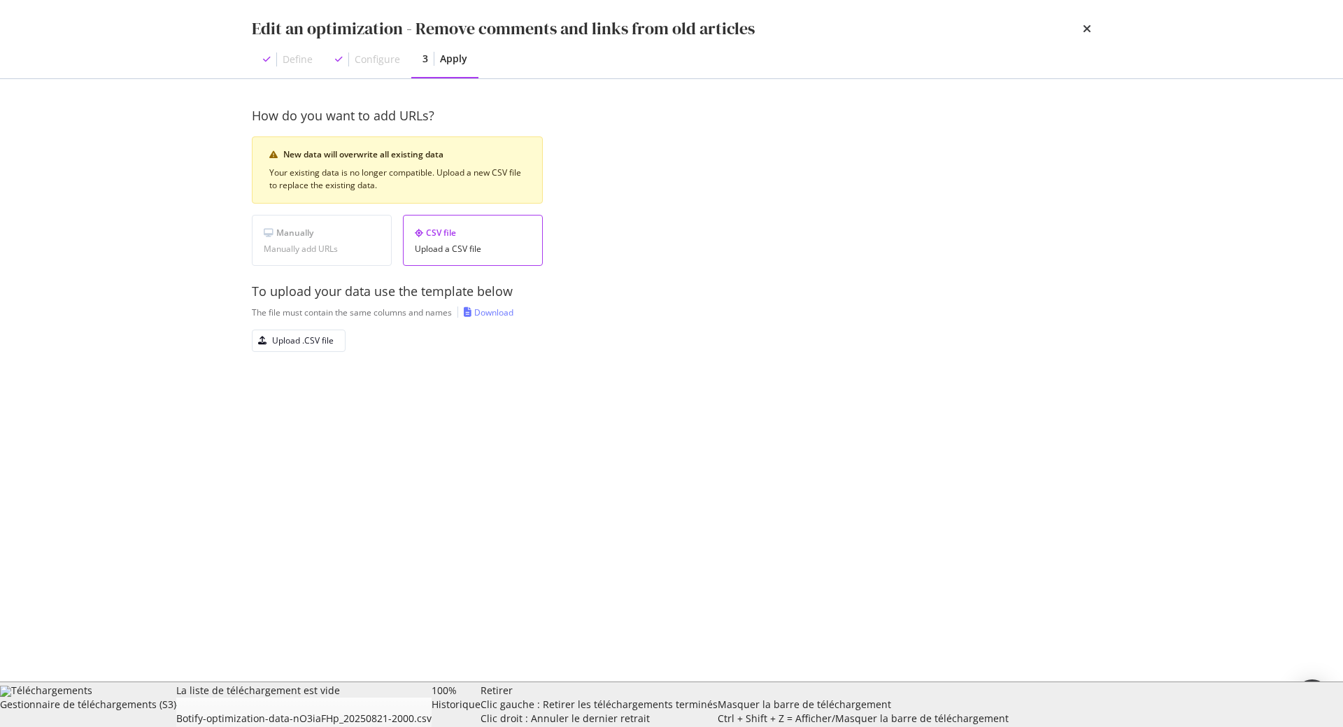
scroll to position [0, 0]
click at [494, 313] on div "Download" at bounding box center [493, 312] width 39 height 12
click at [298, 342] on div "Upload .CSV file" at bounding box center [303, 340] width 62 height 12
click at [1067, 696] on div "Save as draft" at bounding box center [1053, 704] width 51 height 20
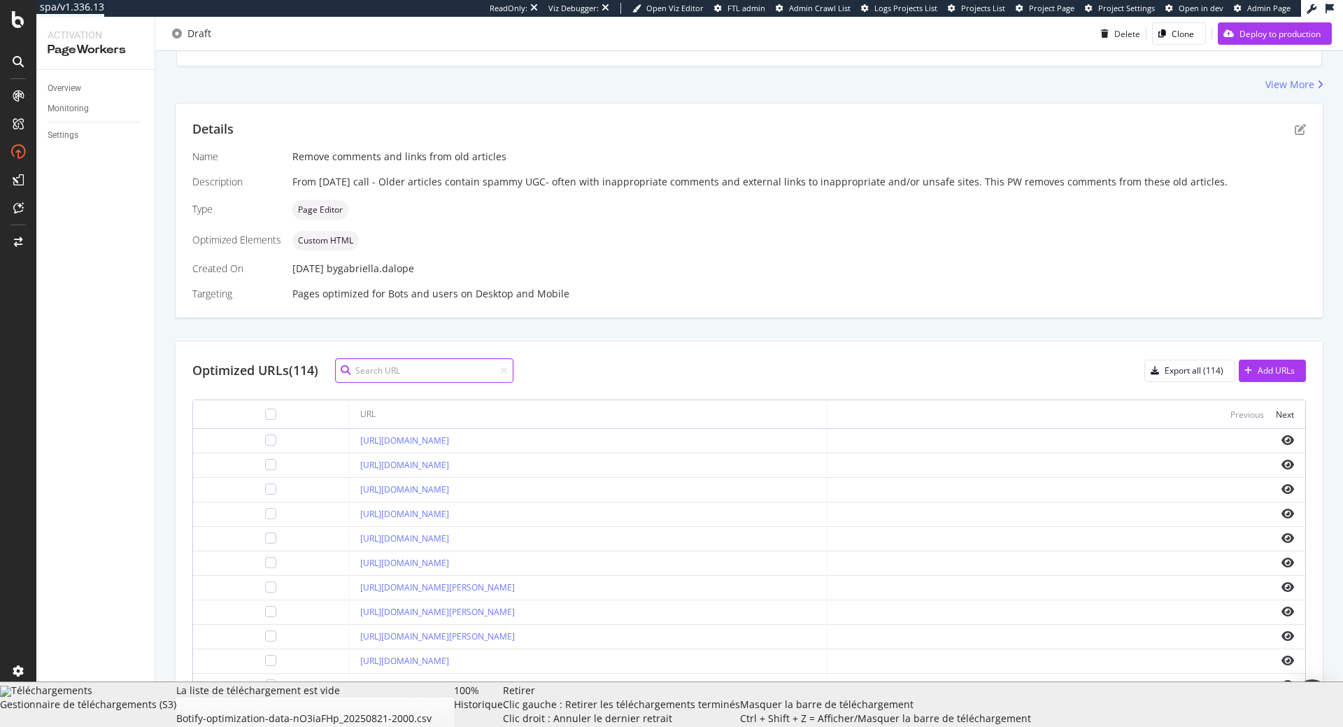
scroll to position [239, 0]
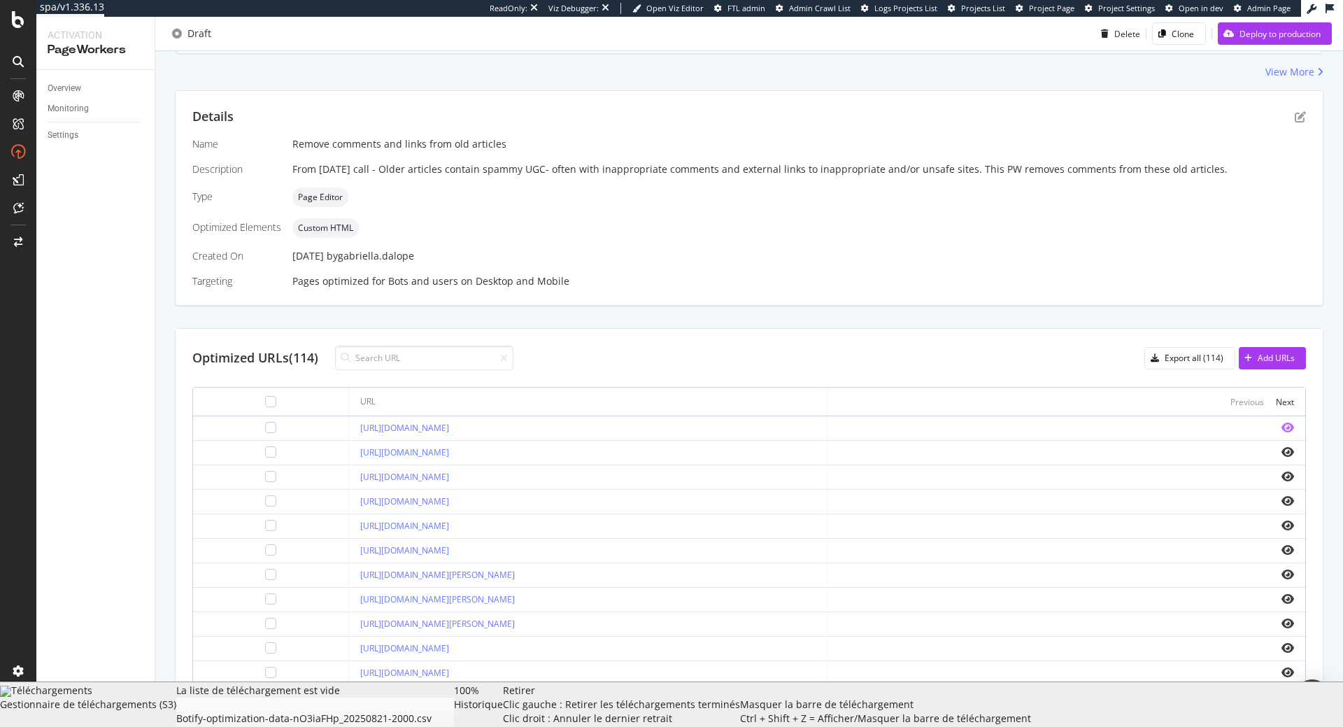
click at [1293, 427] on icon "eye" at bounding box center [1287, 427] width 13 height 11
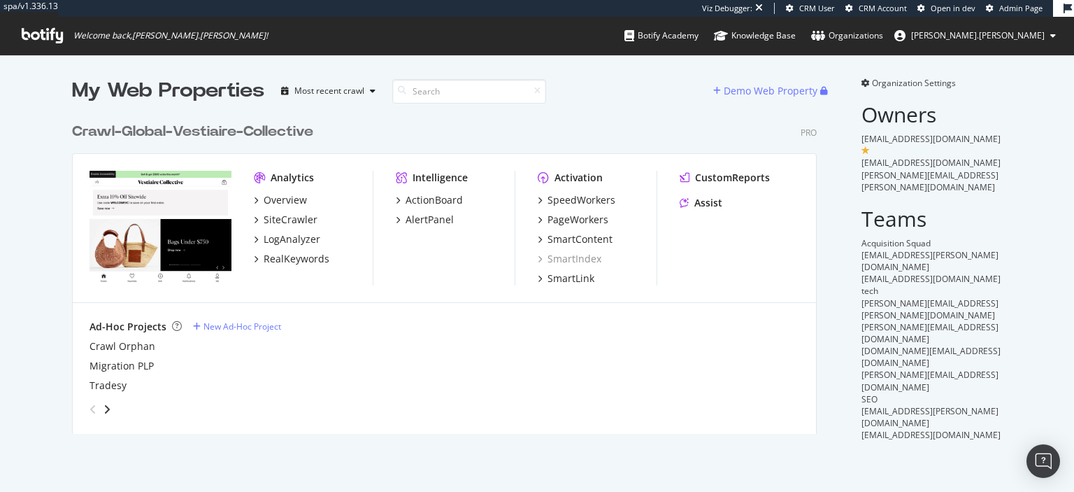
scroll to position [492, 1074]
click at [304, 255] on div "RealKeywords" at bounding box center [297, 259] width 66 height 14
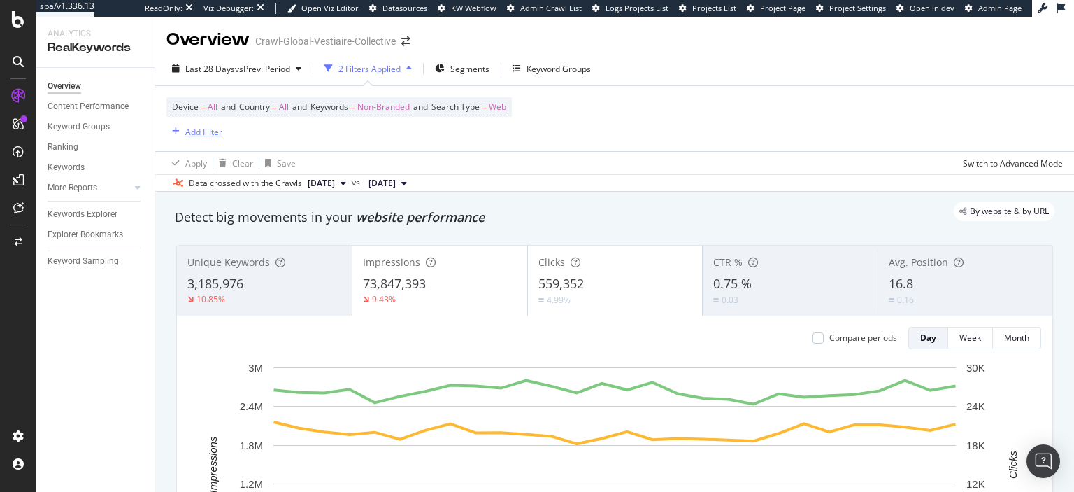
click at [199, 127] on div "Add Filter" at bounding box center [203, 132] width 37 height 12
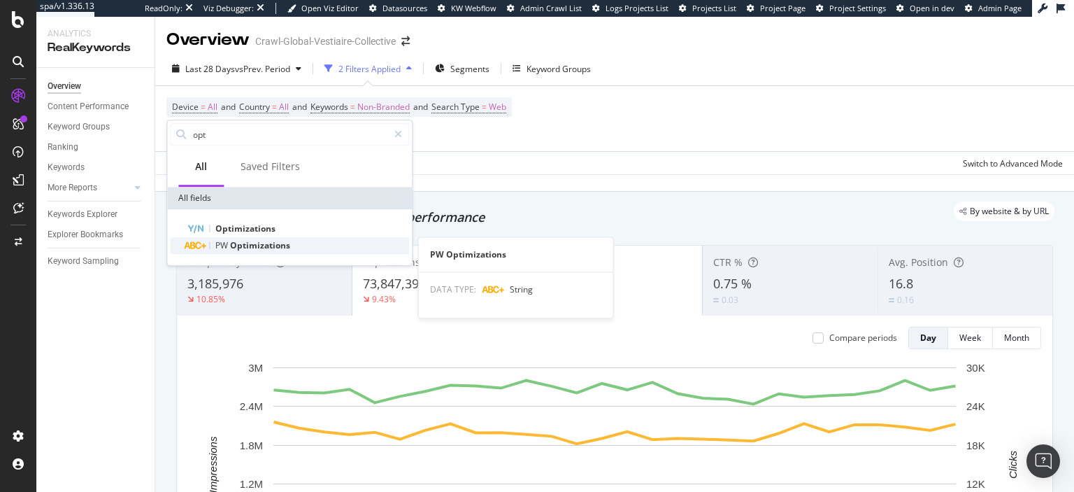
type input "opt"
click at [232, 245] on span "Optimizations" at bounding box center [260, 245] width 60 height 12
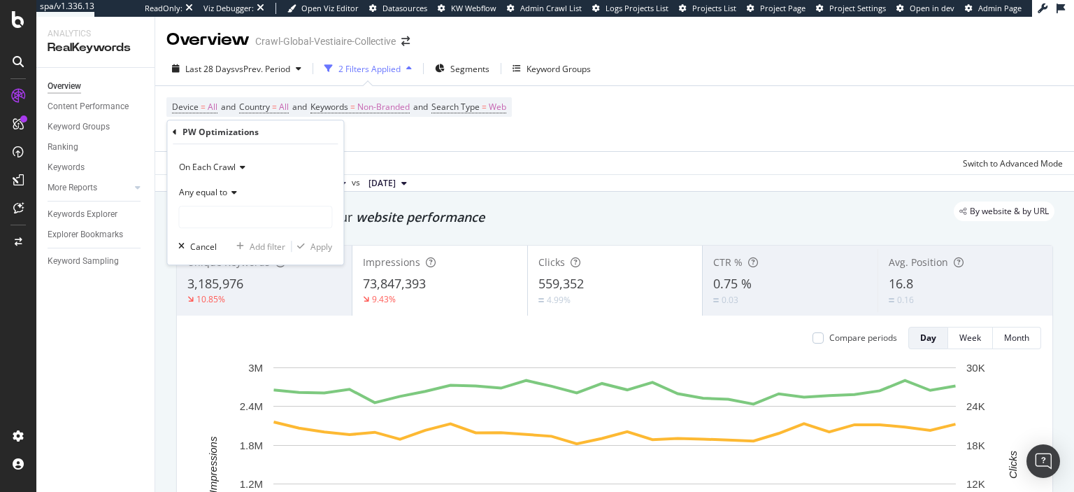
click at [242, 187] on div "Any equal to" at bounding box center [255, 191] width 154 height 22
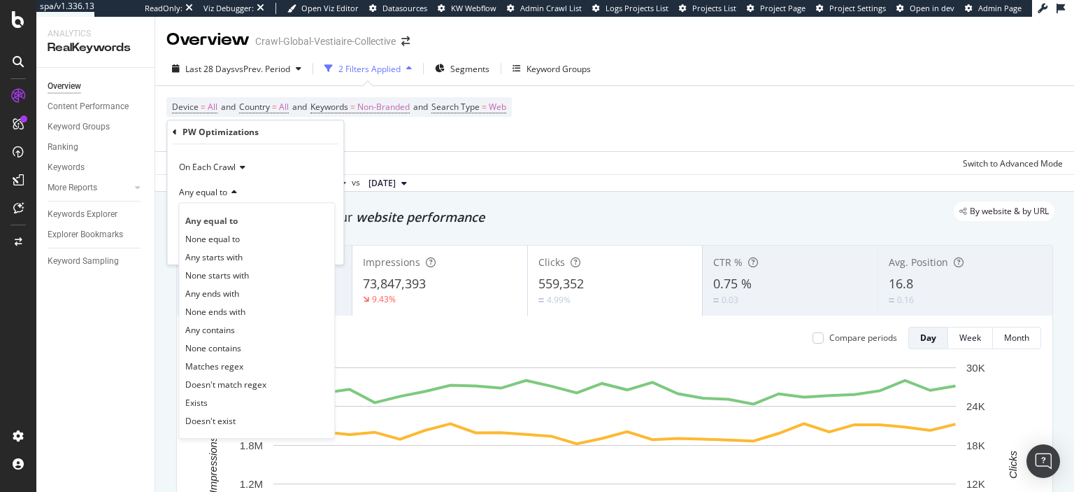
click at [242, 187] on div "Any equal to" at bounding box center [255, 191] width 154 height 22
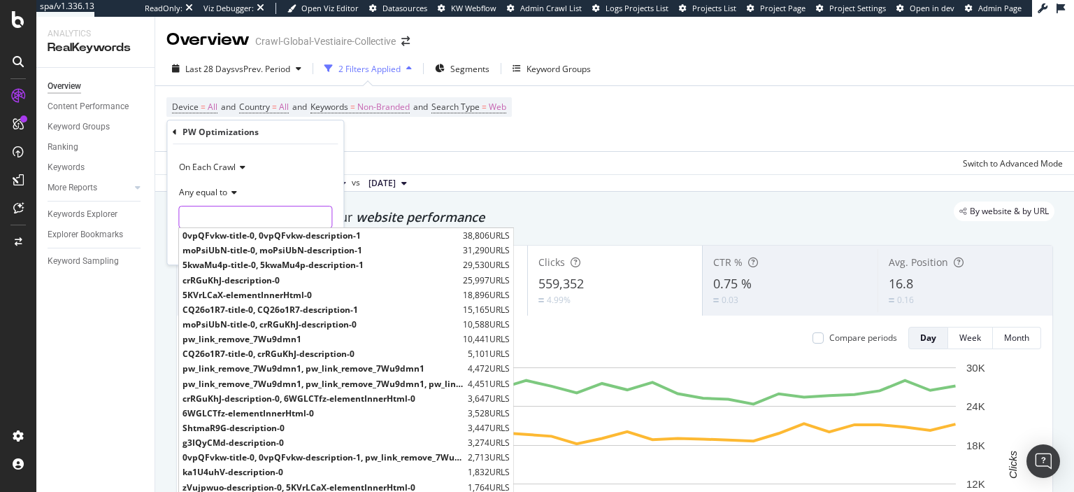
click at [265, 214] on input "text" at bounding box center [255, 217] width 152 height 22
click at [320, 234] on span "0vpQFvkw-title-0, 0vpQFvkw-description-1" at bounding box center [321, 235] width 277 height 12
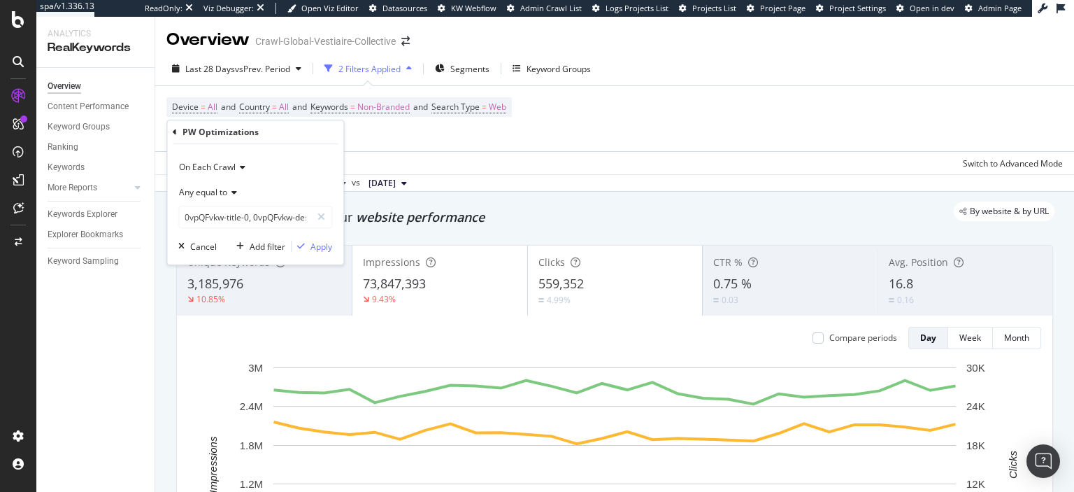
type input "0vpQFvkw-title-0, 0vpQFvkw-description-1"
click at [325, 242] on div "Apply" at bounding box center [322, 247] width 22 height 12
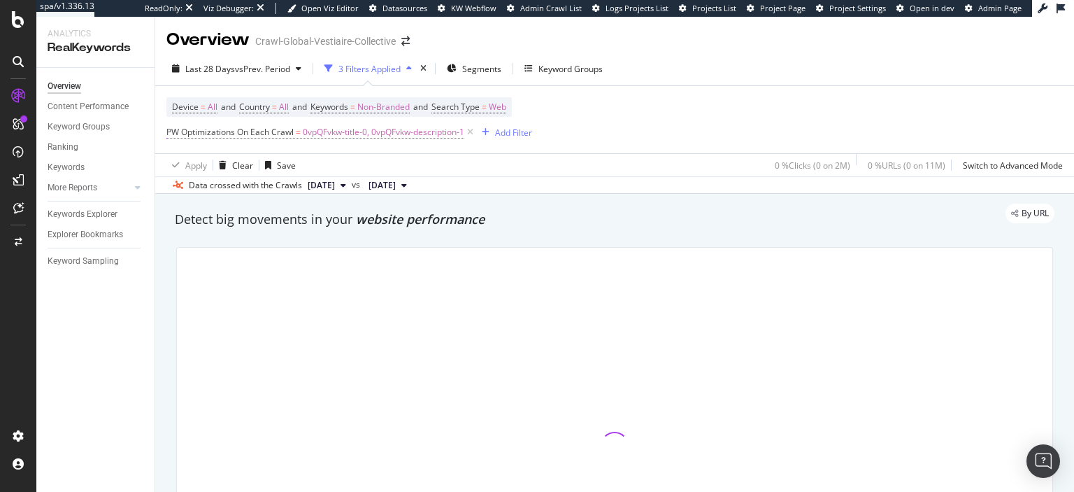
click at [334, 134] on span "0vpQFvkw-title-0, 0vpQFvkw-description-1" at bounding box center [384, 132] width 162 height 20
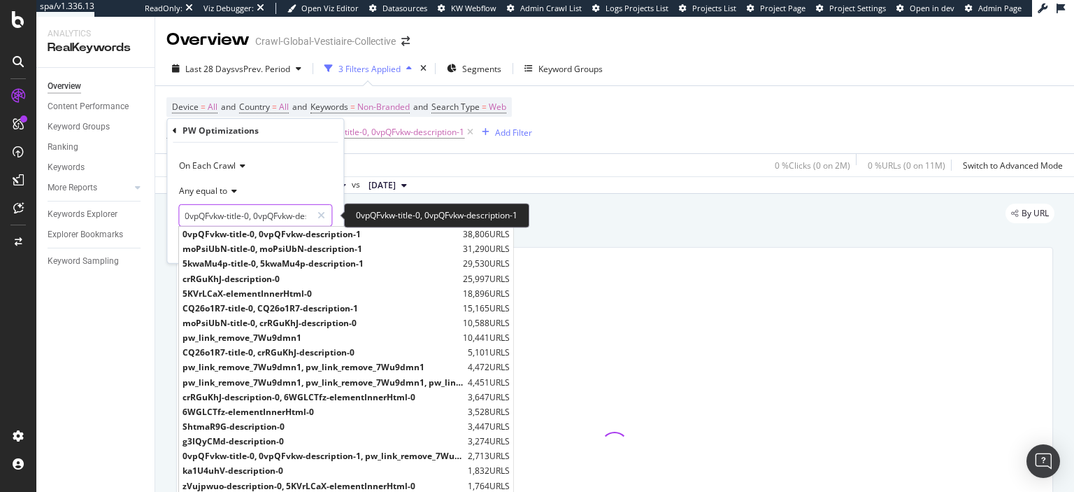
click at [280, 211] on input "0vpQFvkw-title-0, 0vpQFvkw-description-1" at bounding box center [245, 215] width 132 height 22
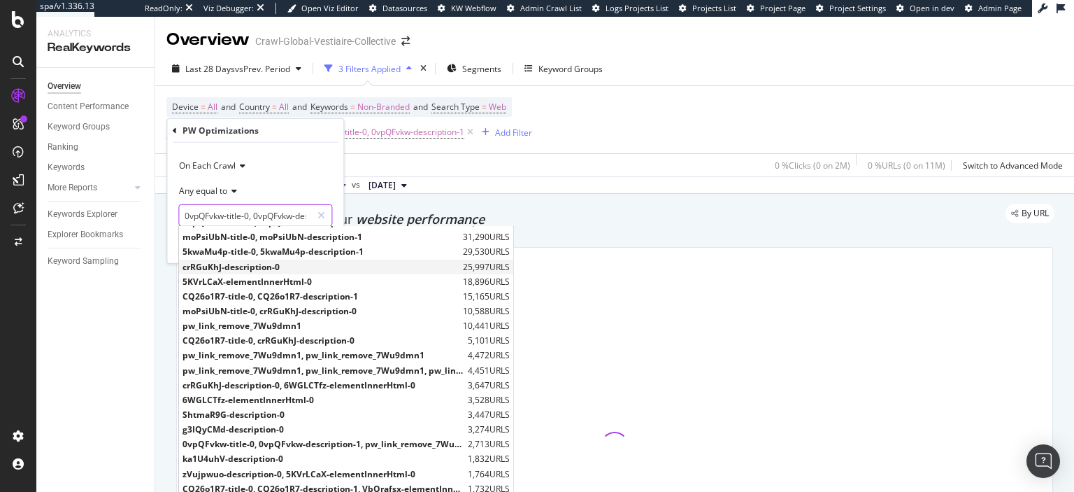
scroll to position [13, 0]
click at [649, 155] on div "Apply Clear Save 0 % Clicks ( 0 on 2M ) 0 % URLs ( 0 on 11M ) Switch to Advance…" at bounding box center [614, 164] width 919 height 23
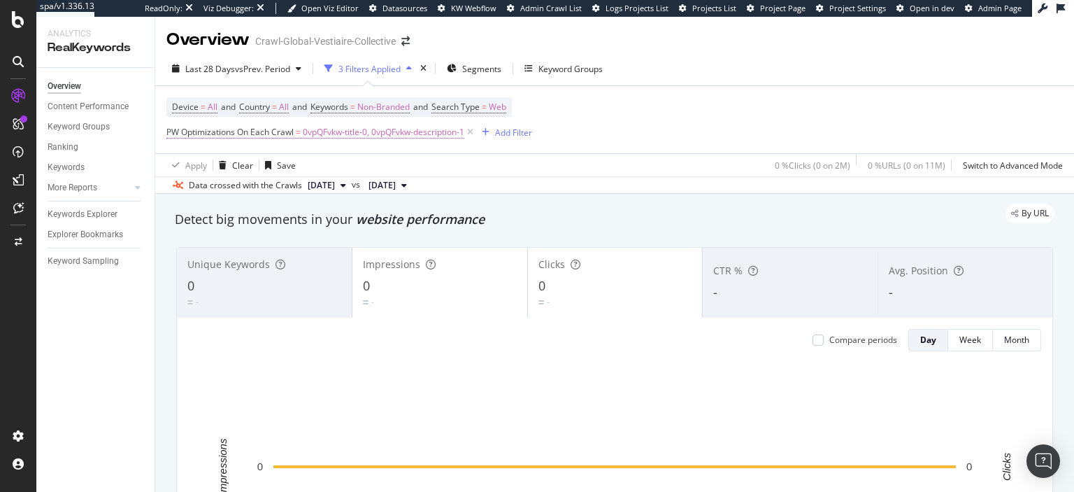
click at [379, 132] on span "0vpQFvkw-title-0, 0vpQFvkw-description-1" at bounding box center [384, 132] width 162 height 20
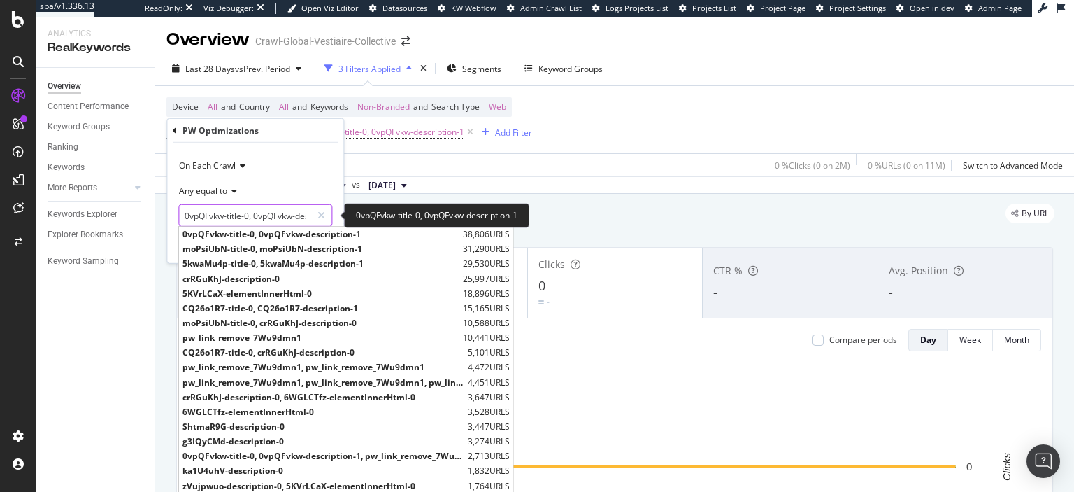
click at [292, 217] on input "0vpQFvkw-title-0, 0vpQFvkw-description-1" at bounding box center [245, 215] width 132 height 22
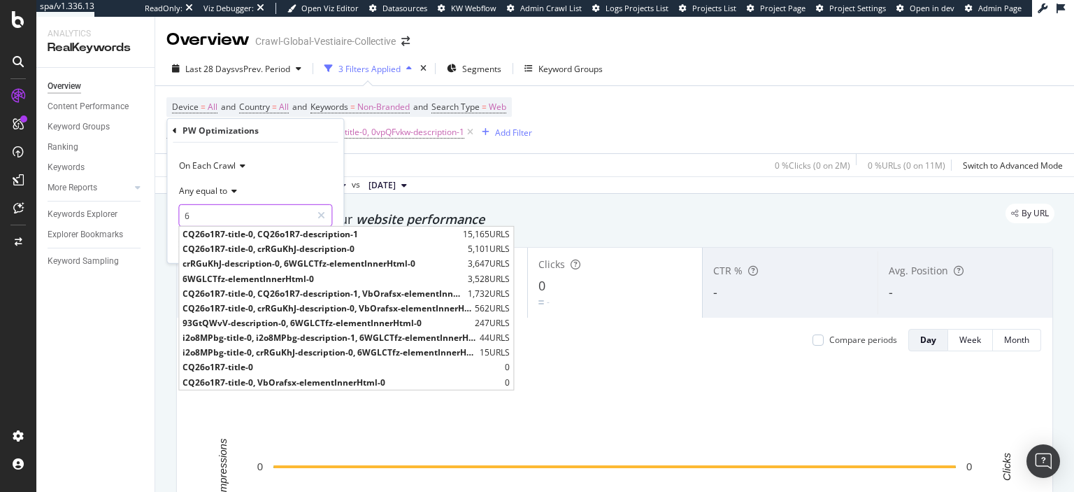
paste input "WGLCTfz"
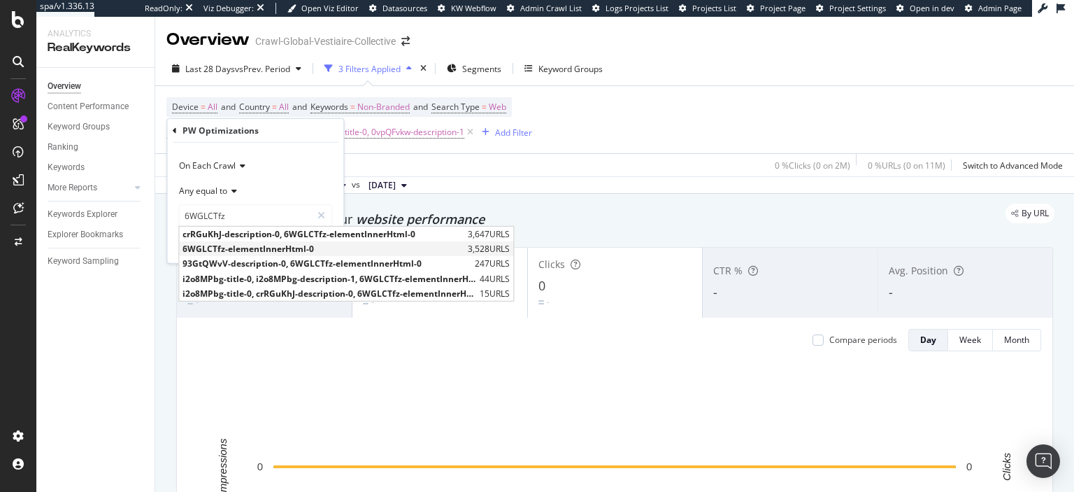
click at [308, 248] on span "6WGLCTfz-elementInnerHtml-0" at bounding box center [324, 249] width 282 height 12
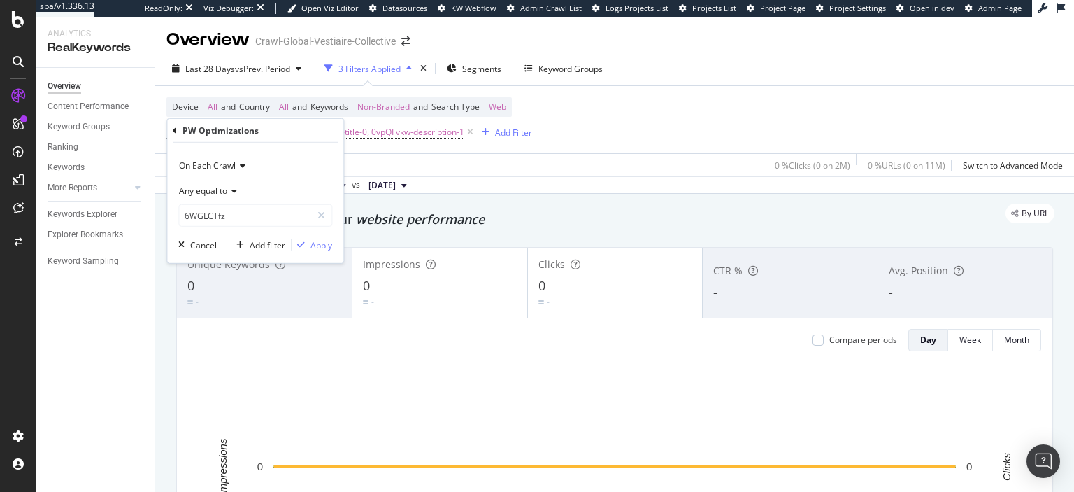
type input "6WGLCTfz-elementInnerHtml-0"
click at [317, 245] on div "Apply" at bounding box center [322, 244] width 22 height 12
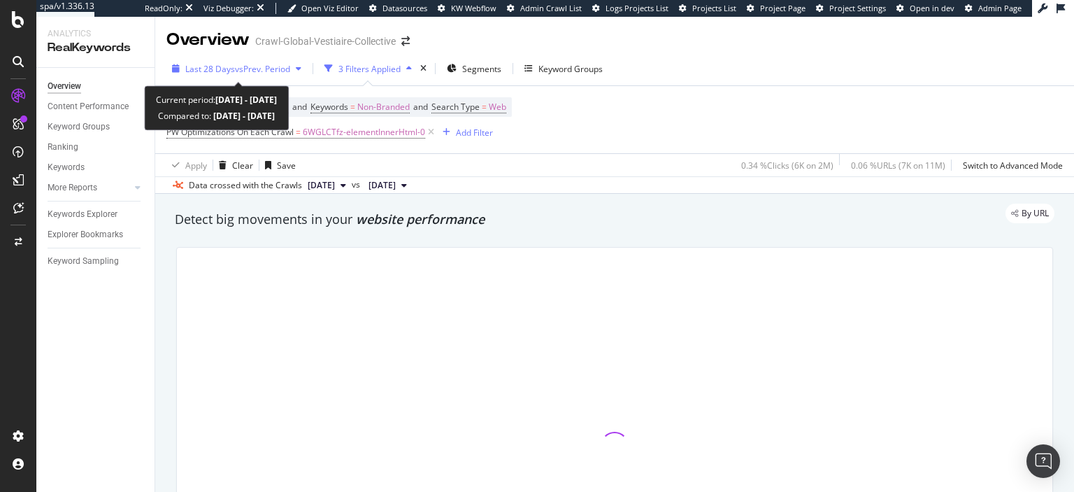
click at [290, 69] on span "vs Prev. Period" at bounding box center [262, 69] width 55 height 12
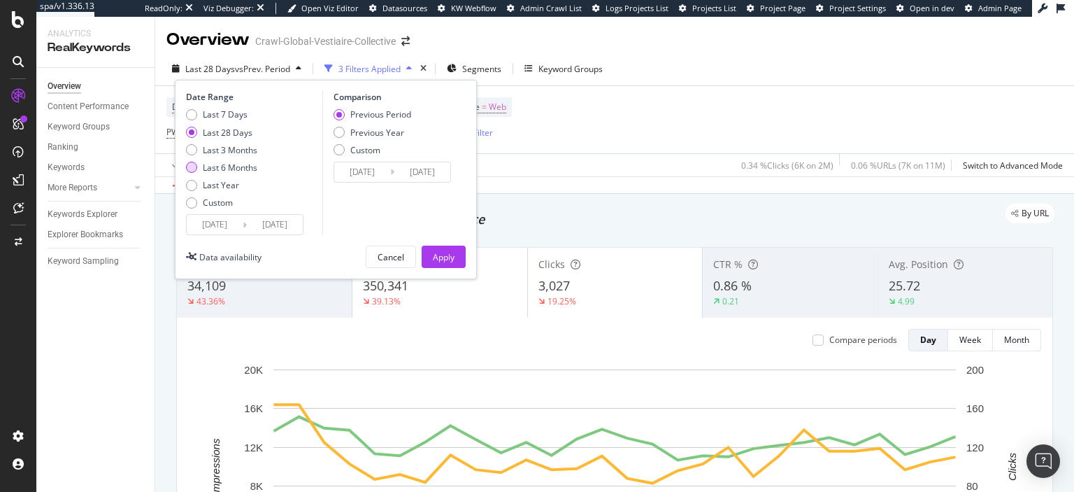
click at [222, 162] on div "Last 6 Months" at bounding box center [230, 168] width 55 height 12
type input "2024/08/26"
type input "2025/02/23"
type input "2025/02/24"
click at [344, 129] on div "Previous Year" at bounding box center [373, 133] width 78 height 12
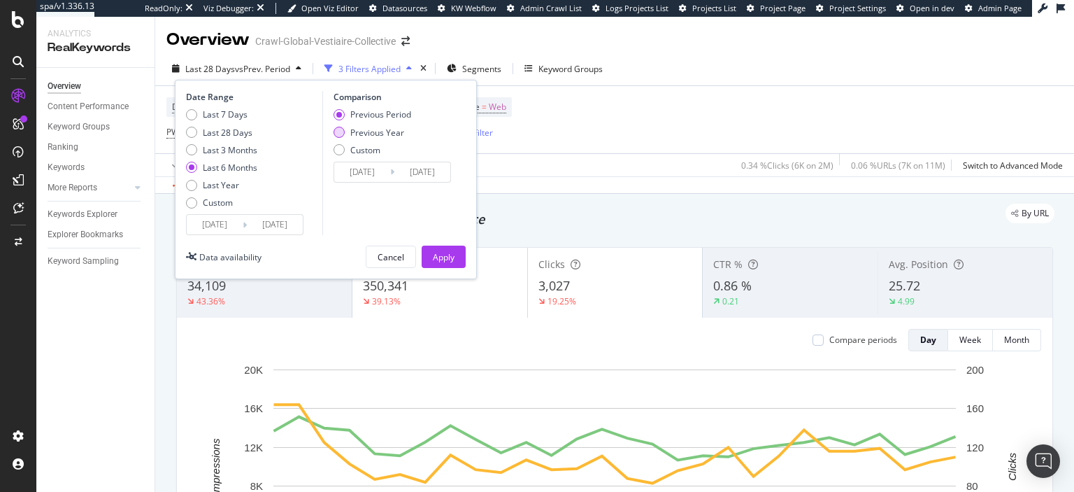
type input "2024/02/26"
type input "2024/08/24"
click at [441, 250] on div "Apply" at bounding box center [444, 256] width 22 height 21
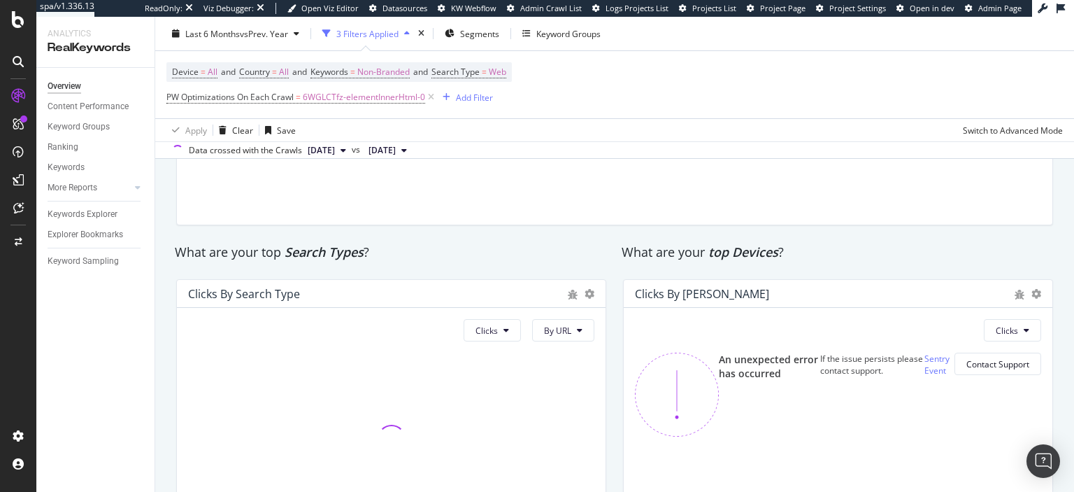
scroll to position [2252, 0]
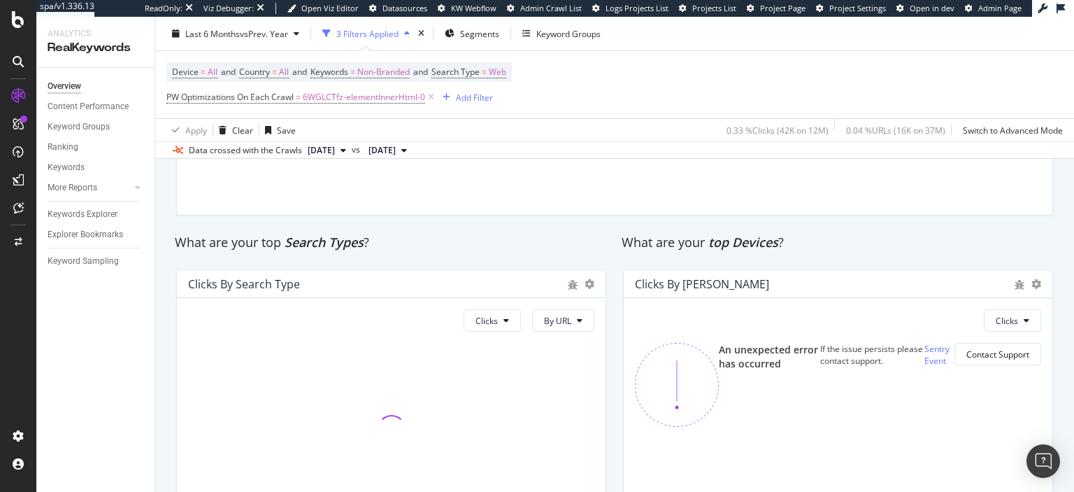
click at [443, 222] on div "Countries An unexpected error has occurred If the issue persists please contact…" at bounding box center [615, 87] width 894 height 280
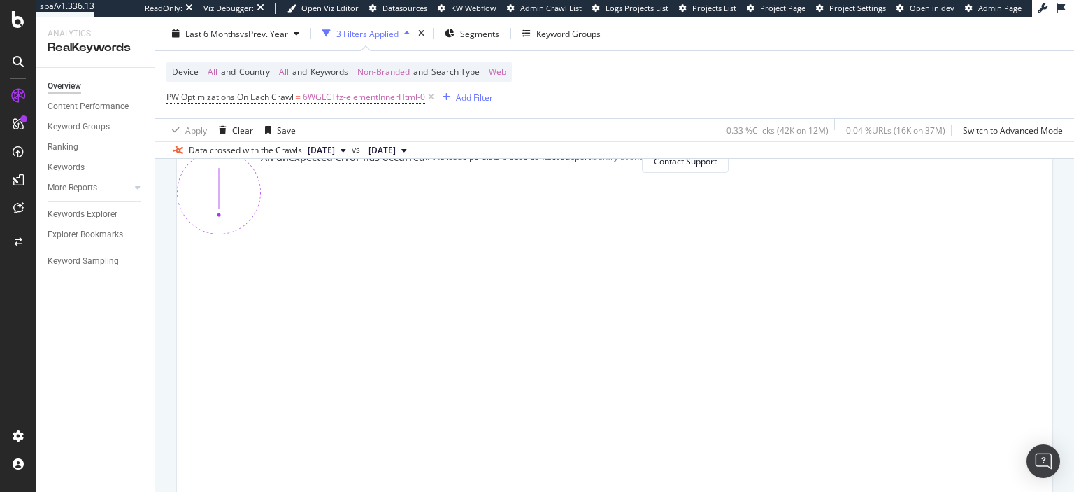
scroll to position [93, 0]
click at [338, 98] on span "6WGLCTfz-elementInnerHtml-0" at bounding box center [364, 97] width 122 height 20
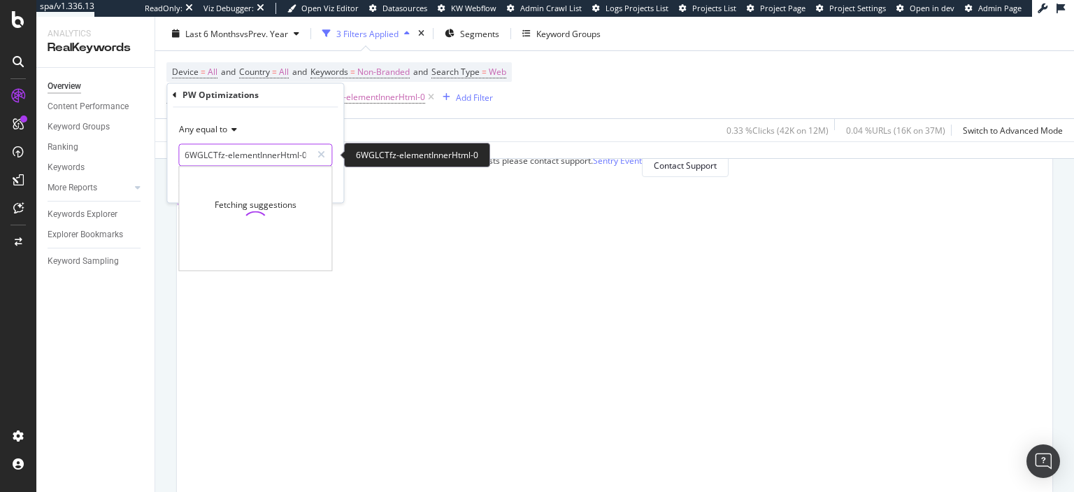
click at [291, 155] on input "6WGLCTfz-elementInnerHtml-0" at bounding box center [245, 155] width 132 height 22
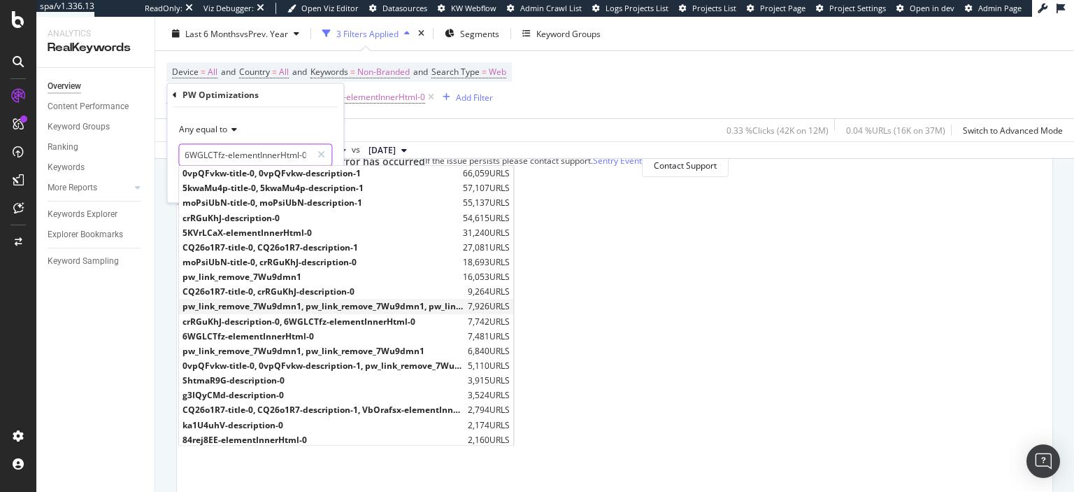
scroll to position [0, 0]
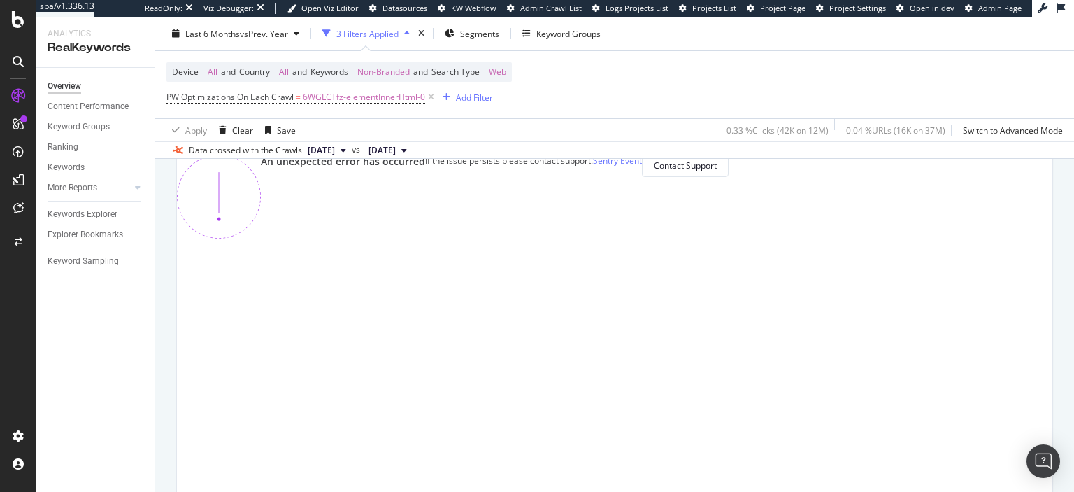
click at [522, 144] on div "Data crossed with the Crawls 2025 Aug. 19th vs 2024 Aug. 20th" at bounding box center [614, 149] width 919 height 17
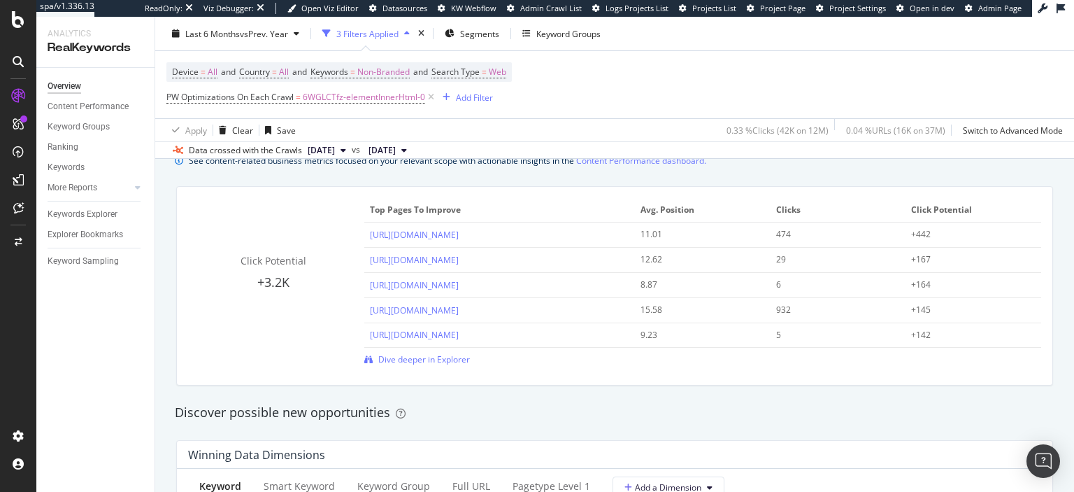
scroll to position [983, 0]
click at [431, 101] on icon at bounding box center [431, 97] width 12 height 14
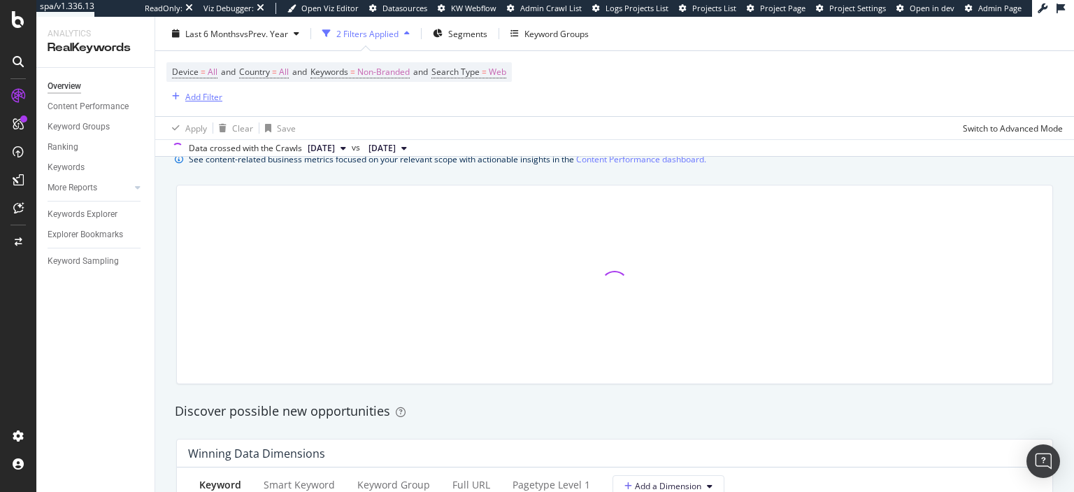
scroll to position [981, 0]
click at [213, 96] on div "Add Filter" at bounding box center [203, 96] width 37 height 12
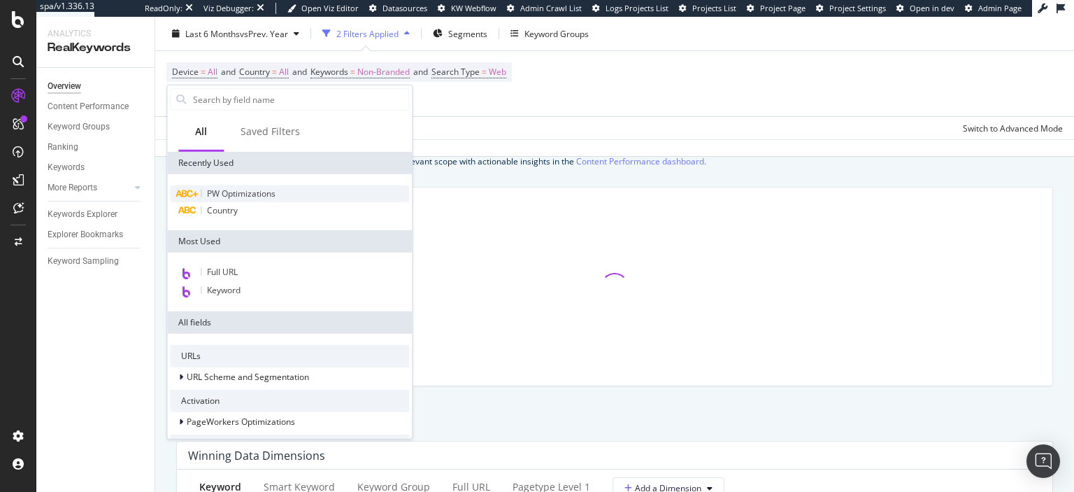
click at [255, 194] on span "PW Optimizations" at bounding box center [241, 193] width 69 height 12
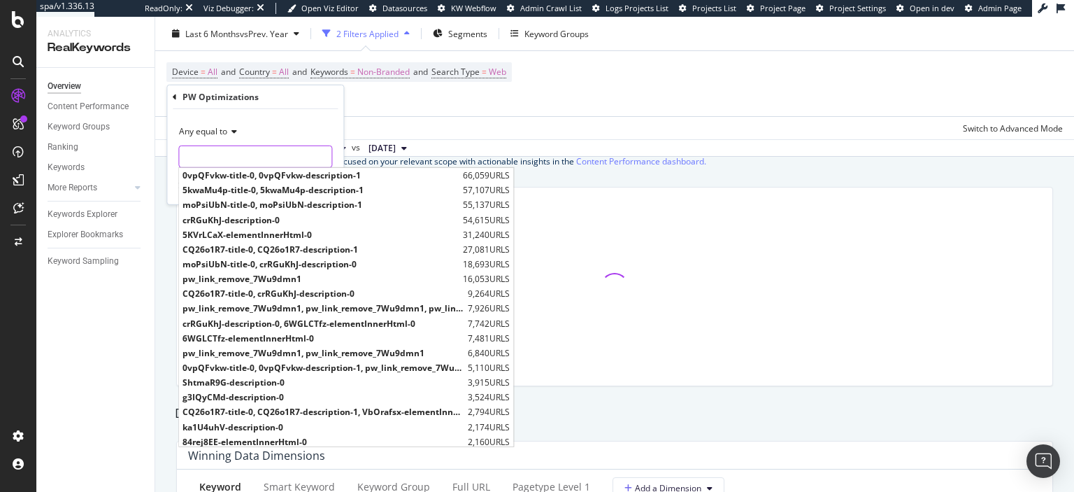
click at [234, 157] on input "text" at bounding box center [255, 156] width 152 height 22
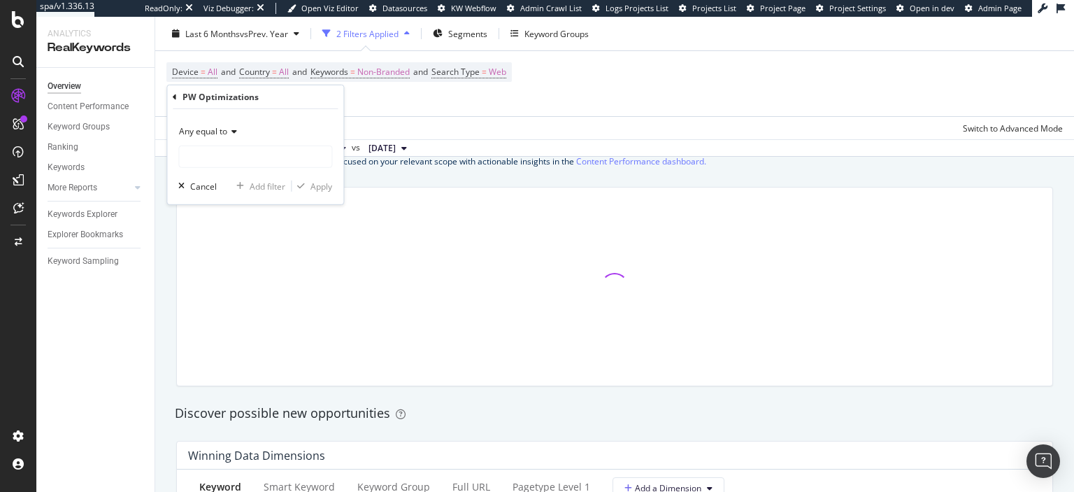
click at [177, 97] on icon at bounding box center [175, 96] width 4 height 8
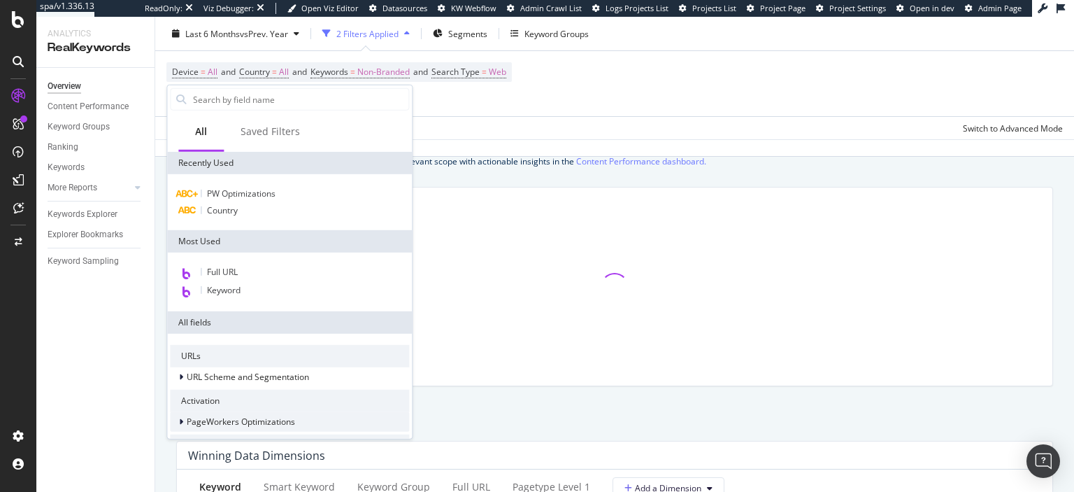
click at [245, 420] on span "PageWorkers Optimizations" at bounding box center [241, 421] width 108 height 12
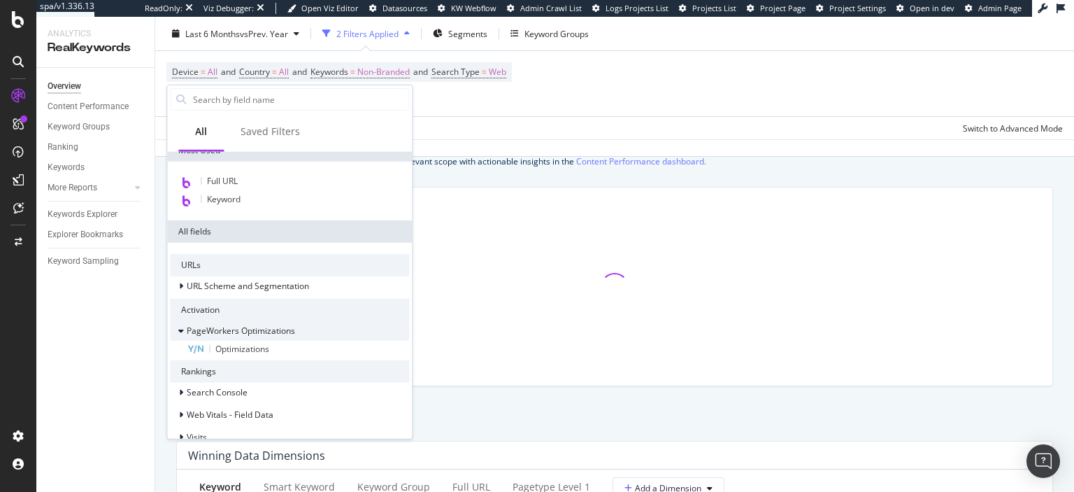
scroll to position [0, 0]
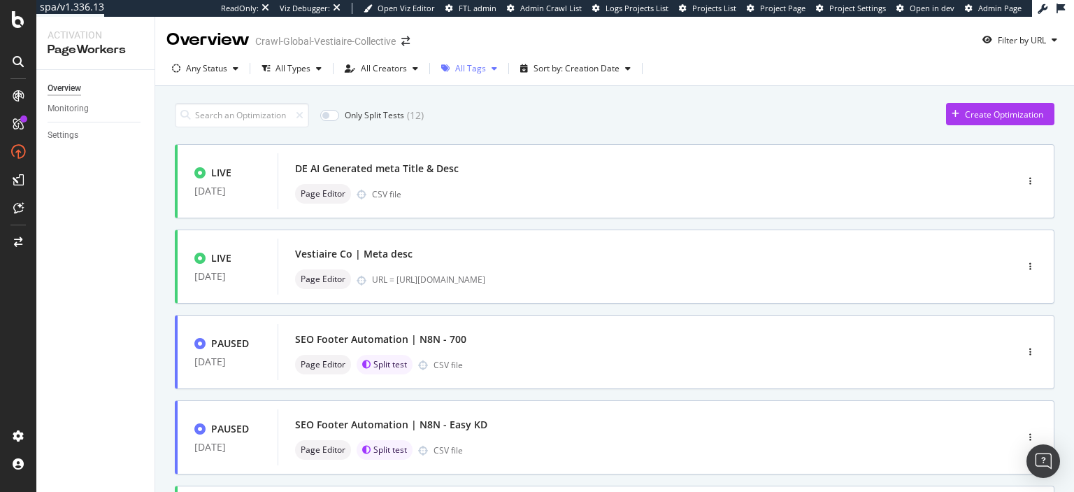
click at [464, 66] on div "All Tags" at bounding box center [470, 68] width 31 height 8
click at [450, 141] on div at bounding box center [450, 143] width 11 height 11
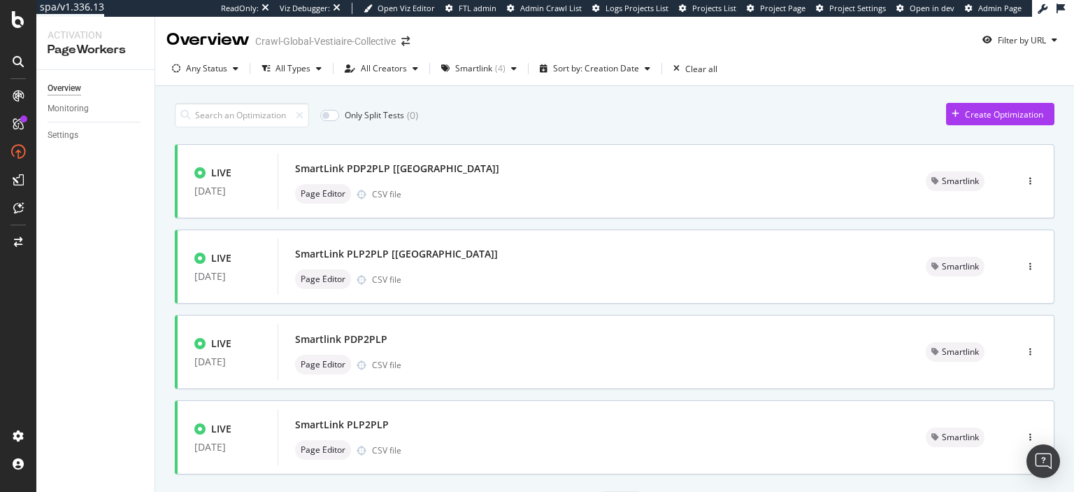
click at [606, 122] on div "Only Split Tests ( 0 ) Create Optimization" at bounding box center [615, 115] width 880 height 24
click at [364, 250] on div "SmartLink PLP2PLP [US]" at bounding box center [396, 254] width 203 height 14
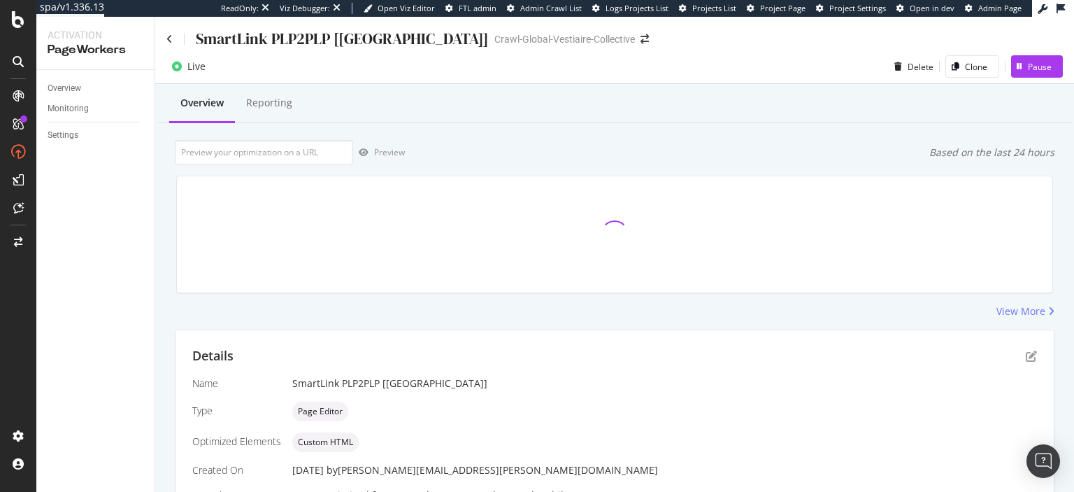
scroll to position [316, 0]
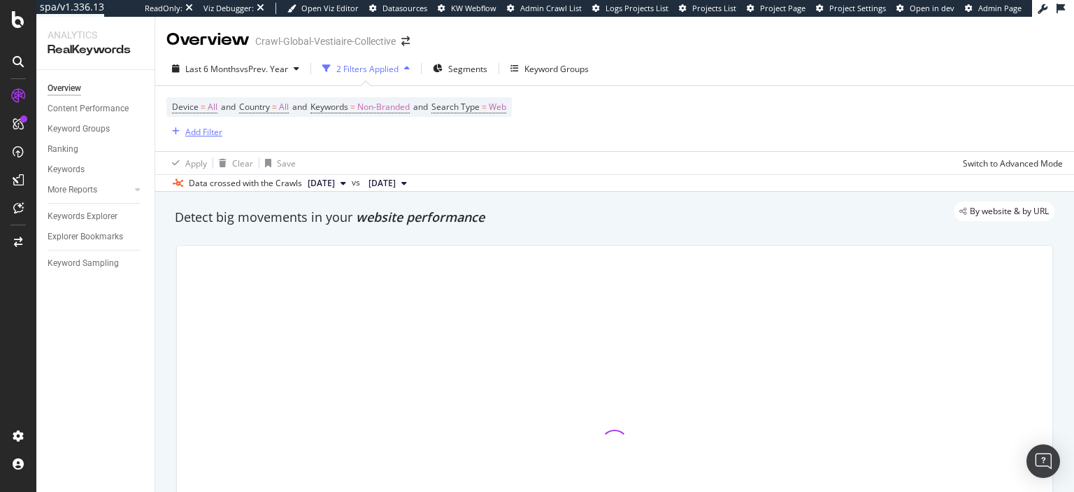
click at [195, 137] on div "Add Filter" at bounding box center [203, 132] width 37 height 12
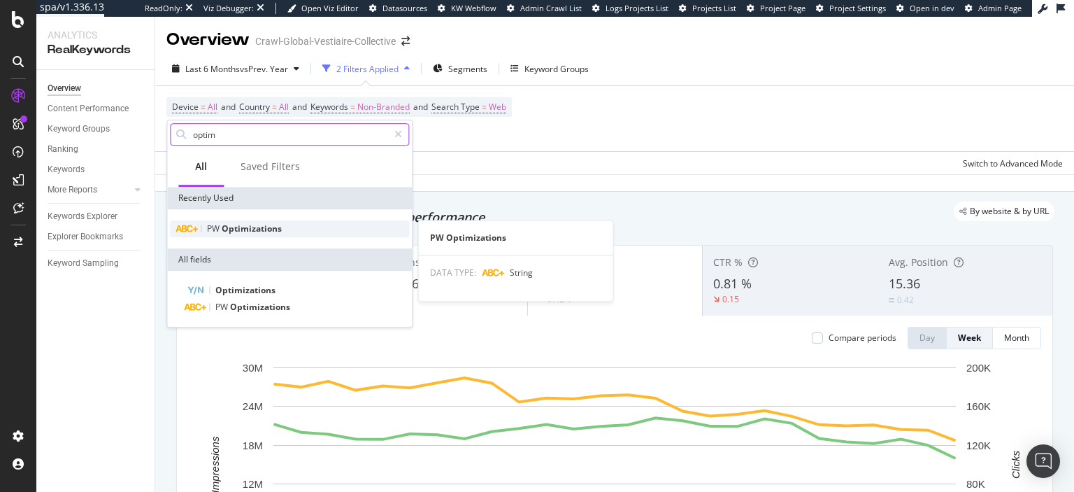
type input "optim"
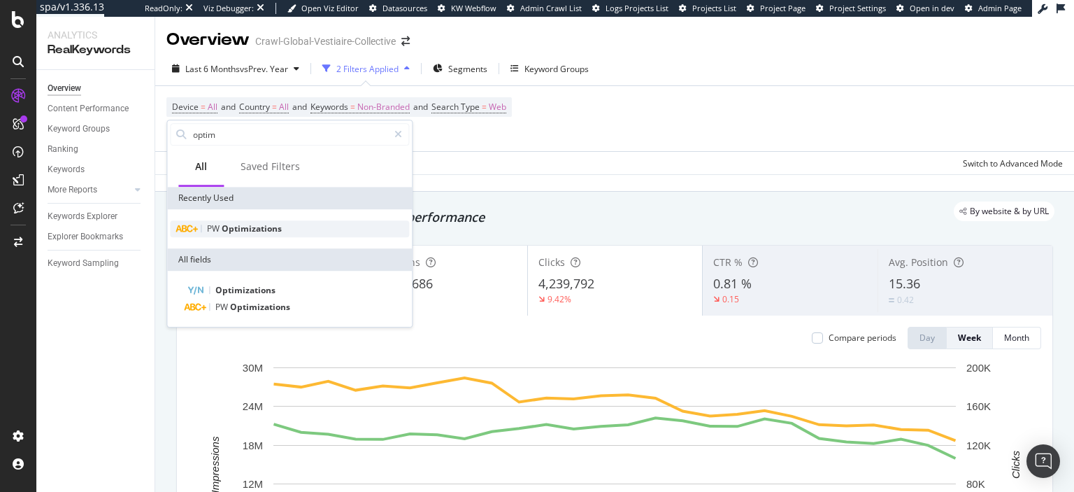
click at [272, 234] on div "PW Optimizations" at bounding box center [289, 228] width 239 height 17
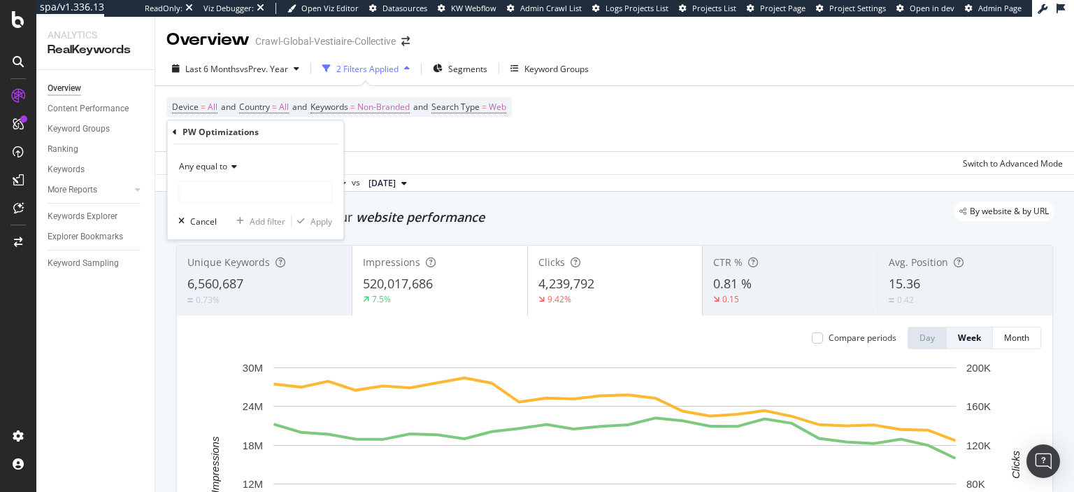
click at [173, 134] on icon at bounding box center [175, 132] width 4 height 8
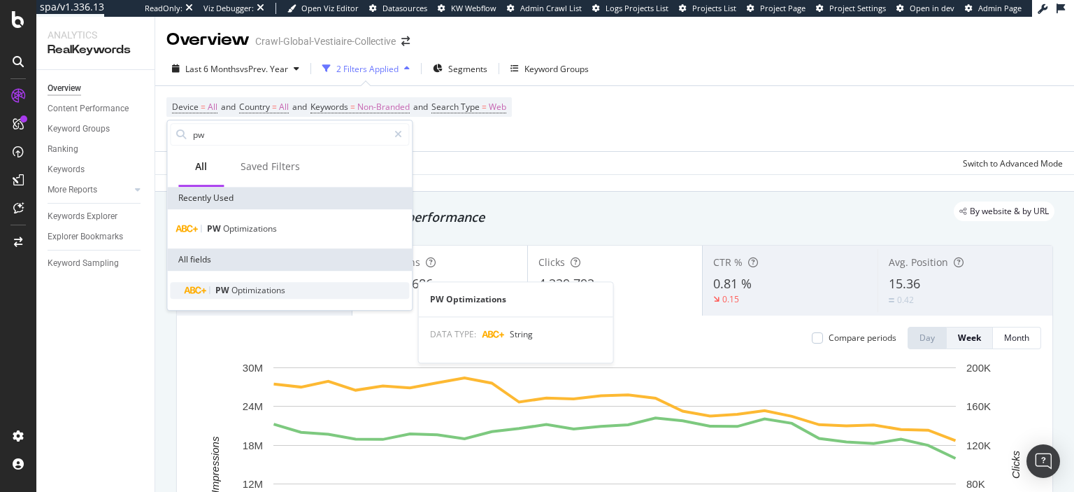
type input "pw"
click at [234, 283] on div "PW Optimizations" at bounding box center [298, 290] width 222 height 17
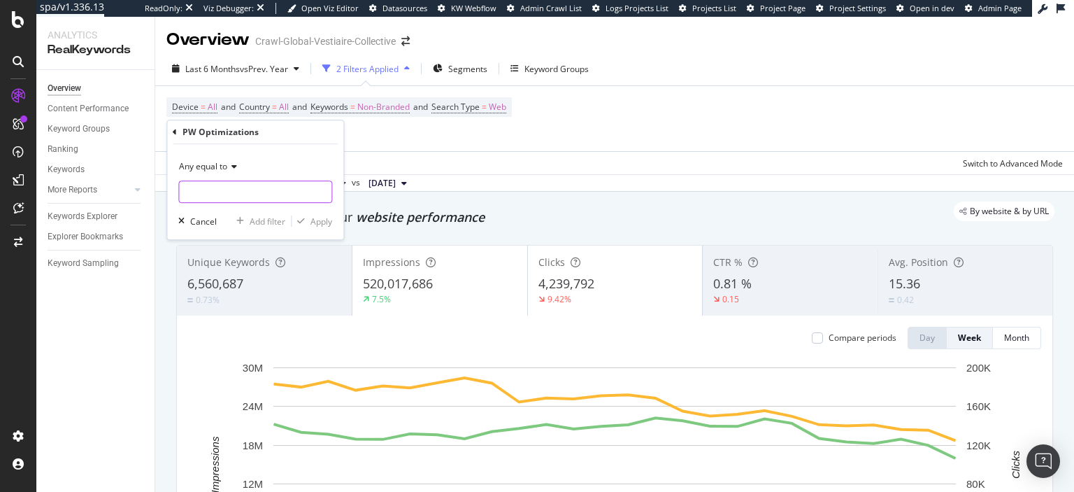
click at [197, 197] on input "text" at bounding box center [255, 191] width 152 height 22
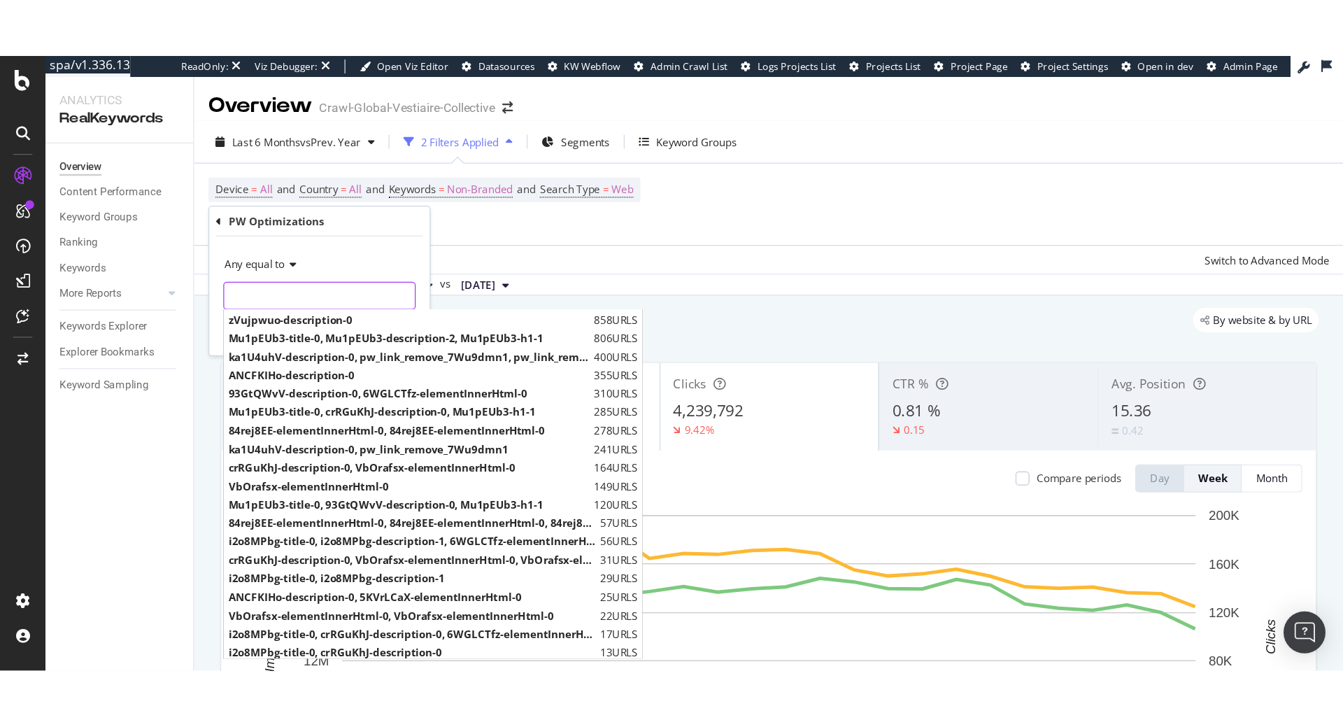
scroll to position [352, 0]
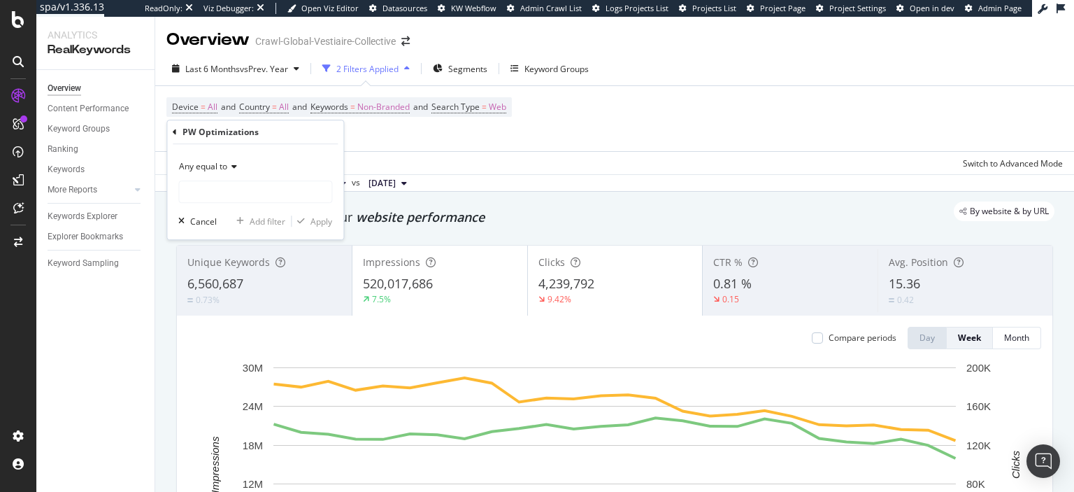
click at [174, 131] on icon at bounding box center [175, 132] width 4 height 8
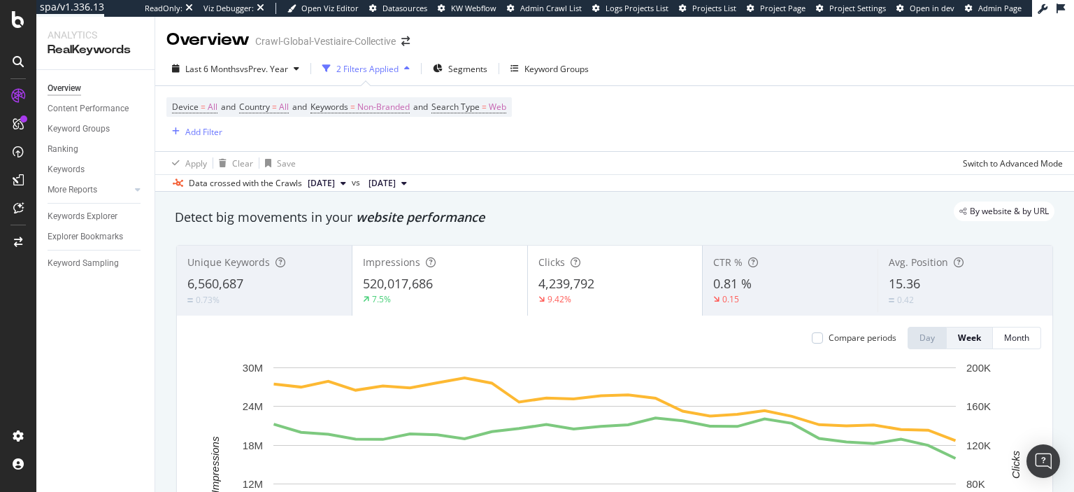
click at [575, 116] on div "Device = All and Country = All and Keywords = Non-Branded and Search Type = Web…" at bounding box center [614, 118] width 897 height 65
click at [346, 180] on icon at bounding box center [344, 183] width 6 height 8
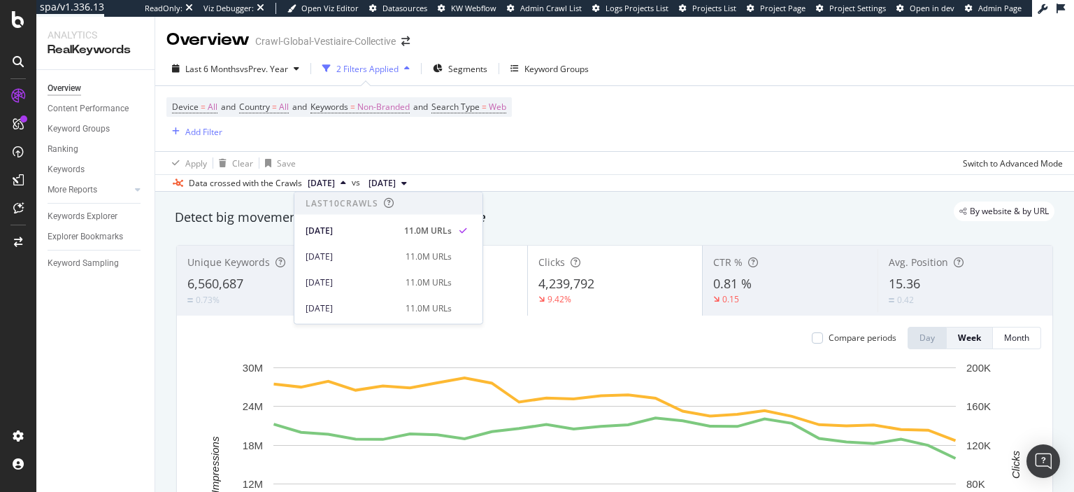
click at [488, 157] on div "Apply Clear Save Switch to Advanced Mode" at bounding box center [614, 162] width 919 height 23
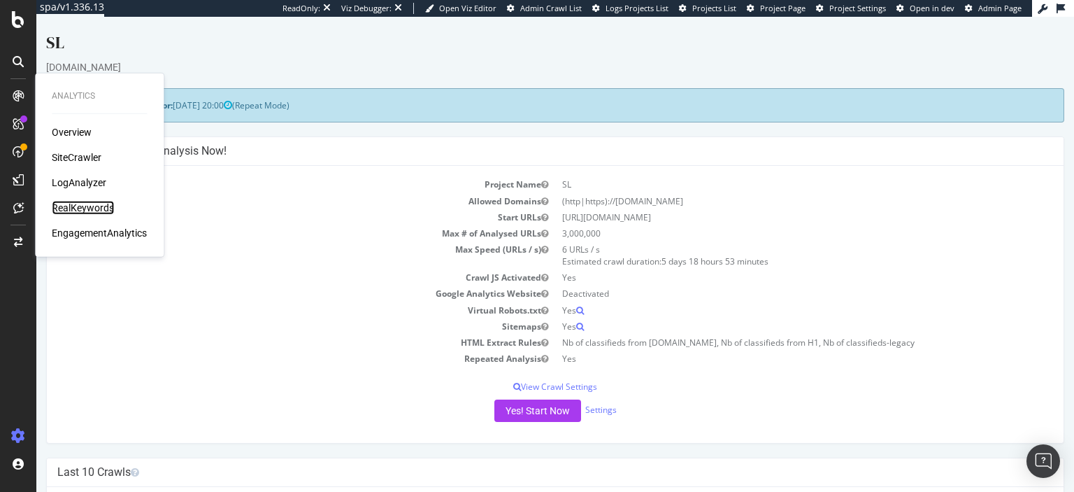
click at [78, 211] on div "RealKeywords" at bounding box center [83, 208] width 62 height 14
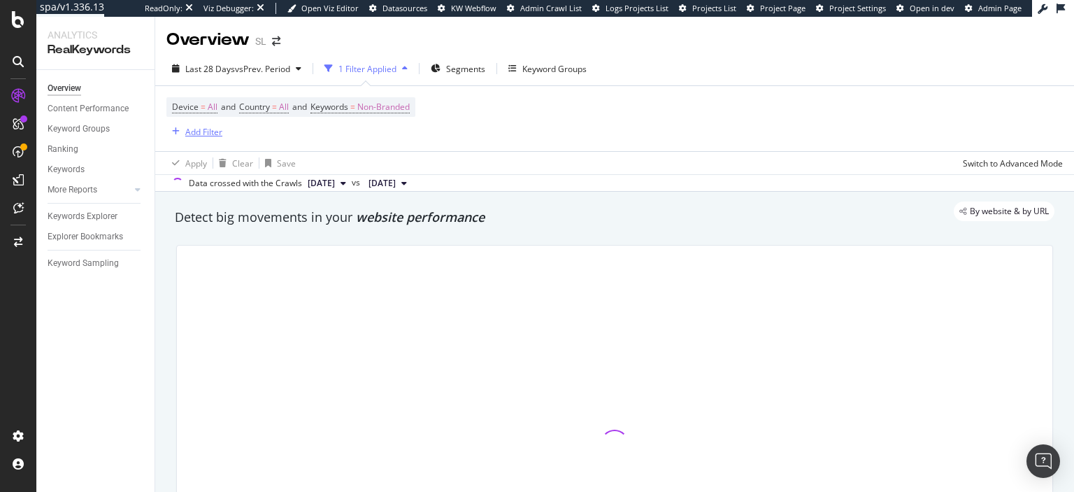
click at [187, 134] on div "Add Filter" at bounding box center [203, 132] width 37 height 12
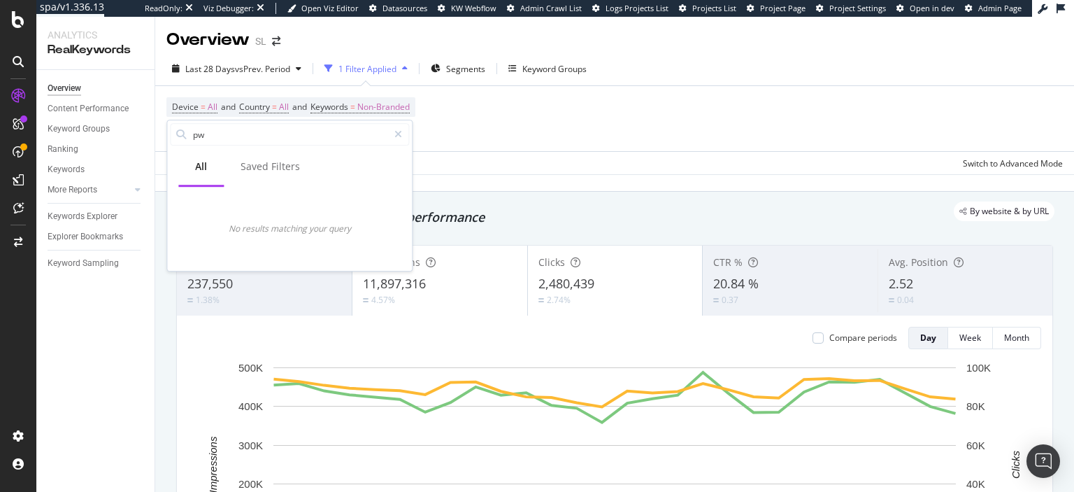
type input "p"
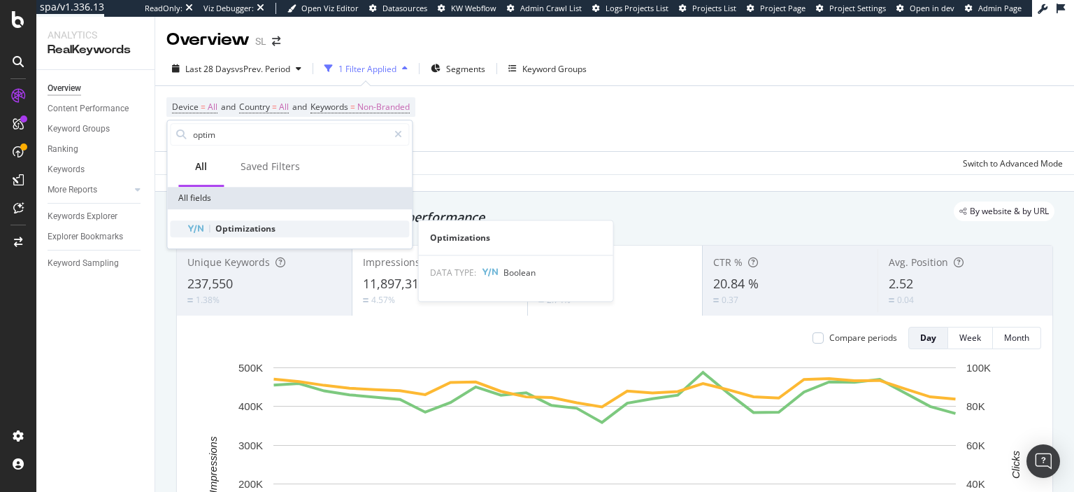
type input "optim"
click at [222, 233] on span "Optimizations" at bounding box center [245, 228] width 60 height 12
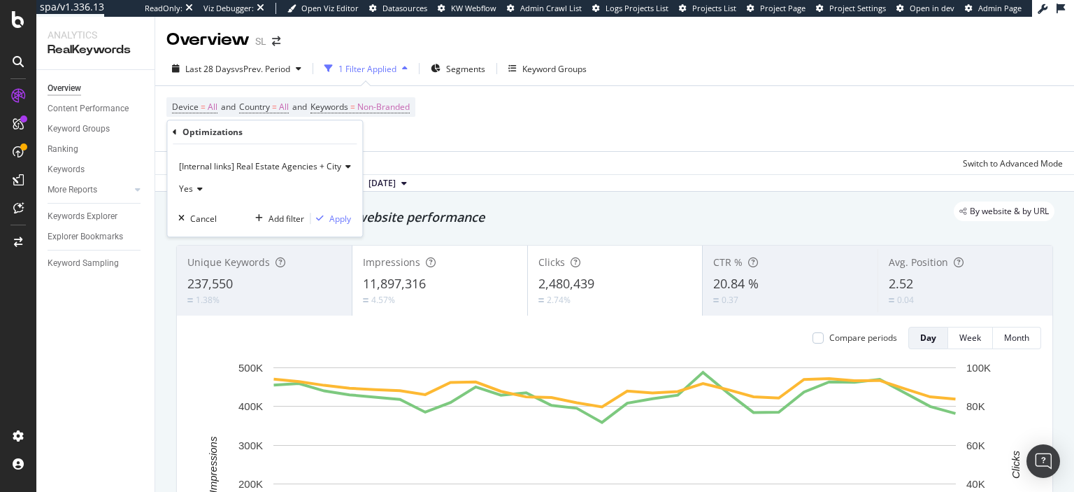
click at [310, 164] on span "[Internal links] Real Estate Agencies + City" at bounding box center [260, 166] width 162 height 12
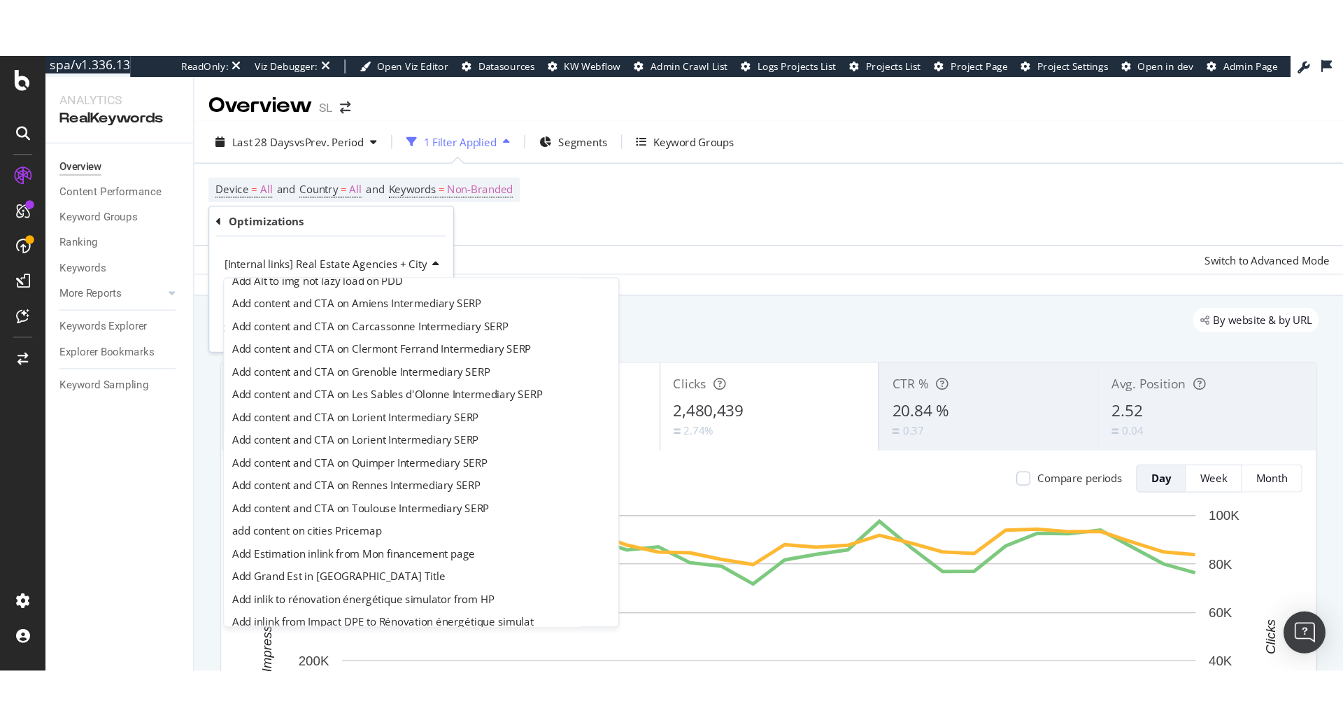
scroll to position [145, 0]
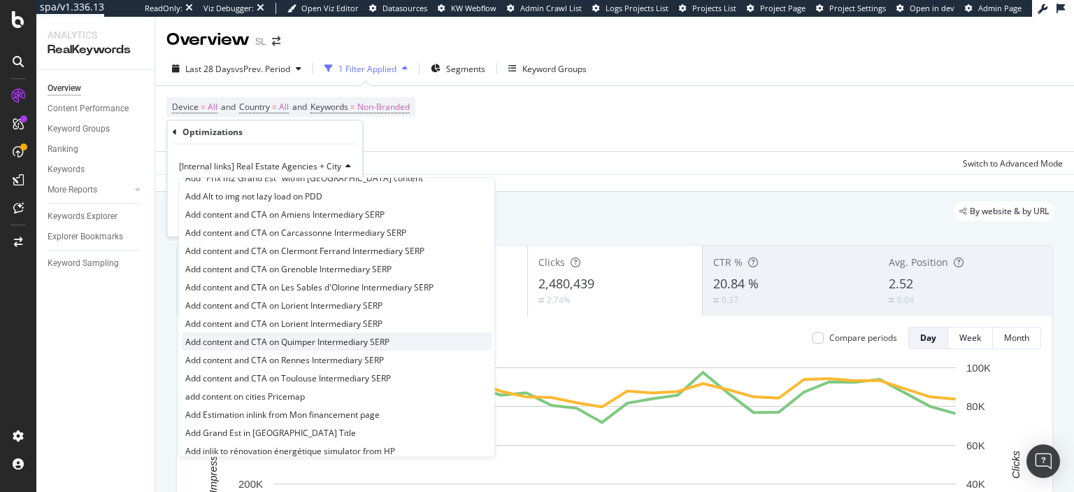
click at [303, 336] on span "Add content and CTA on Quimper Intermediary SERP" at bounding box center [287, 342] width 204 height 12
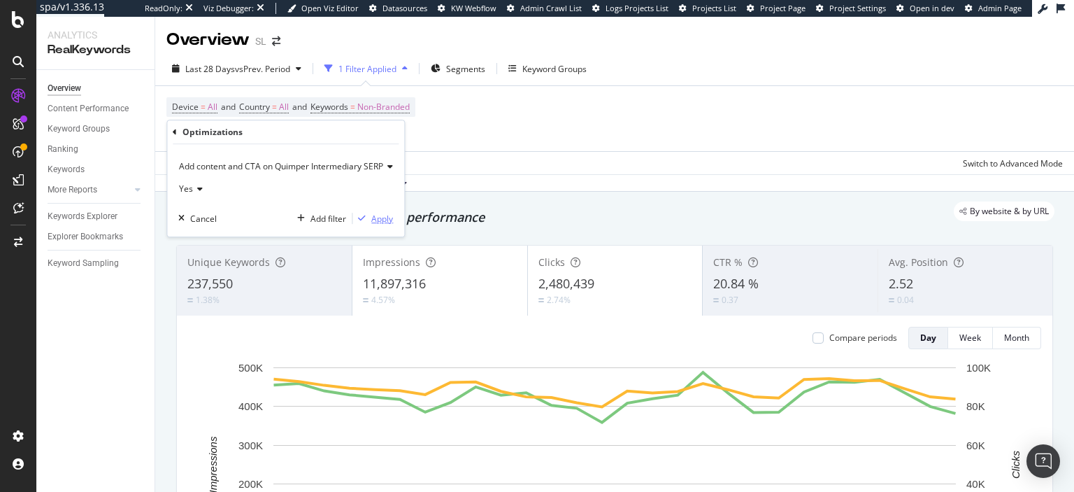
click at [390, 224] on div "Apply" at bounding box center [382, 219] width 22 height 12
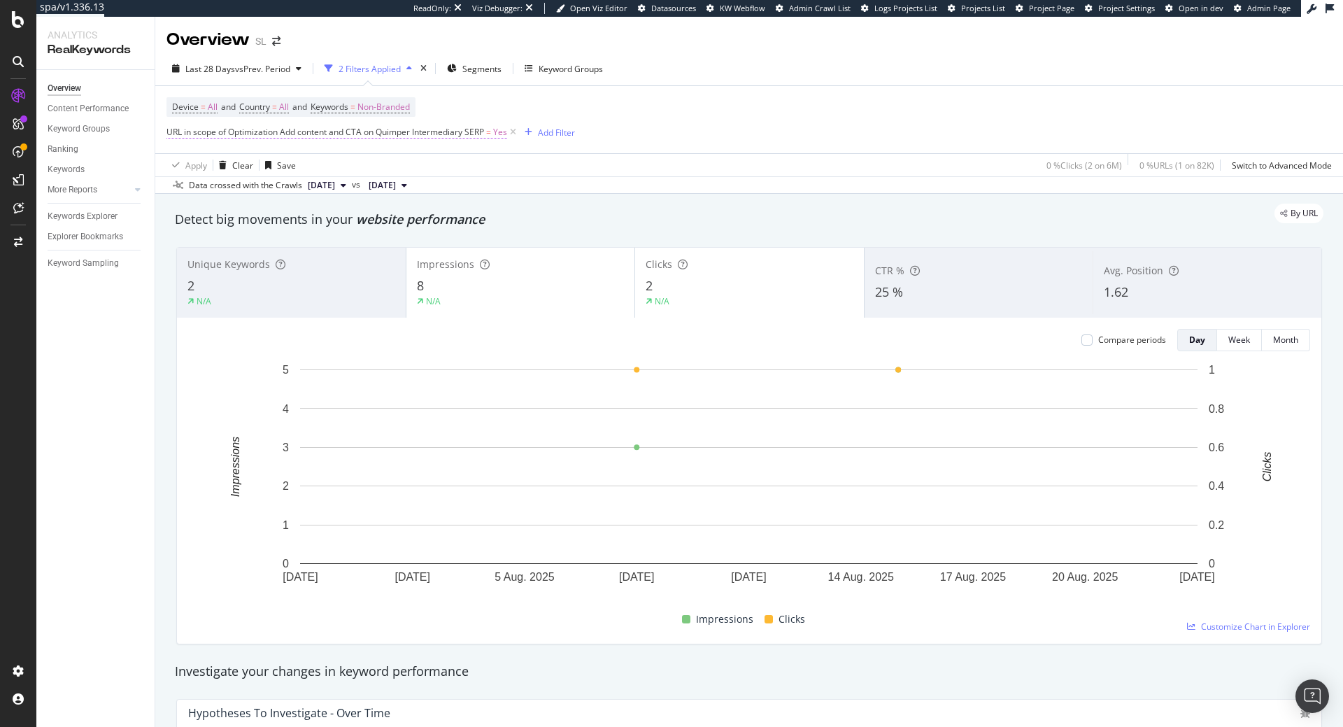
click at [423, 134] on span "URL in scope of Optimization Add content and CTA on Quimper Intermediary SERP" at bounding box center [325, 132] width 318 height 12
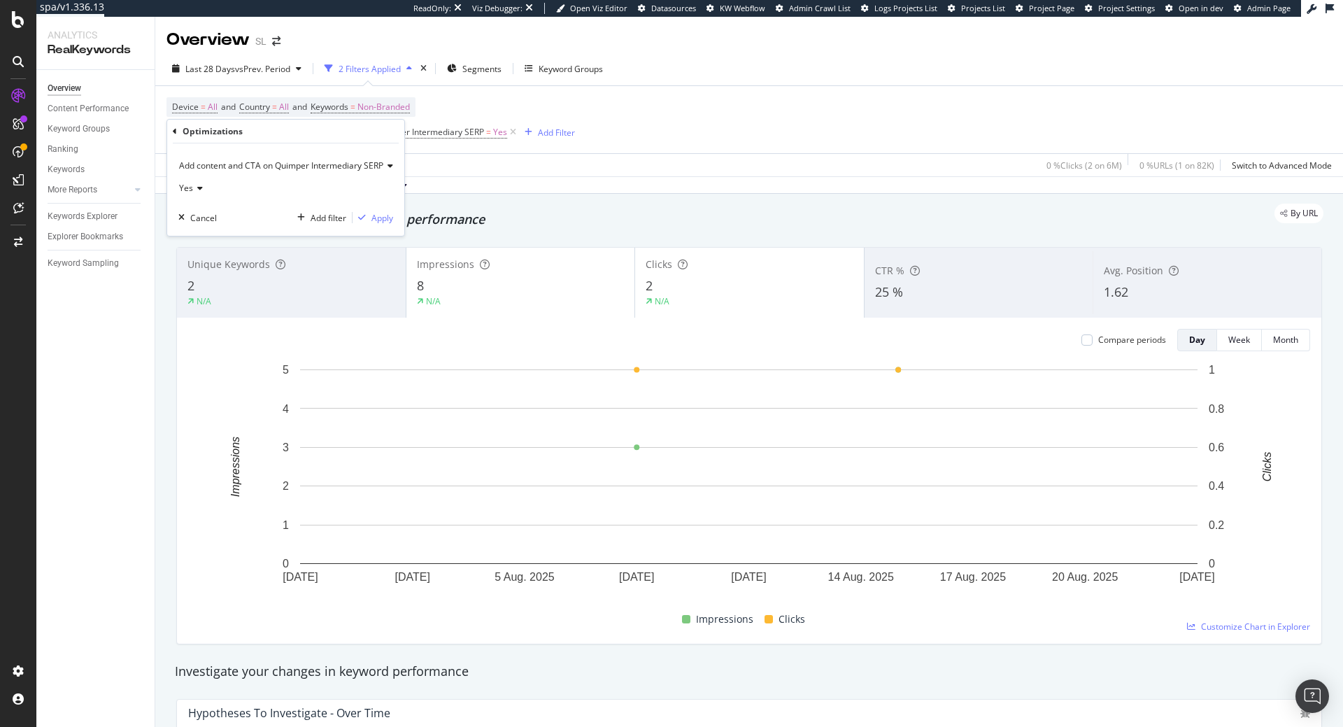
click at [367, 171] on span "Add content and CTA on Quimper Intermediary SERP" at bounding box center [281, 165] width 204 height 12
click at [177, 131] on div "Optimizations" at bounding box center [286, 132] width 226 height 24
click at [173, 132] on icon at bounding box center [175, 131] width 4 height 8
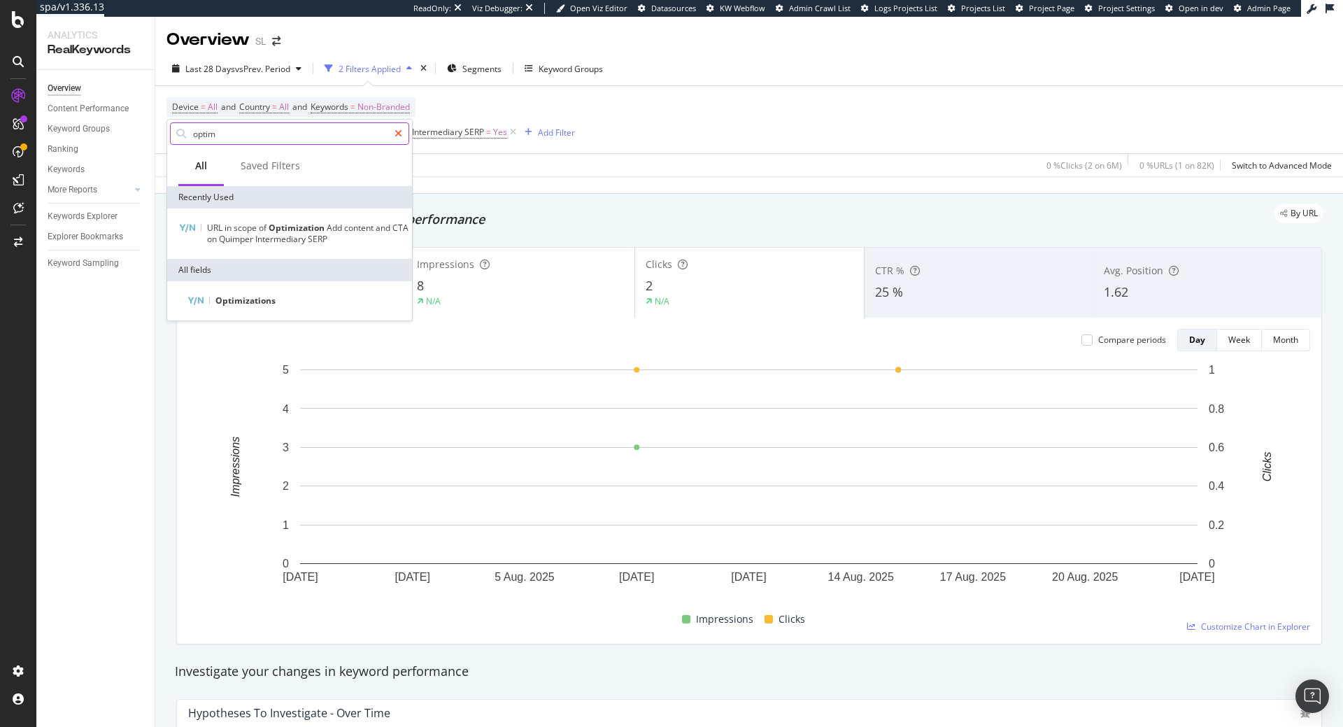
click at [399, 138] on icon at bounding box center [398, 134] width 8 height 10
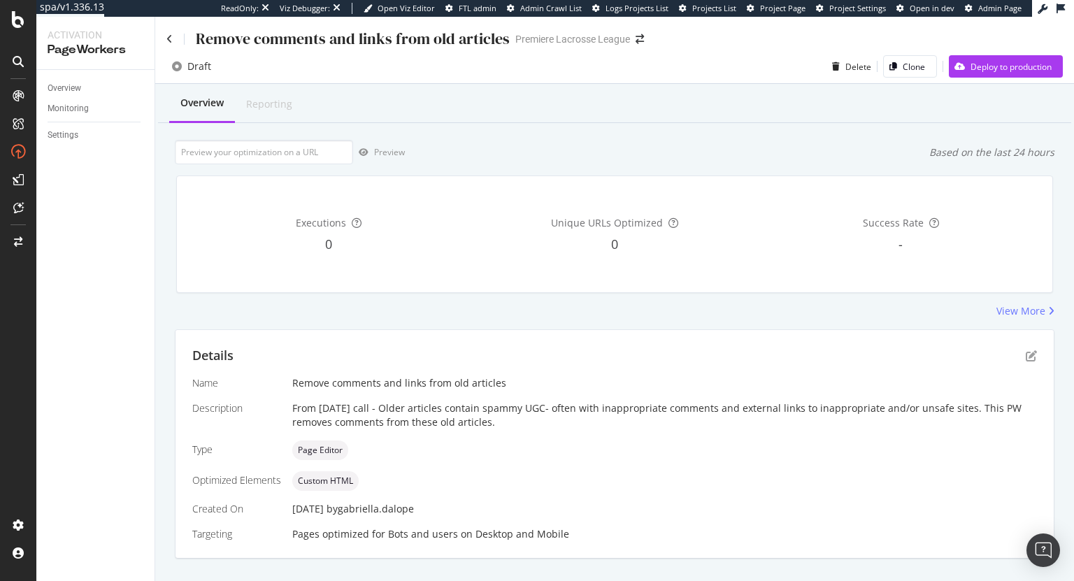
scroll to position [239, 0]
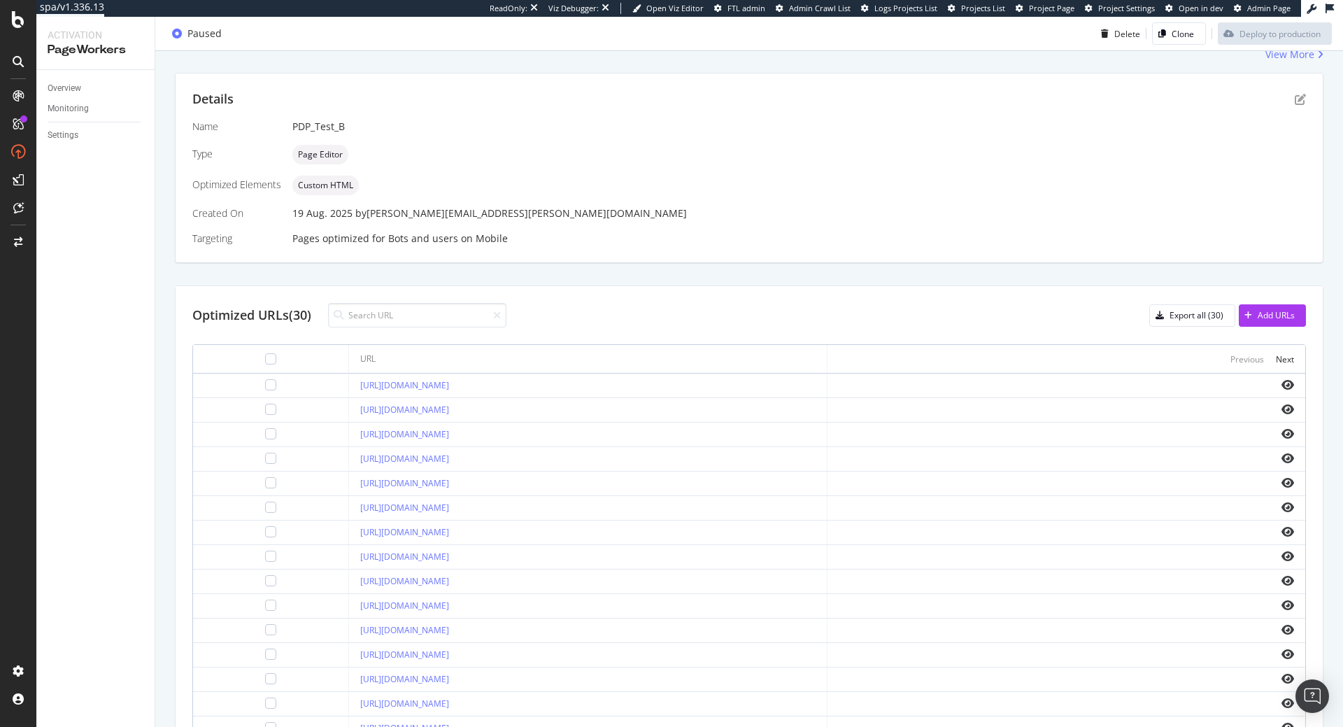
scroll to position [239, 0]
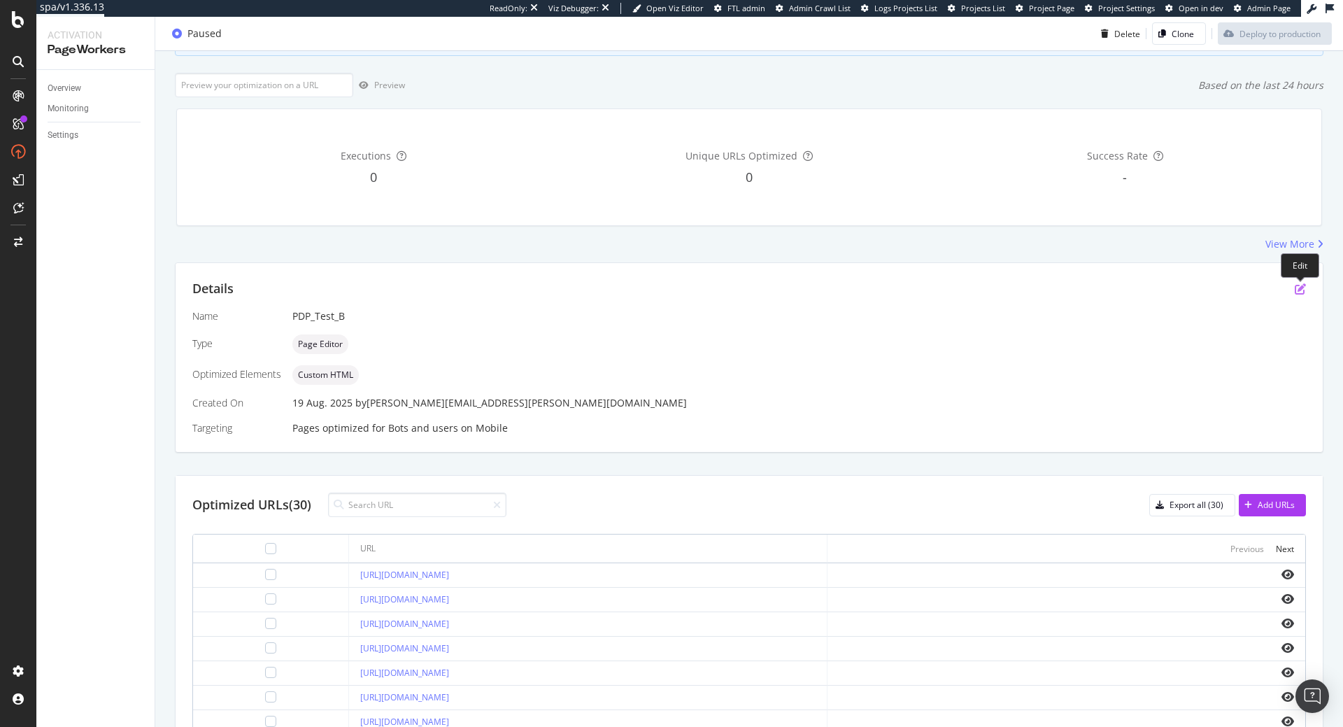
click at [1300, 286] on icon "pen-to-square" at bounding box center [1300, 288] width 11 height 11
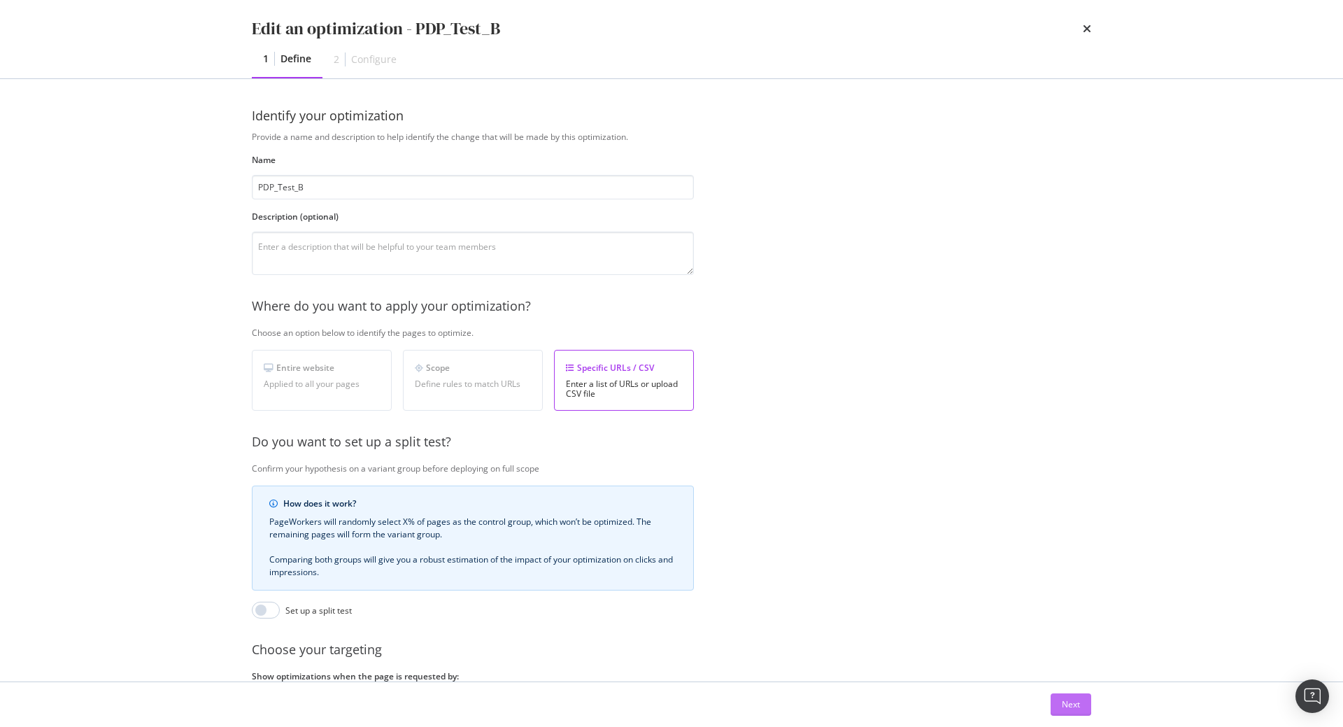
click at [1060, 698] on button "Next" at bounding box center [1070, 704] width 41 height 22
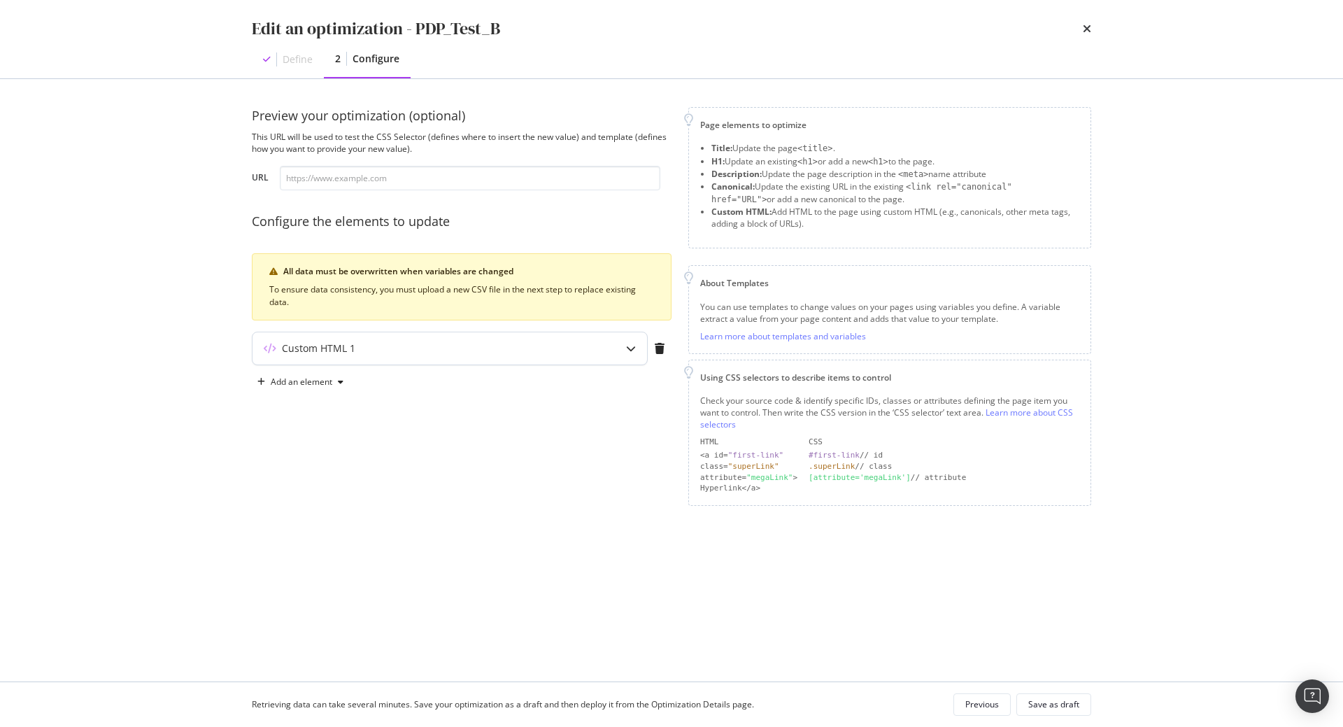
click at [620, 347] on div "modal" at bounding box center [631, 348] width 32 height 32
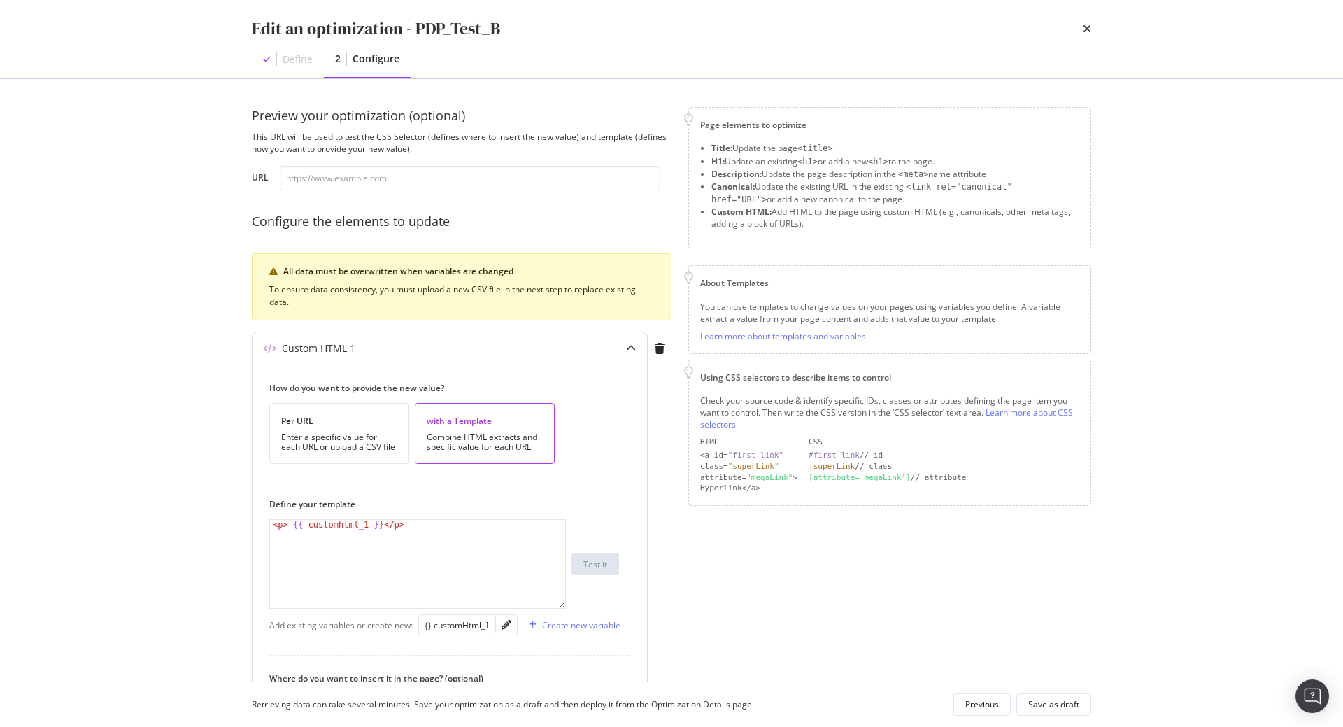
type textarea "<p> {{ customhtml_1 }}</p>"
click at [440, 520] on div "< p > {{ customhtml_1 }} </ p >" at bounding box center [417, 574] width 295 height 108
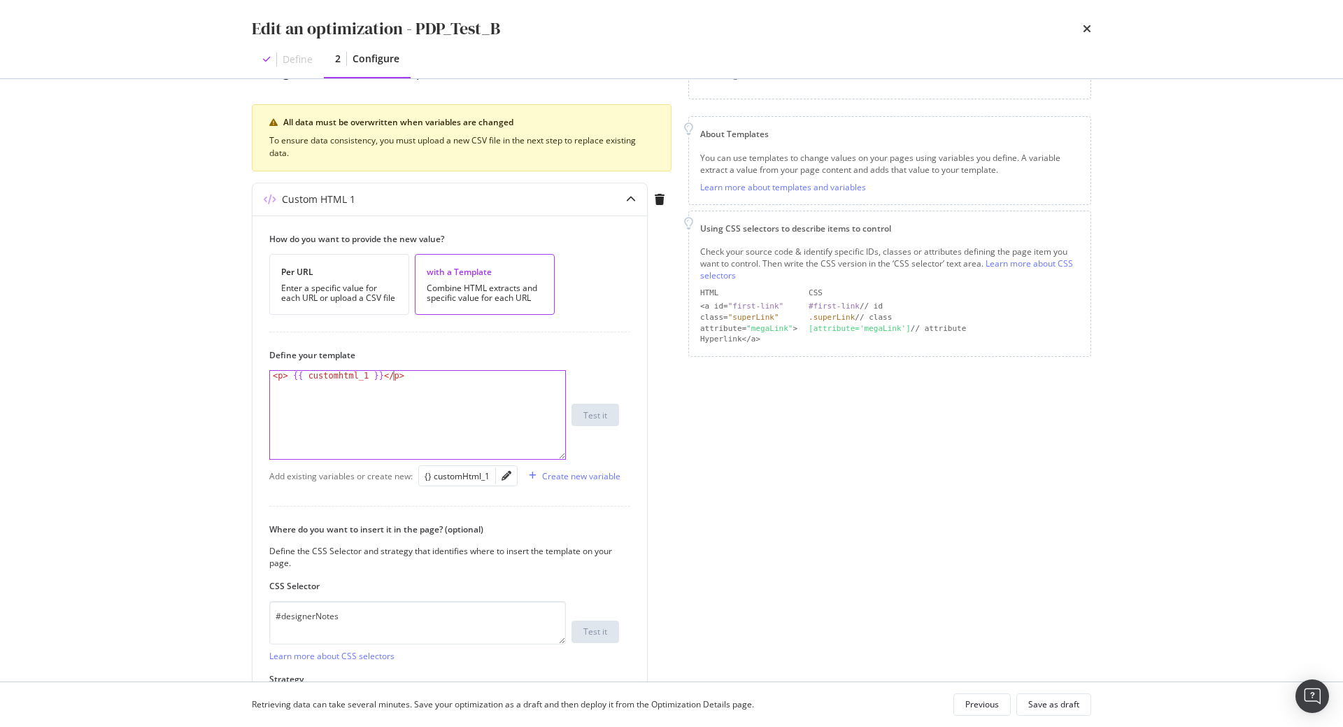
scroll to position [159, 0]
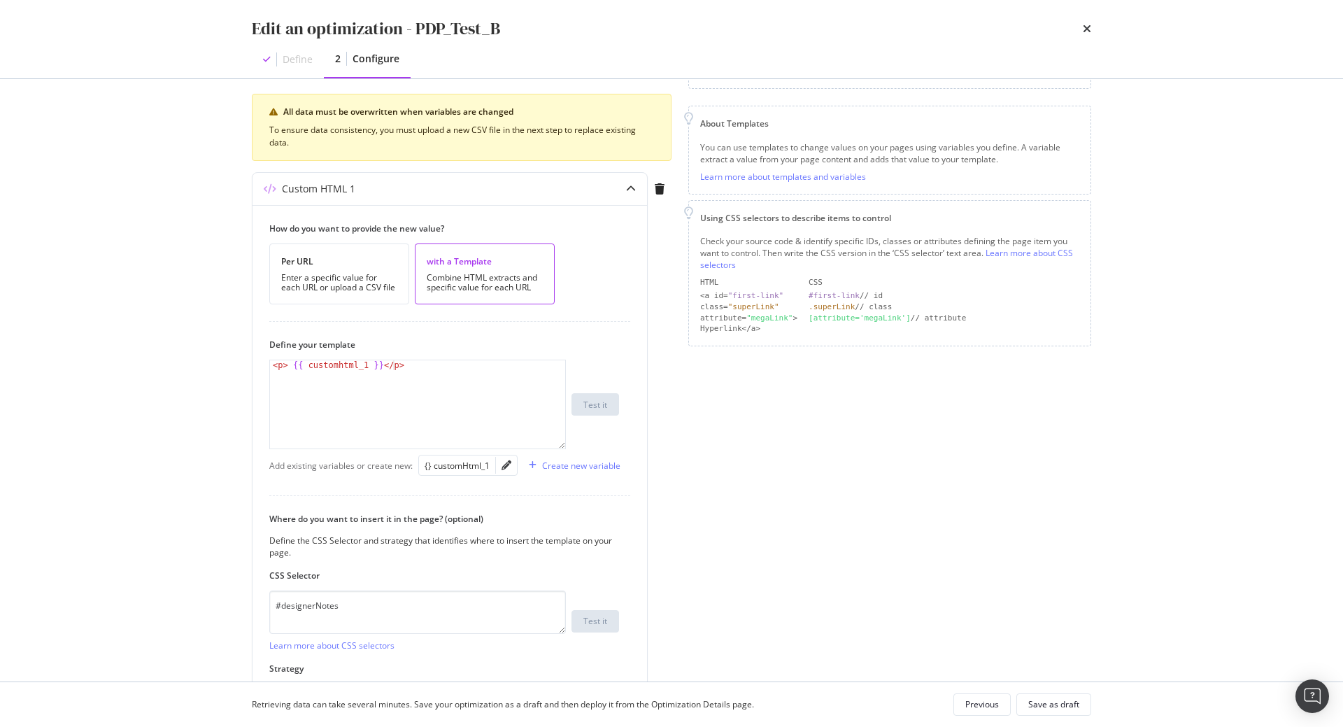
click at [876, 434] on div "Page elements to optimize Title: Update the page <title> . H1: Update an existi…" at bounding box center [889, 350] width 403 height 804
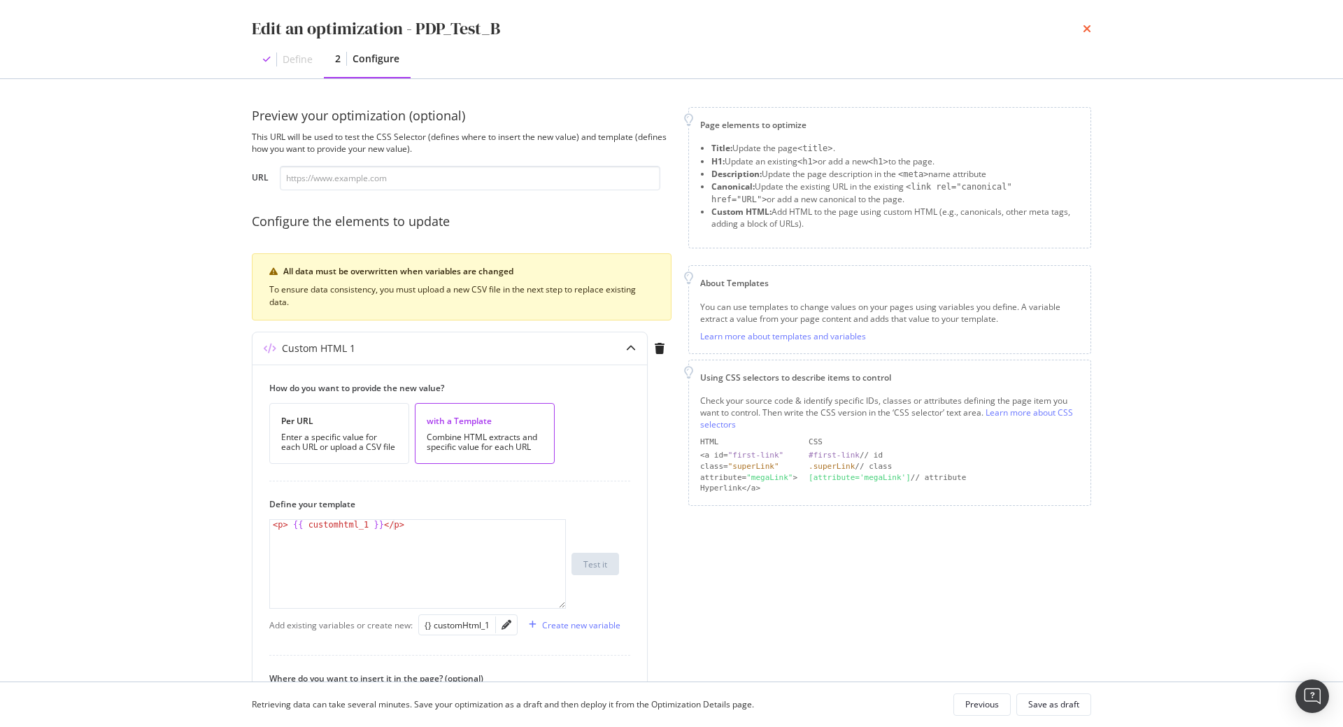
click at [1086, 33] on icon "times" at bounding box center [1087, 28] width 8 height 11
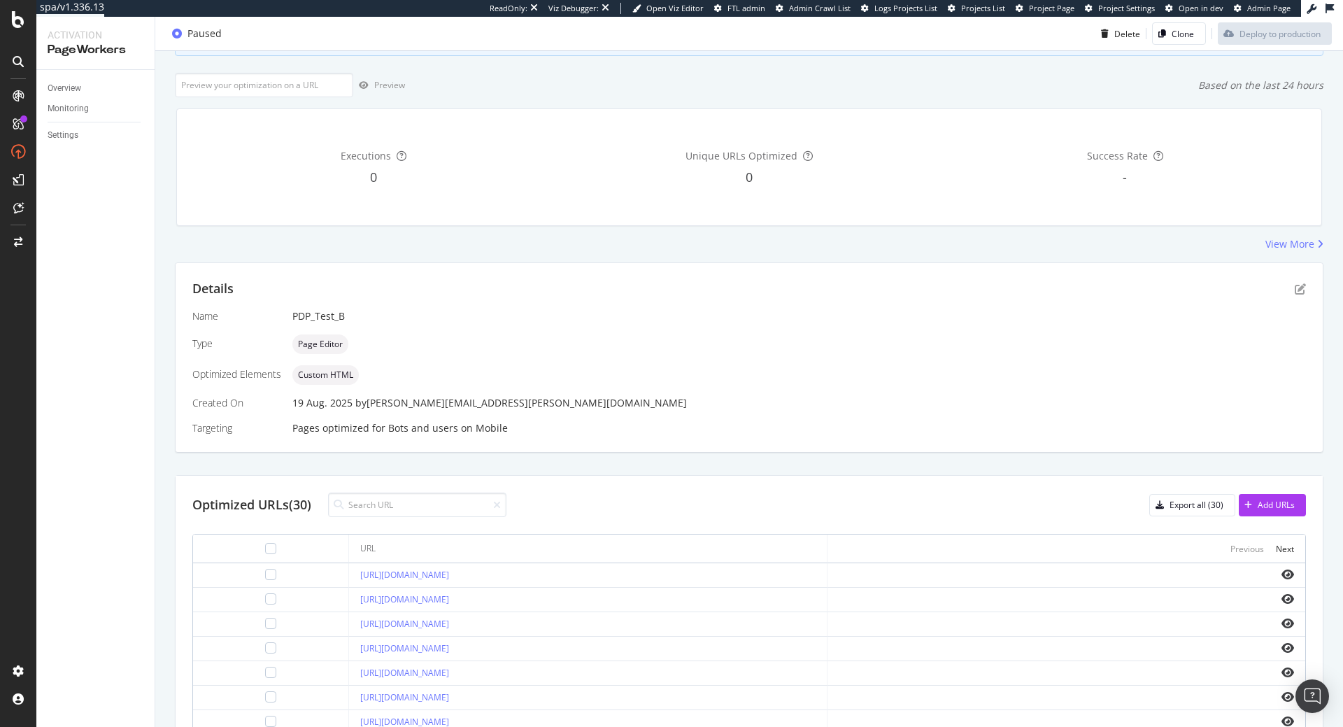
scroll to position [239, 0]
click at [269, 578] on div at bounding box center [270, 574] width 11 height 11
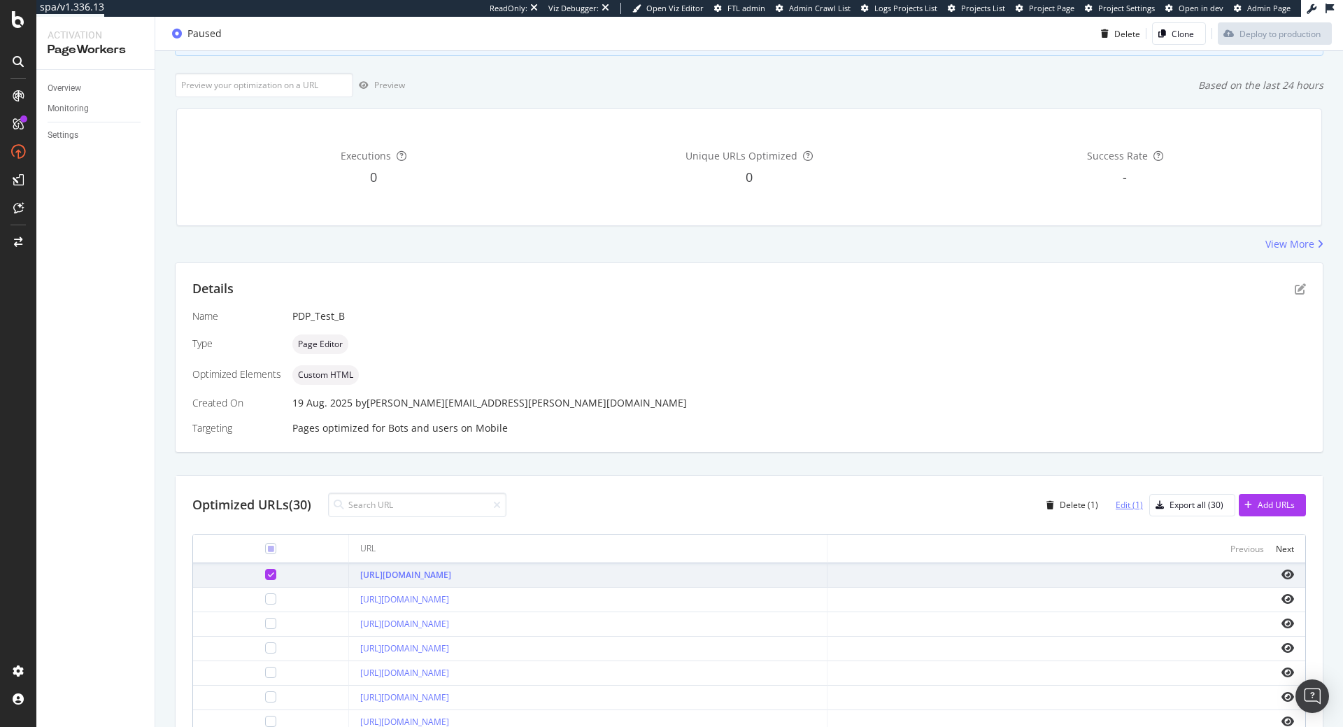
click at [1129, 501] on div "Edit (1)" at bounding box center [1128, 505] width 27 height 12
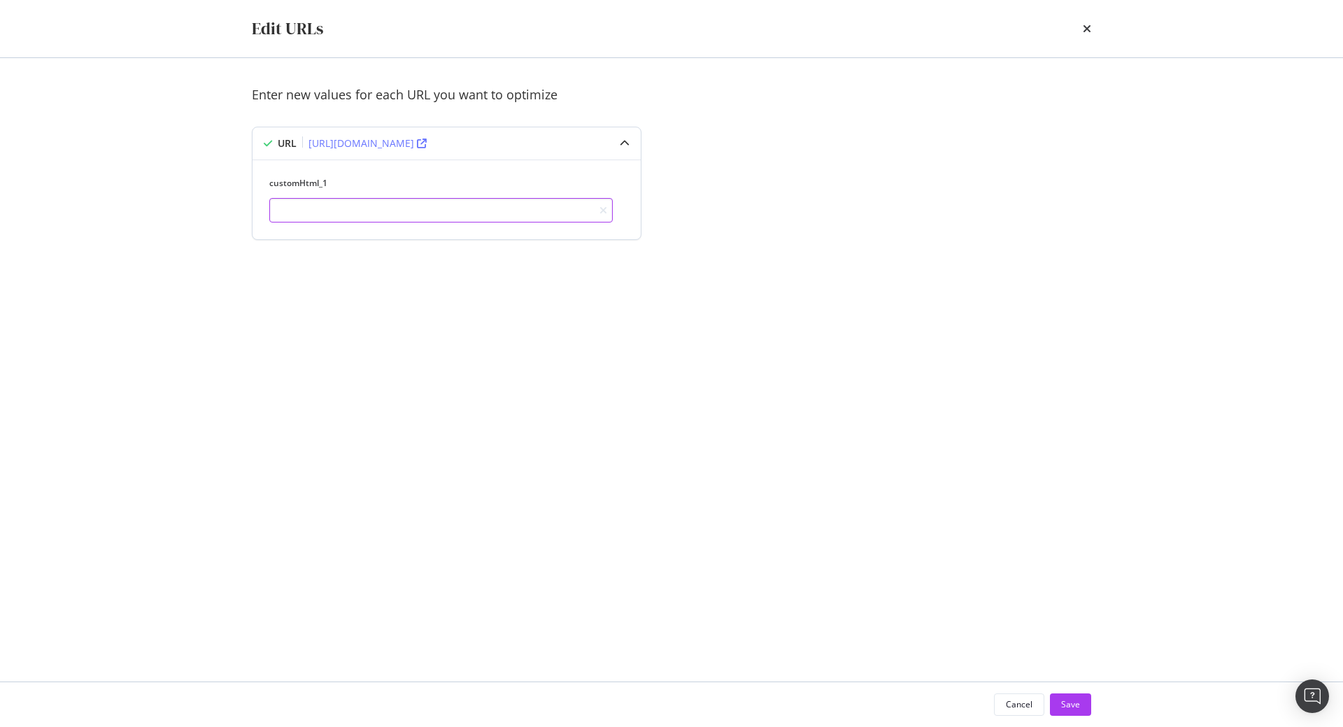
click at [504, 215] on input "modal" at bounding box center [440, 210] width 343 height 24
click at [1086, 29] on icon "times" at bounding box center [1087, 28] width 8 height 11
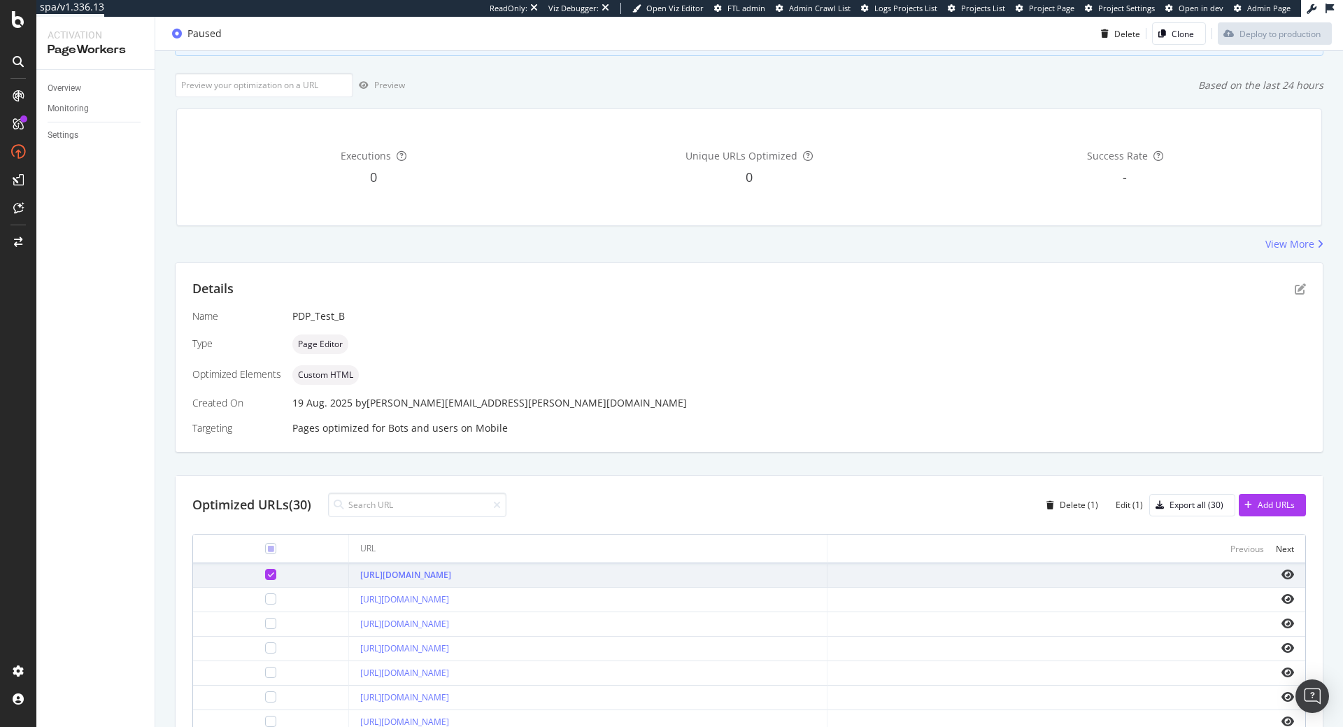
click at [268, 576] on icon at bounding box center [271, 574] width 6 height 7
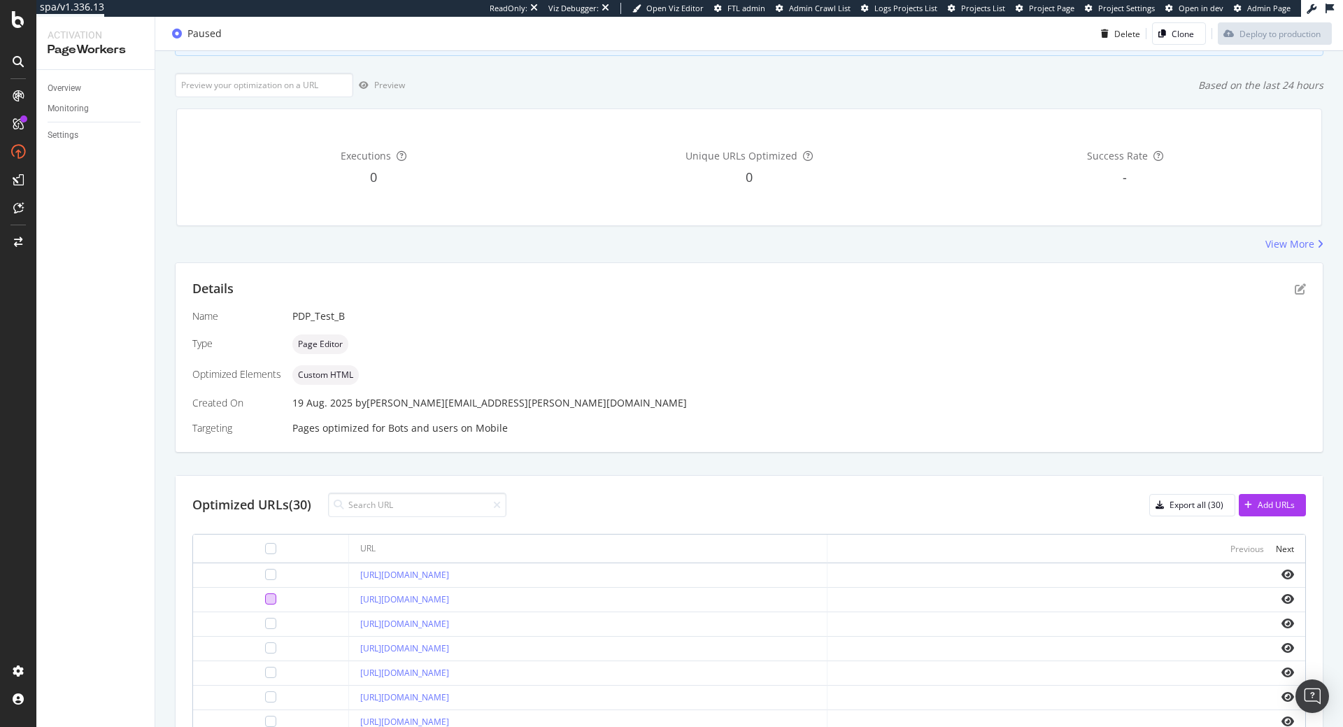
click at [265, 604] on div at bounding box center [270, 598] width 11 height 11
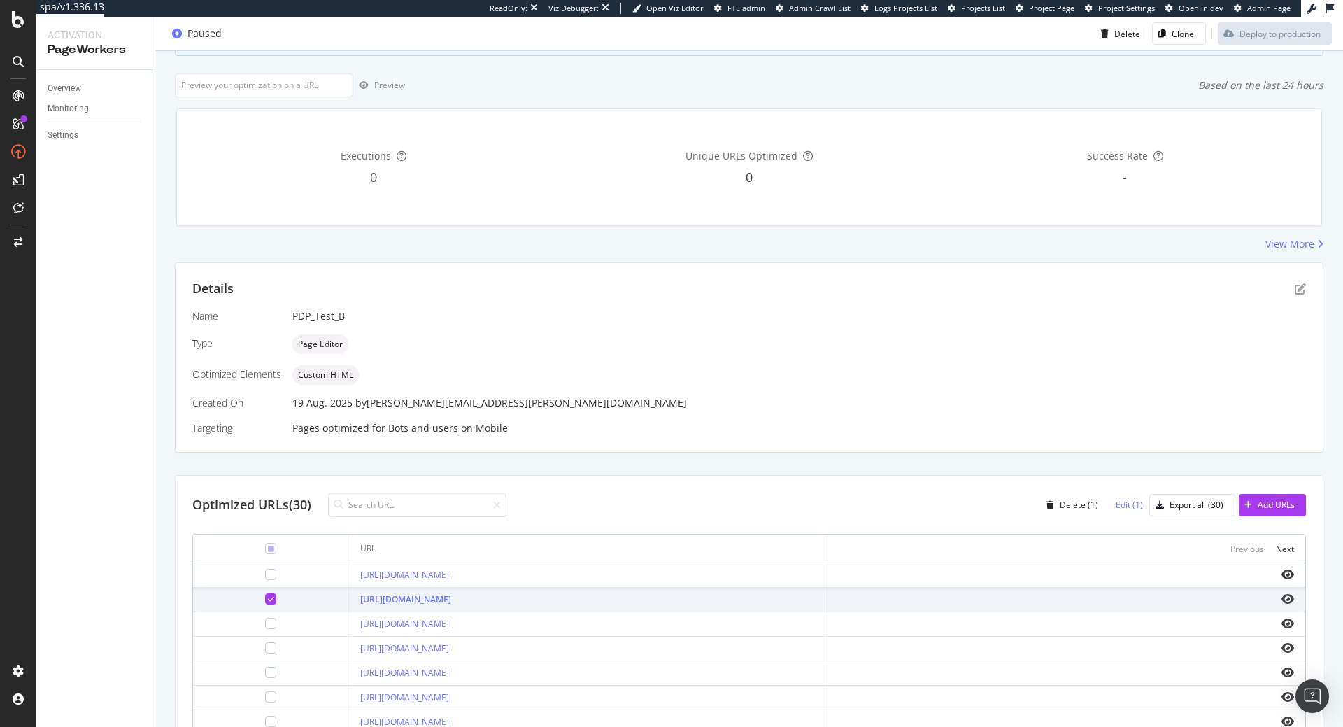
click at [1125, 509] on div "Edit (1)" at bounding box center [1128, 505] width 27 height 12
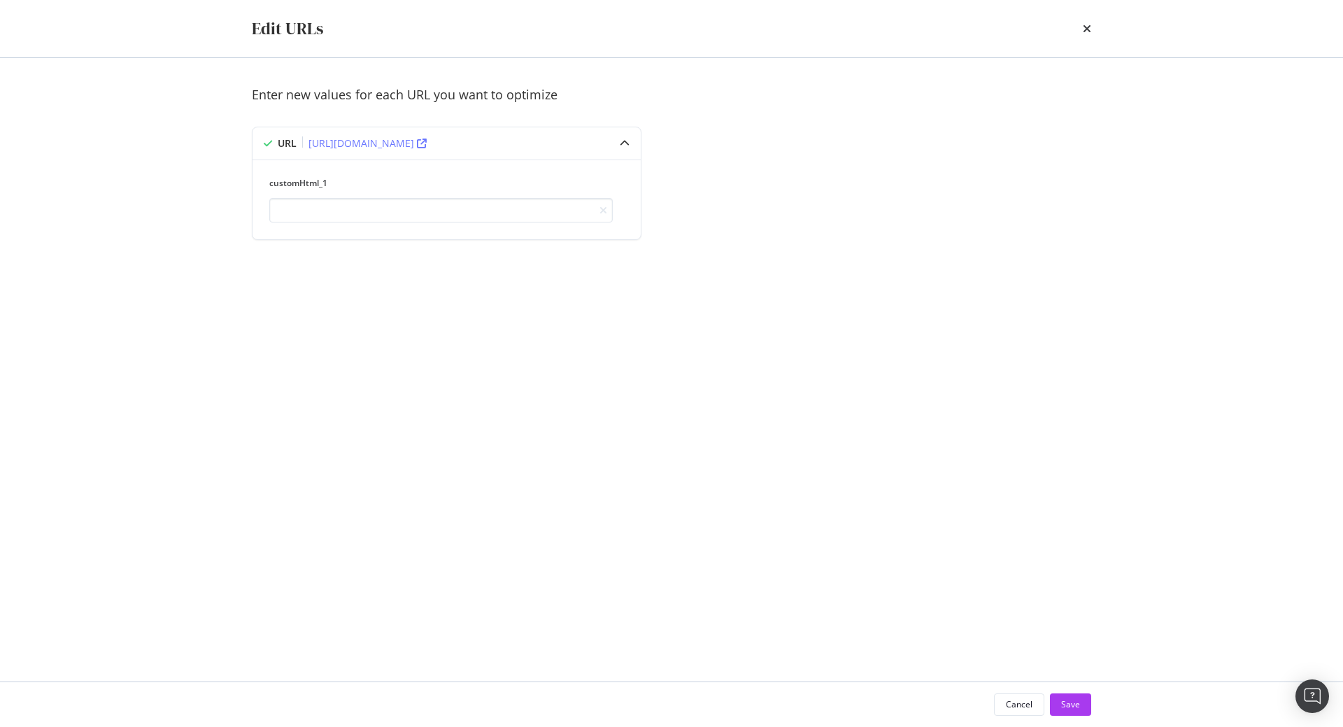
click at [1090, 23] on div "times" at bounding box center [1087, 29] width 8 height 24
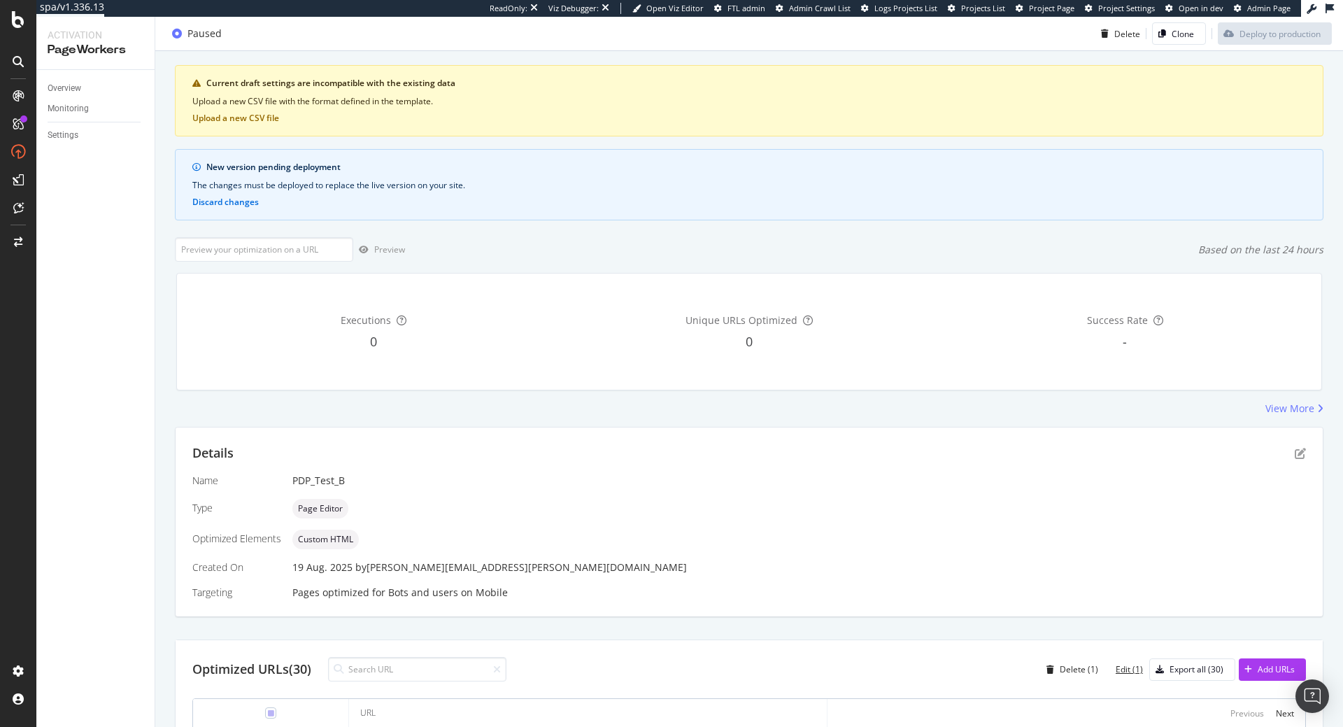
scroll to position [0, 0]
